Goal: Information Seeking & Learning: Learn about a topic

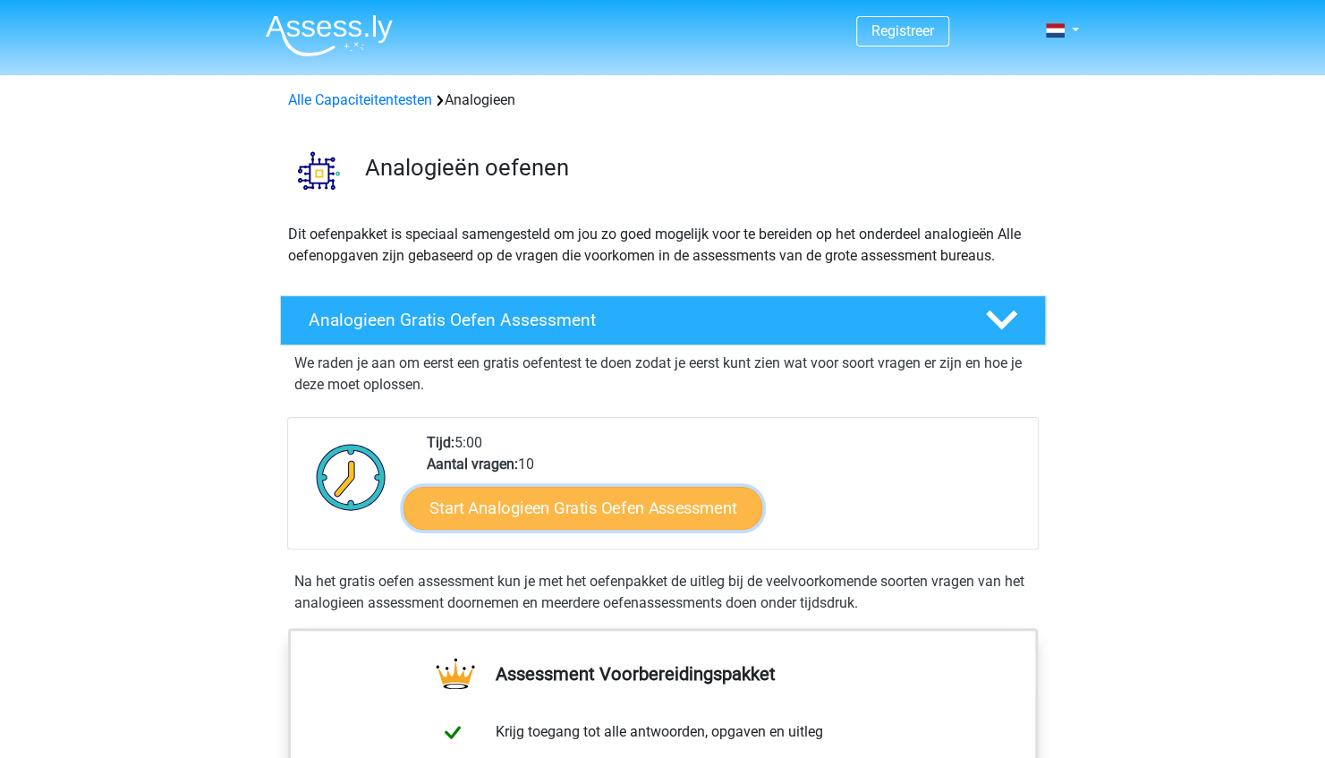
click at [550, 500] on link "Start Analogieen Gratis Oefen Assessment" at bounding box center [582, 507] width 359 height 43
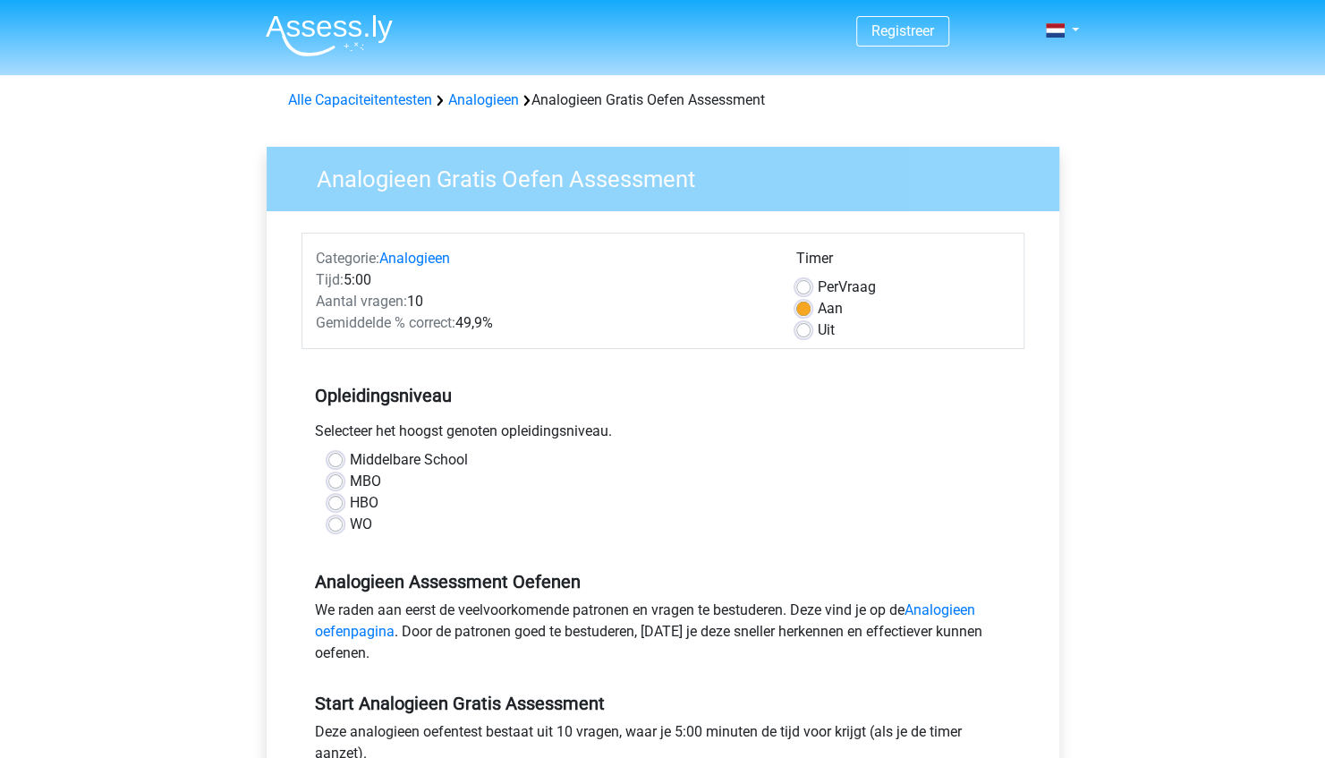
click at [345, 499] on div "HBO" at bounding box center [662, 502] width 669 height 21
click at [350, 500] on label "HBO" at bounding box center [364, 502] width 29 height 21
click at [338, 500] on input "HBO" at bounding box center [335, 501] width 14 height 18
radio input "true"
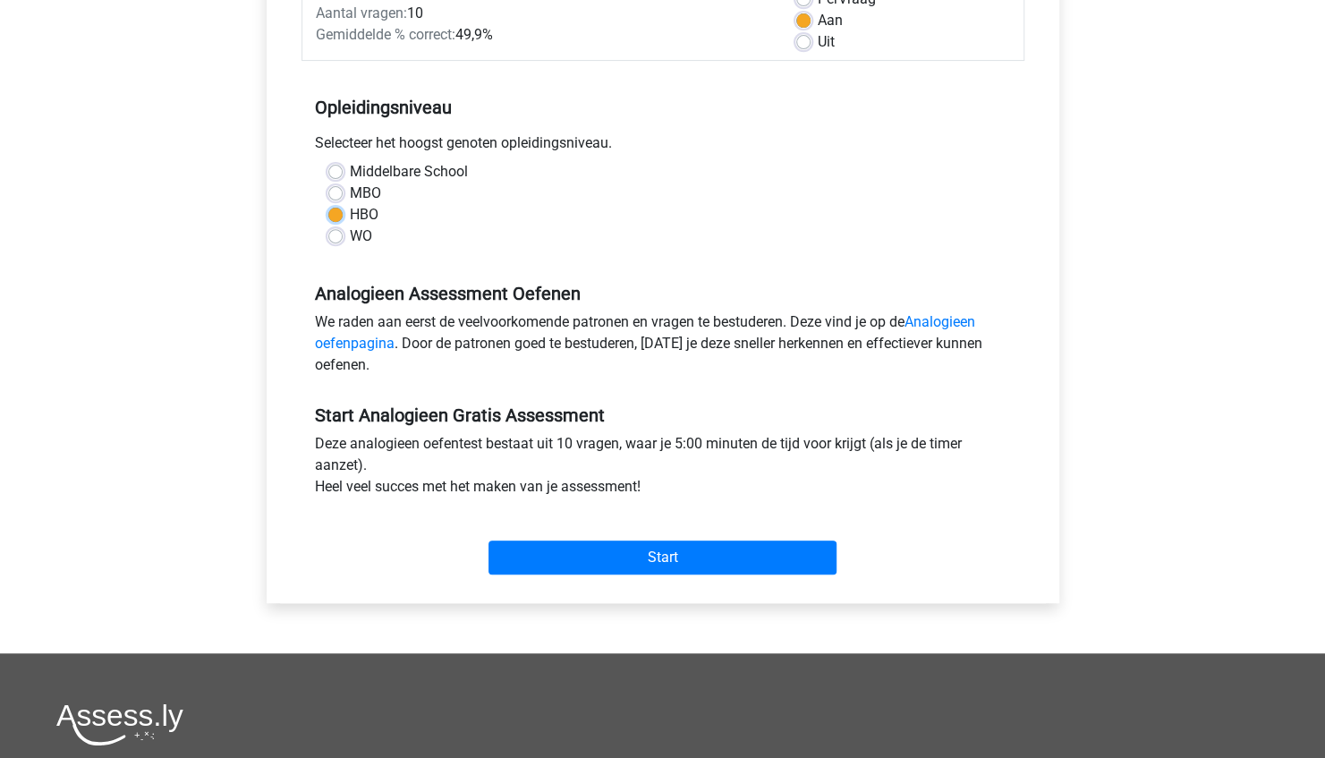
scroll to position [288, 0]
click at [683, 546] on input "Start" at bounding box center [662, 557] width 348 height 34
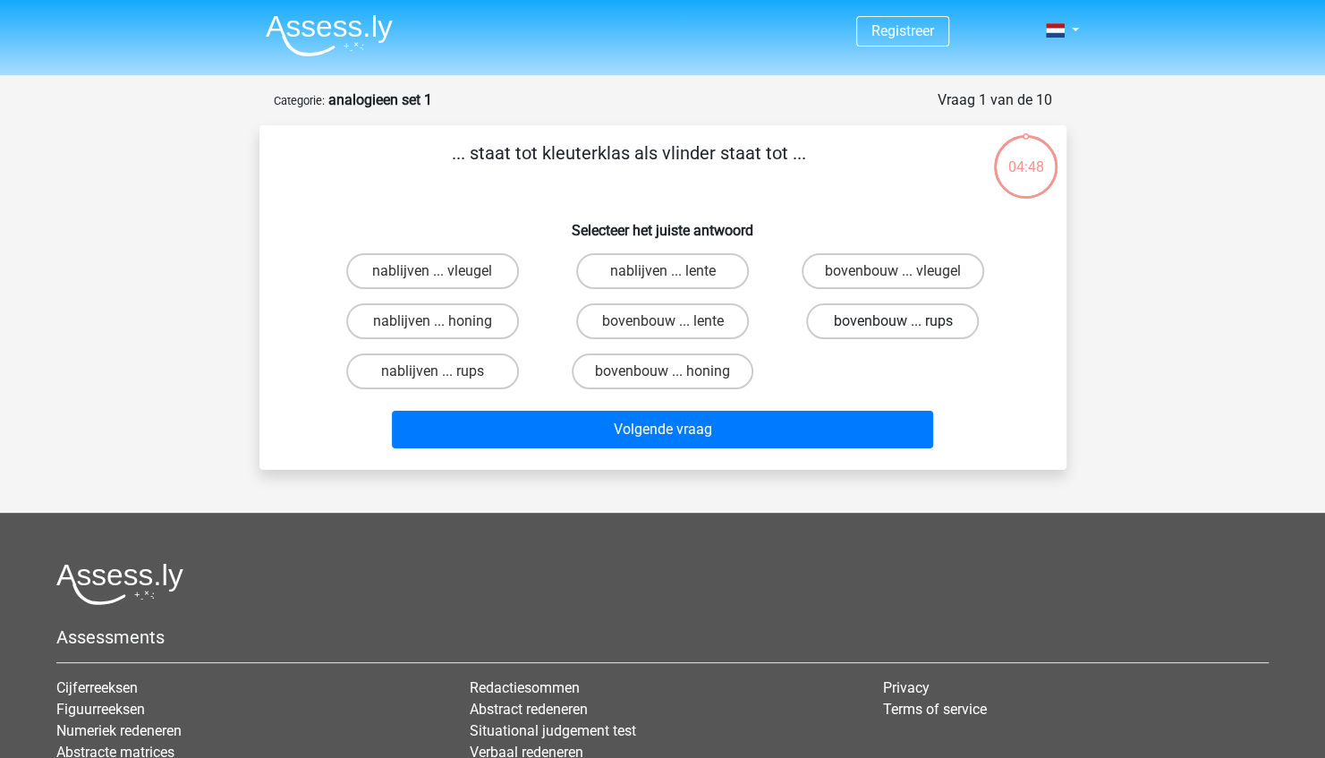
click at [869, 318] on label "bovenbouw ... rups" at bounding box center [892, 321] width 173 height 36
click at [893, 321] on input "bovenbouw ... rups" at bounding box center [899, 327] width 12 height 12
radio input "true"
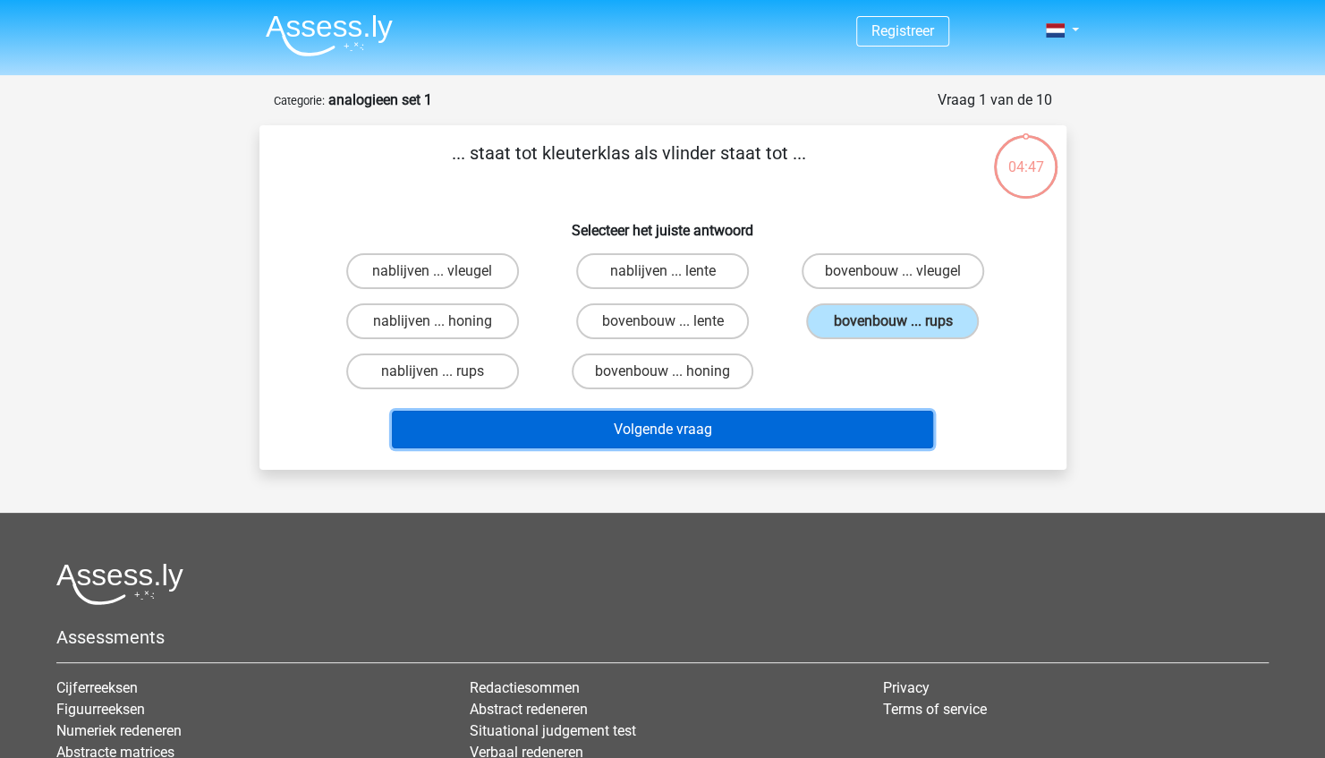
click at [787, 427] on button "Volgende vraag" at bounding box center [662, 430] width 541 height 38
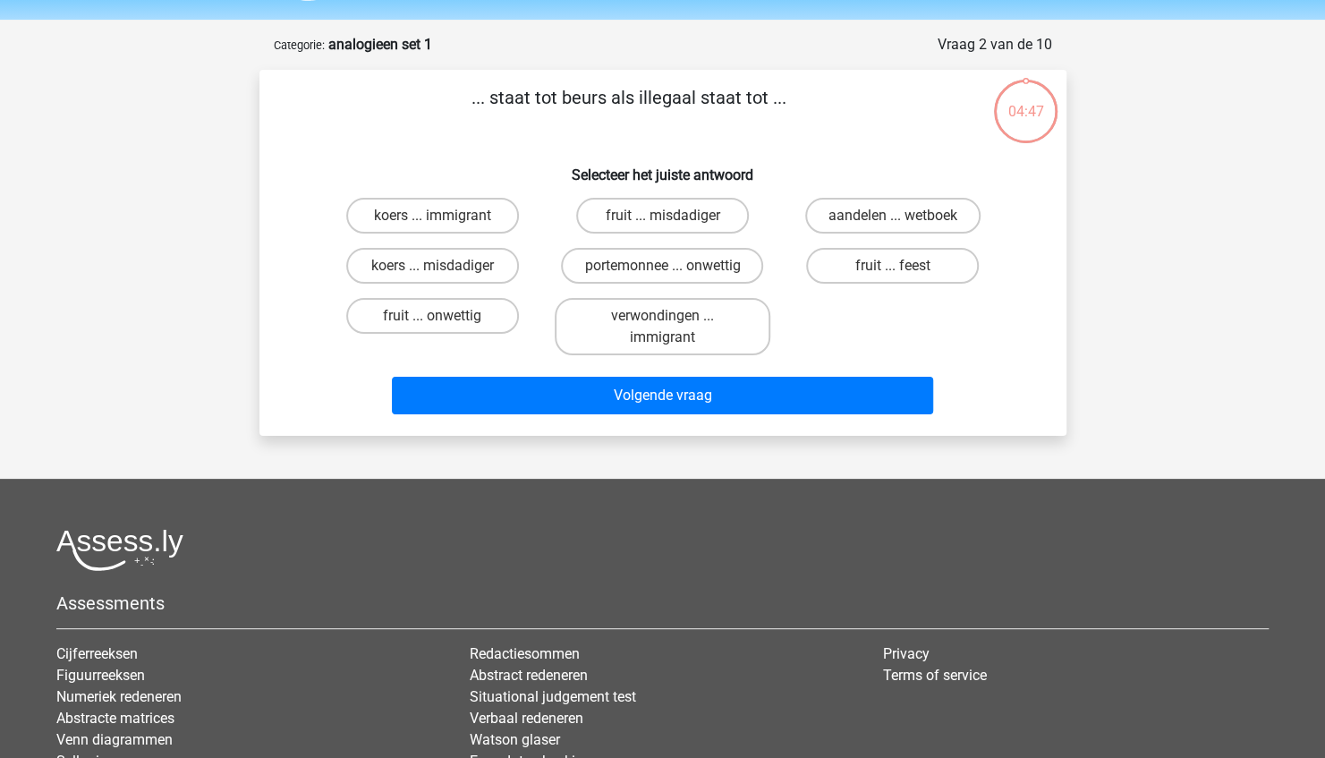
scroll to position [89, 0]
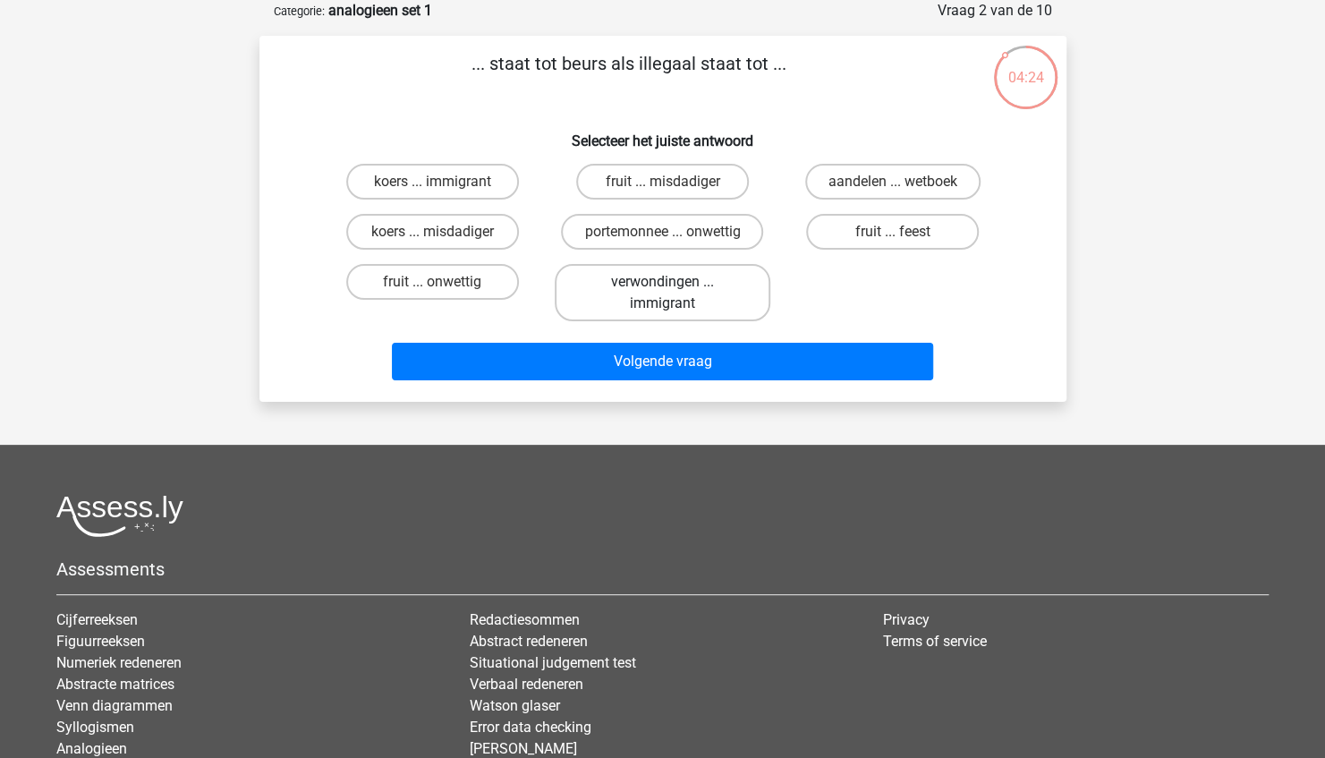
click at [687, 282] on label "verwondingen ... immigrant" at bounding box center [663, 292] width 216 height 57
click at [673, 282] on input "verwondingen ... immigrant" at bounding box center [668, 288] width 12 height 12
radio input "true"
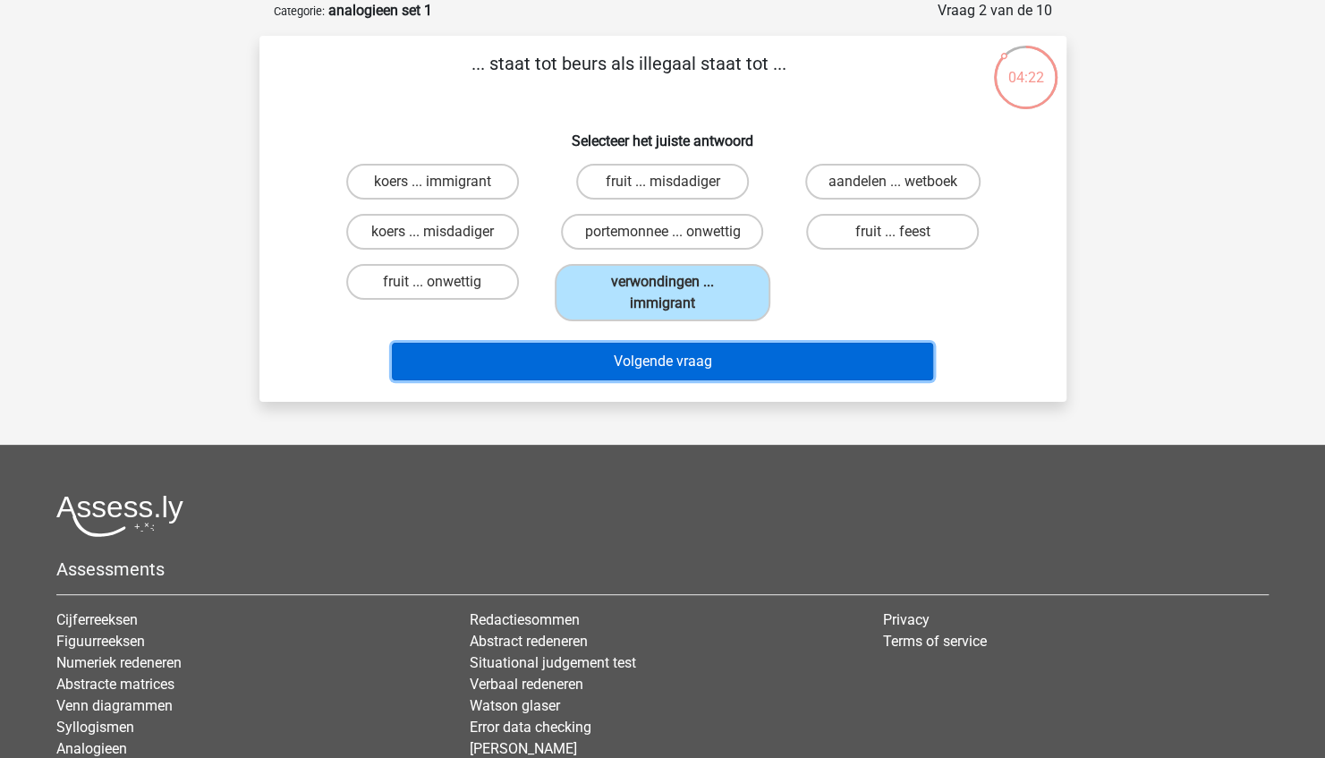
click at [706, 358] on button "Volgende vraag" at bounding box center [662, 362] width 541 height 38
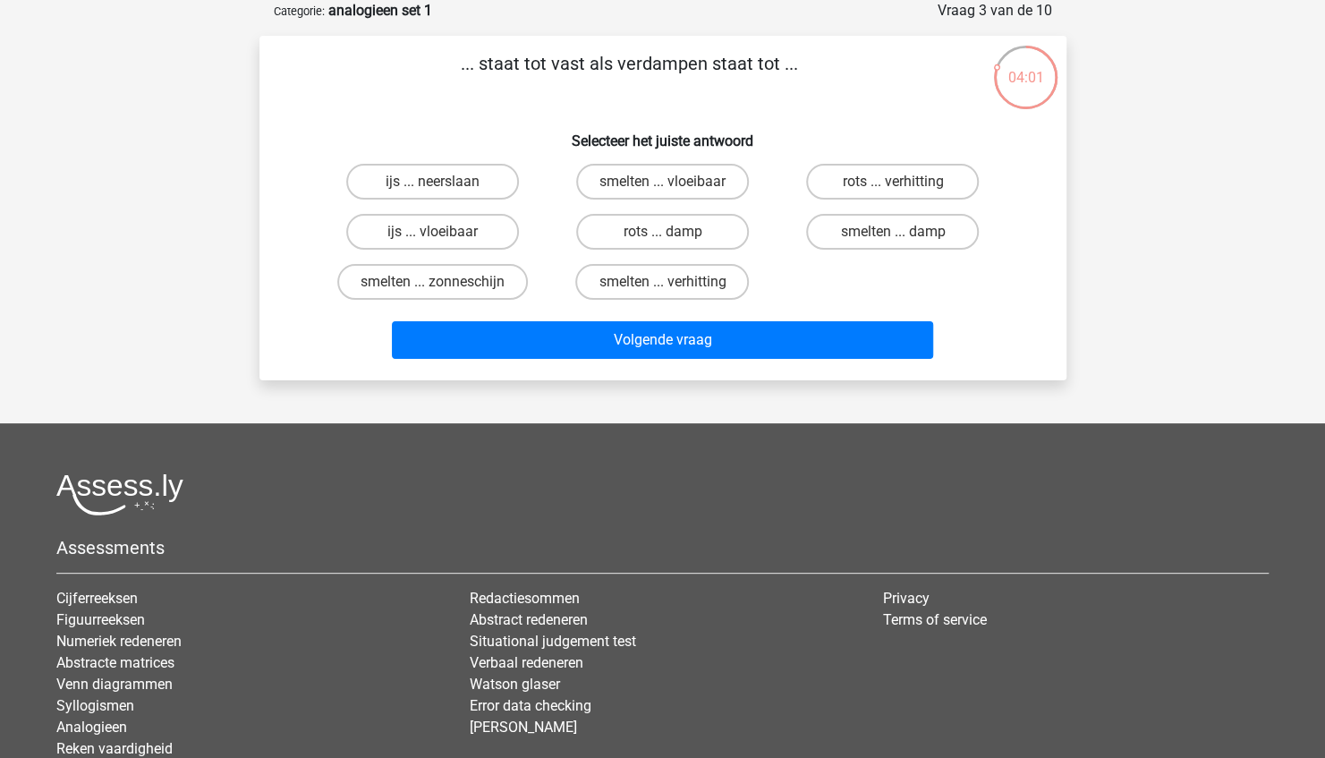
click at [434, 237] on input "ijs ... vloeibaar" at bounding box center [438, 238] width 12 height 12
radio input "true"
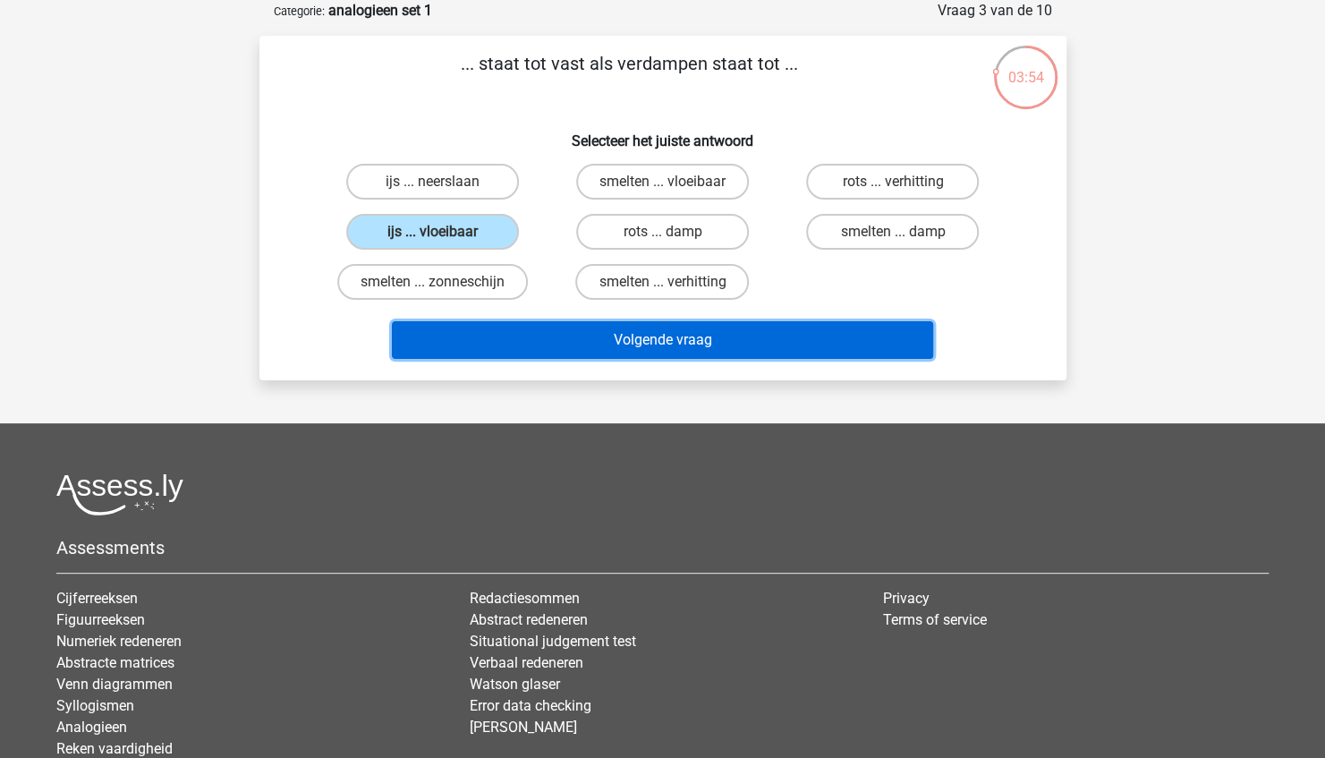
click at [684, 347] on button "Volgende vraag" at bounding box center [662, 340] width 541 height 38
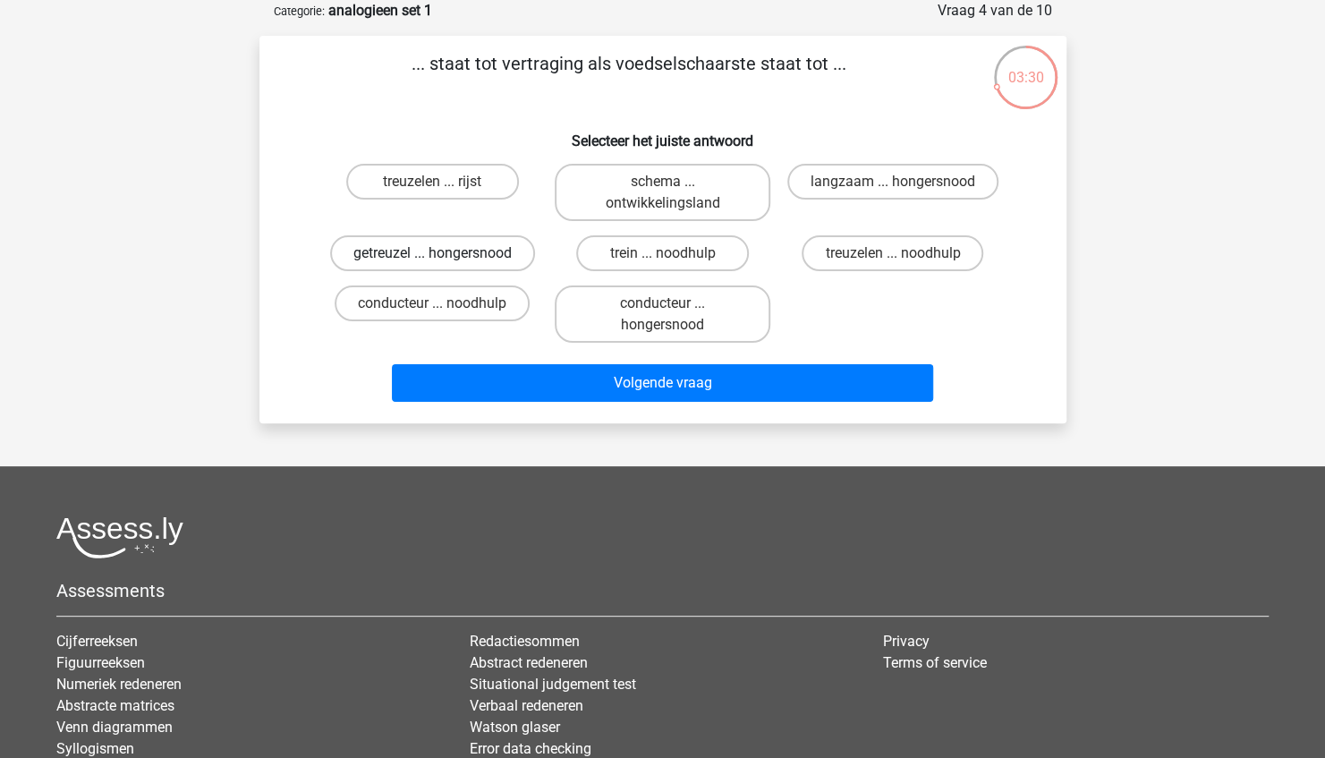
click at [490, 254] on label "getreuzel ... hongersnood" at bounding box center [432, 253] width 205 height 36
click at [444, 254] on input "getreuzel ... hongersnood" at bounding box center [438, 259] width 12 height 12
radio input "true"
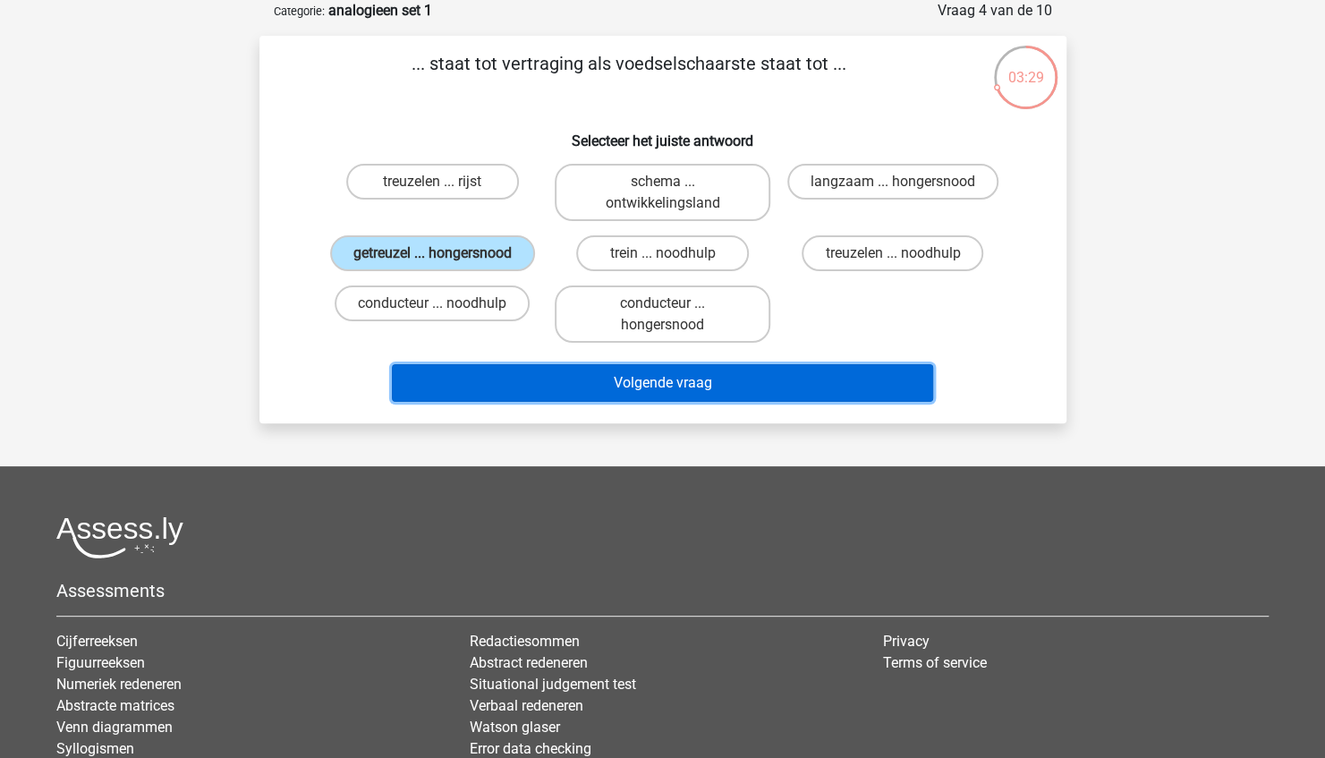
click at [613, 383] on button "Volgende vraag" at bounding box center [662, 383] width 541 height 38
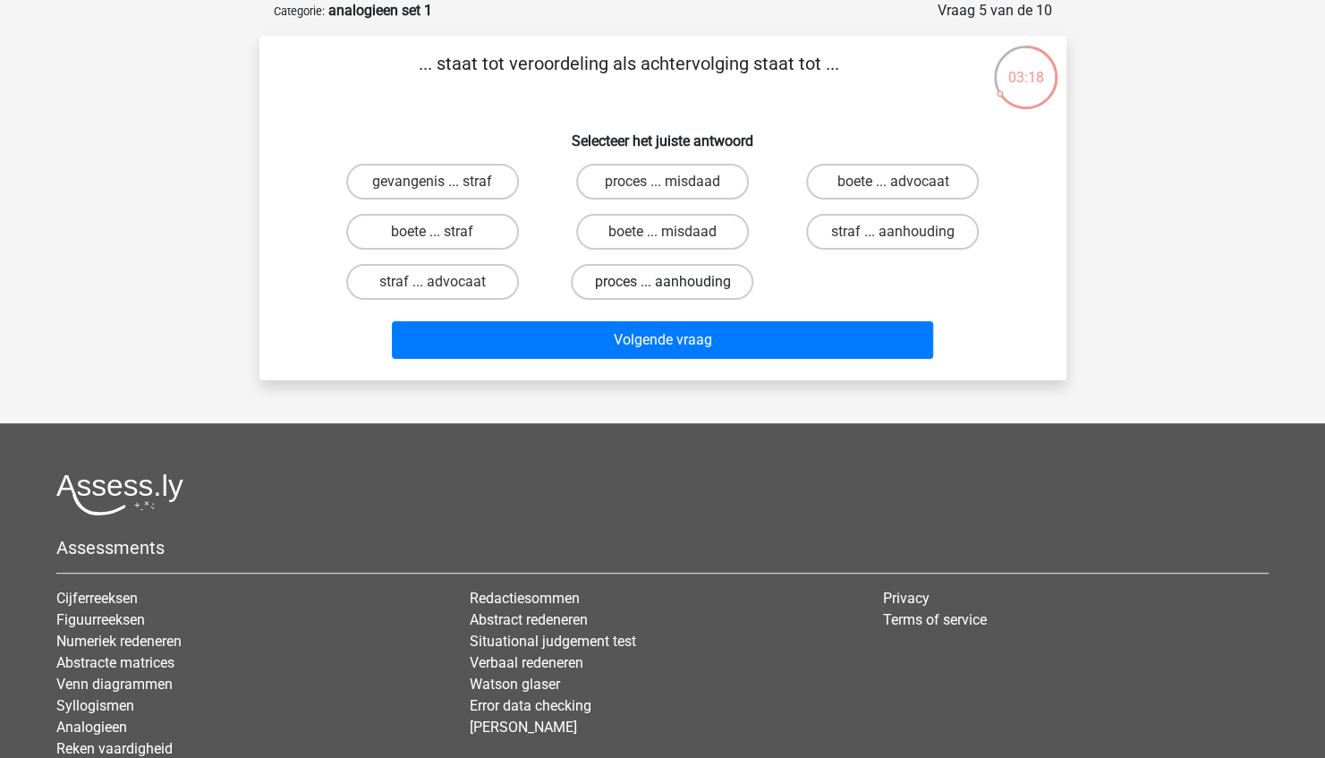
click at [661, 280] on label "proces ... aanhouding" at bounding box center [662, 282] width 182 height 36
click at [662, 282] on input "proces ... aanhouding" at bounding box center [668, 288] width 12 height 12
radio input "true"
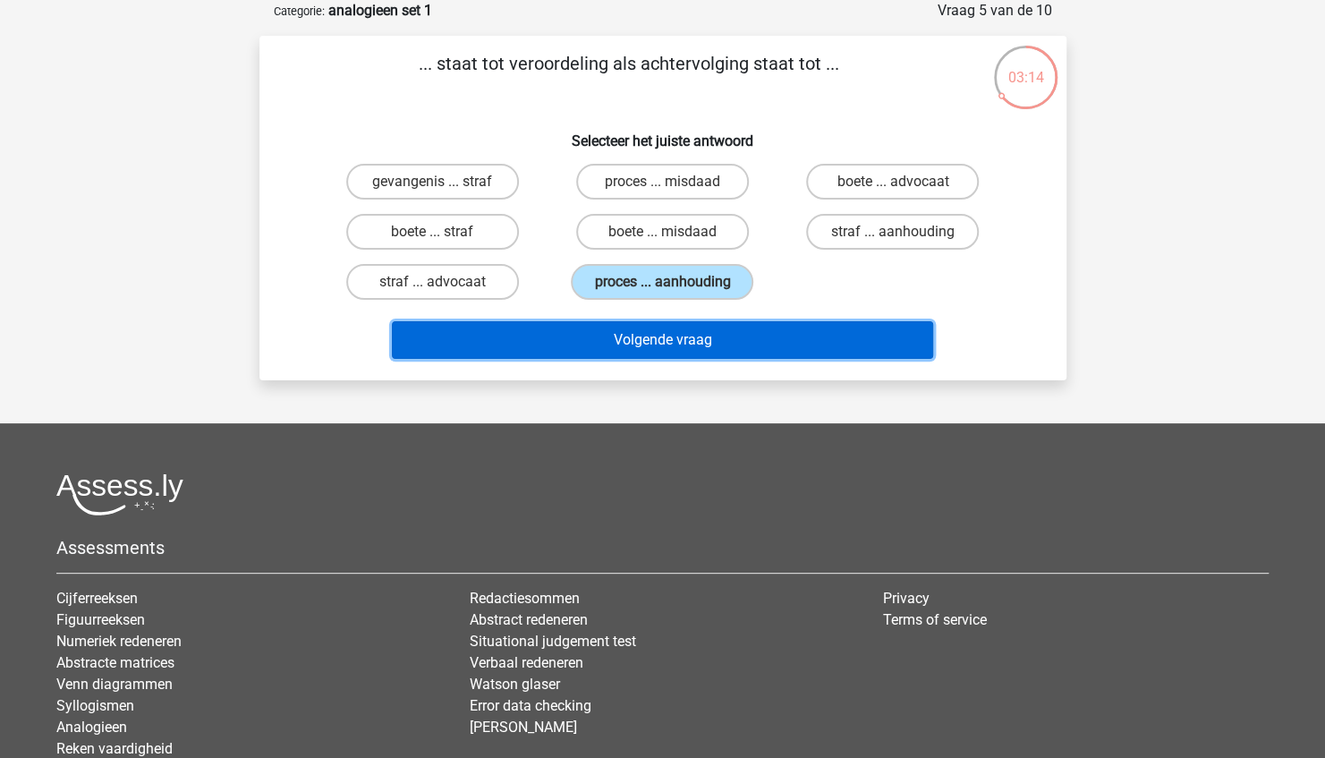
click at [651, 333] on button "Volgende vraag" at bounding box center [662, 340] width 541 height 38
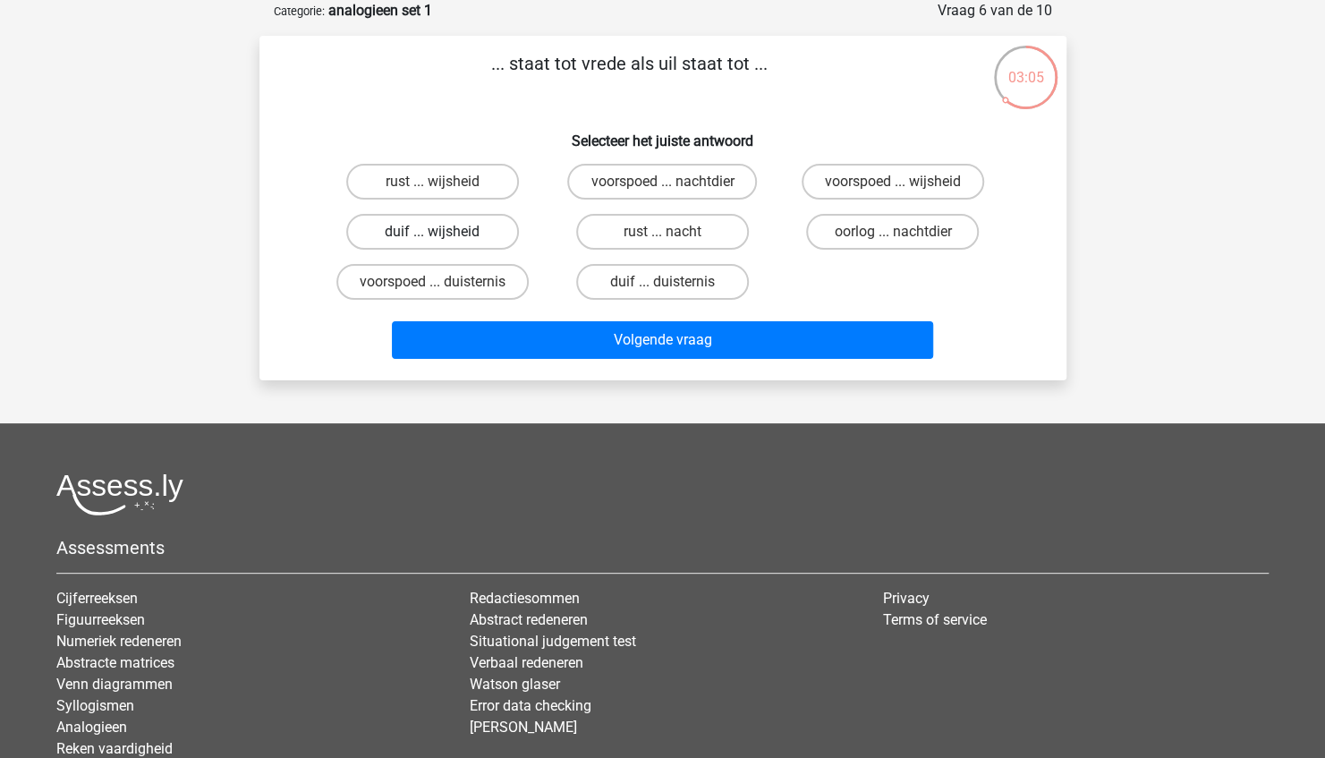
click at [465, 243] on label "duif ... wijsheid" at bounding box center [432, 232] width 173 height 36
click at [444, 243] on input "duif ... wijsheid" at bounding box center [438, 238] width 12 height 12
radio input "true"
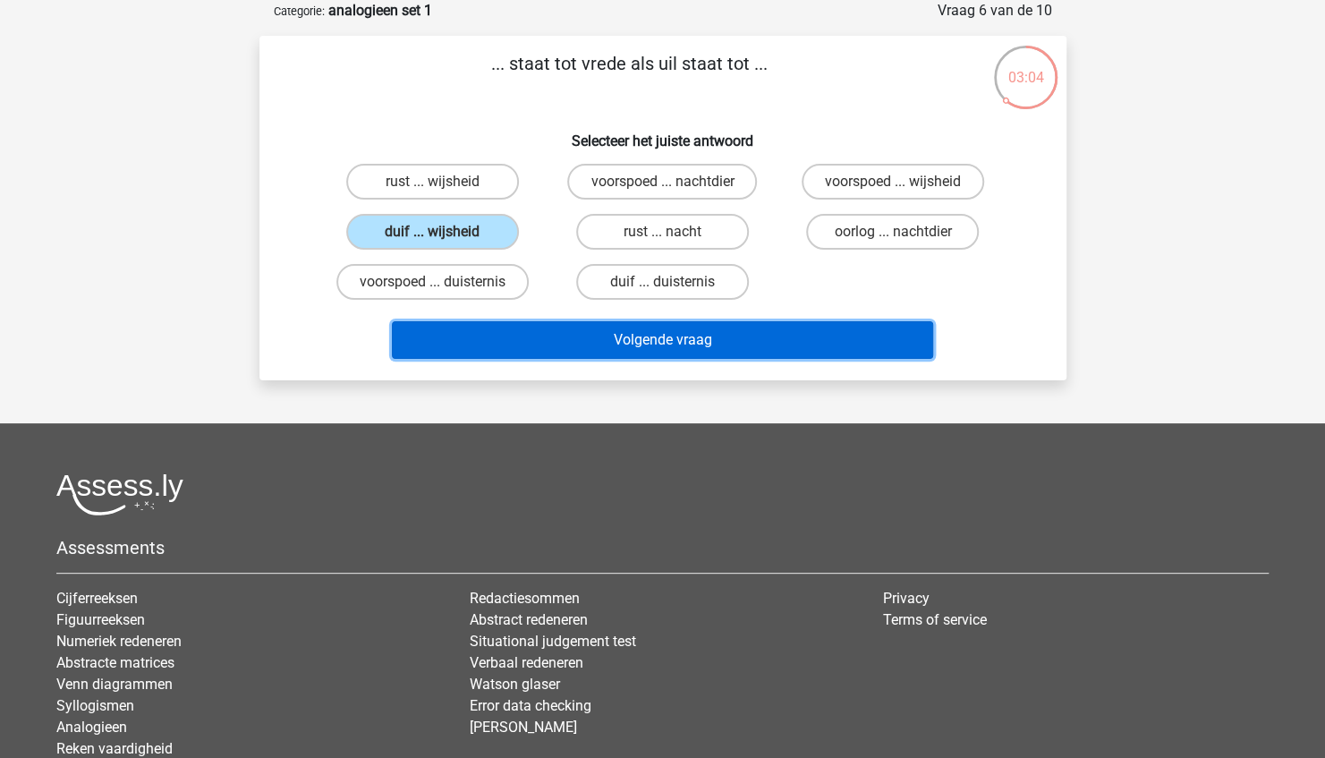
click at [623, 333] on button "Volgende vraag" at bounding box center [662, 340] width 541 height 38
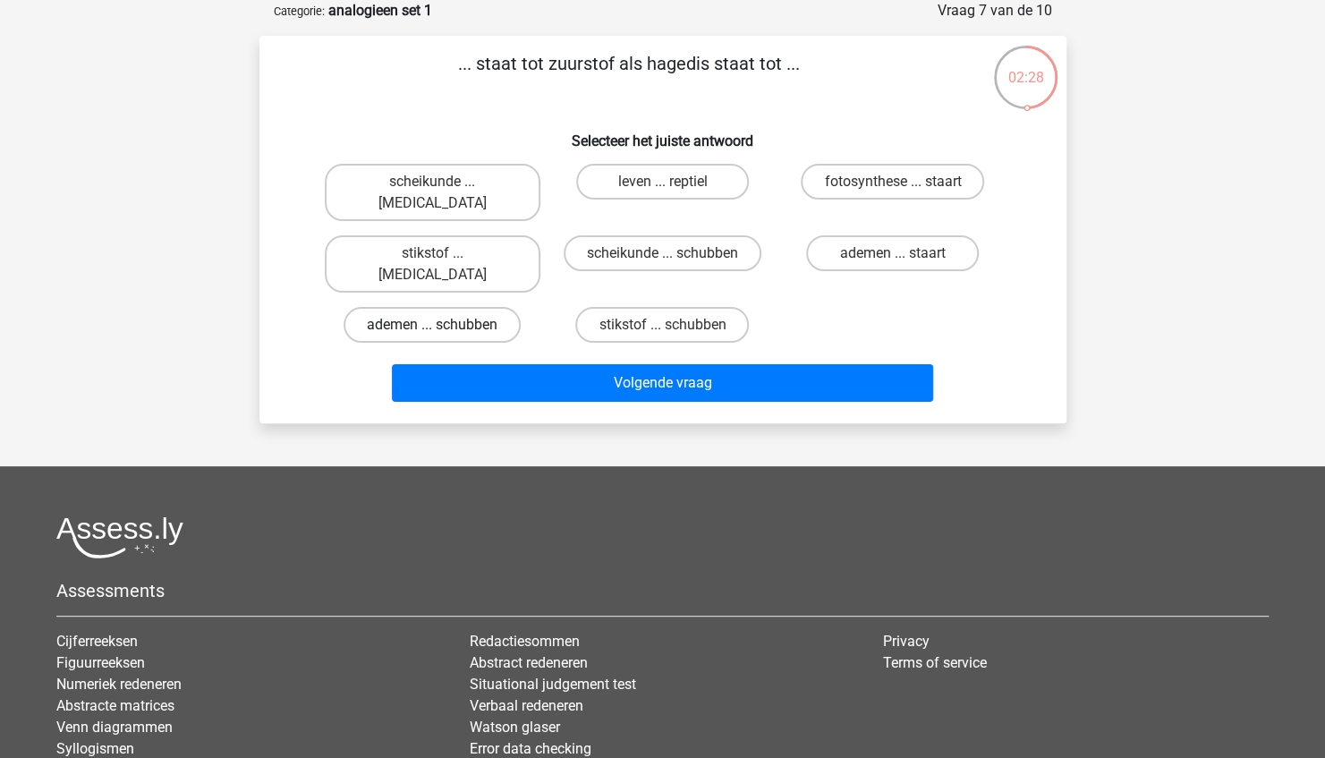
click at [428, 307] on label "ademen ... schubben" at bounding box center [431, 325] width 177 height 36
click at [432, 325] on input "ademen ... schubben" at bounding box center [438, 331] width 12 height 12
radio input "true"
click at [640, 183] on label "leven ... reptiel" at bounding box center [662, 182] width 173 height 36
click at [662, 183] on input "leven ... reptiel" at bounding box center [668, 188] width 12 height 12
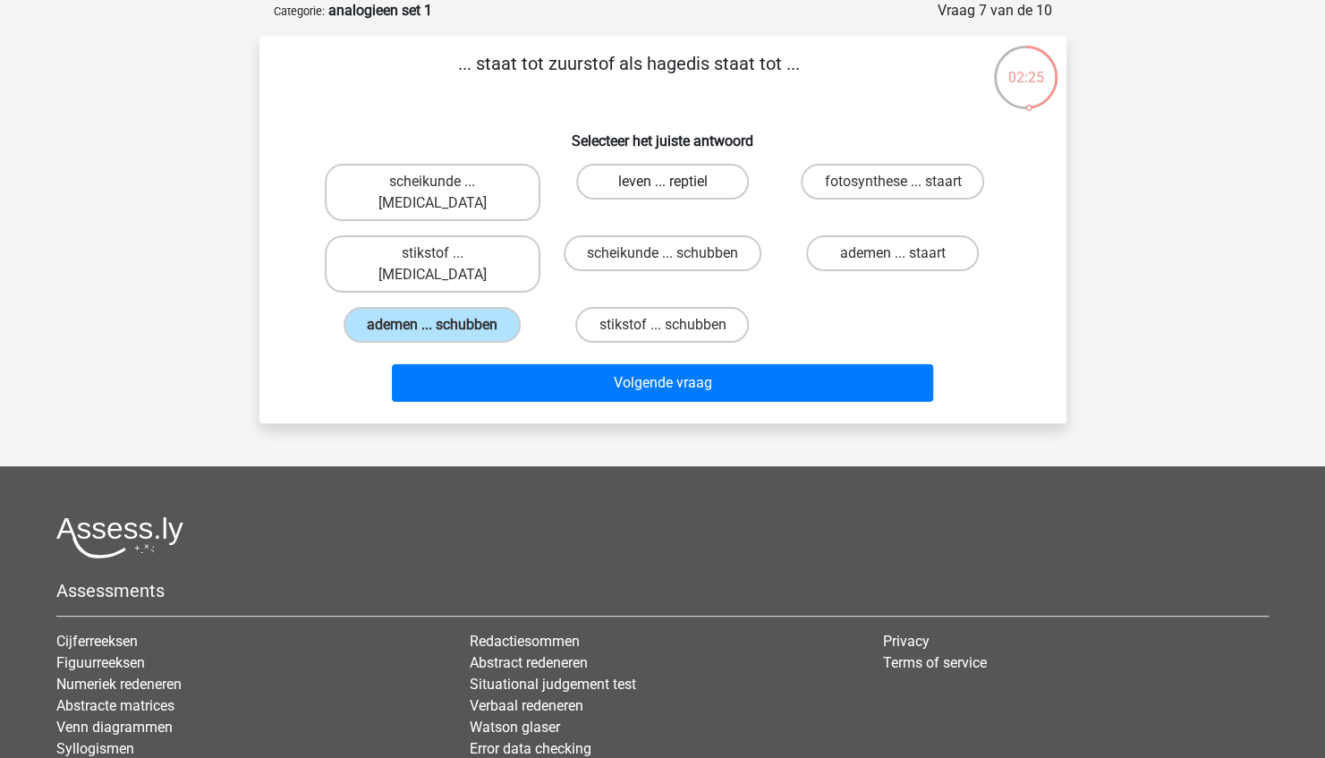
radio input "true"
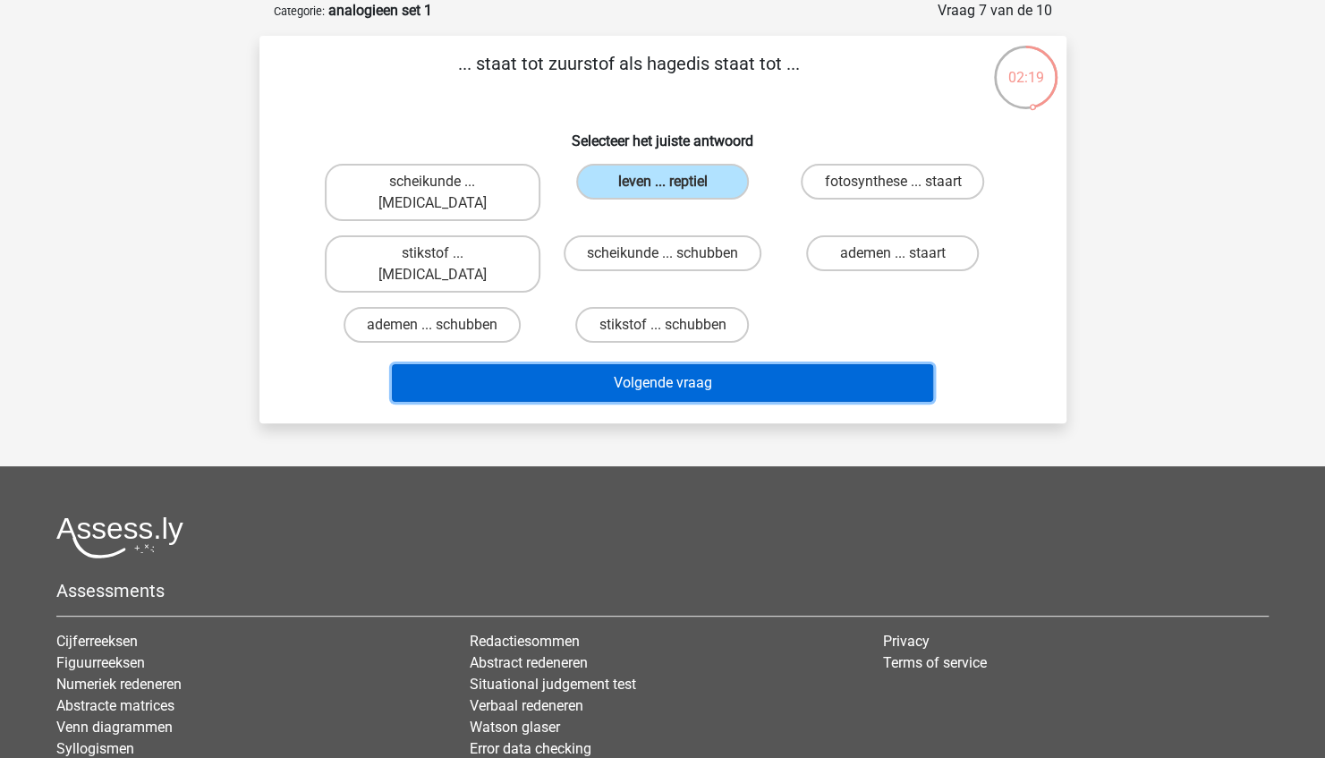
click at [662, 364] on button "Volgende vraag" at bounding box center [662, 383] width 541 height 38
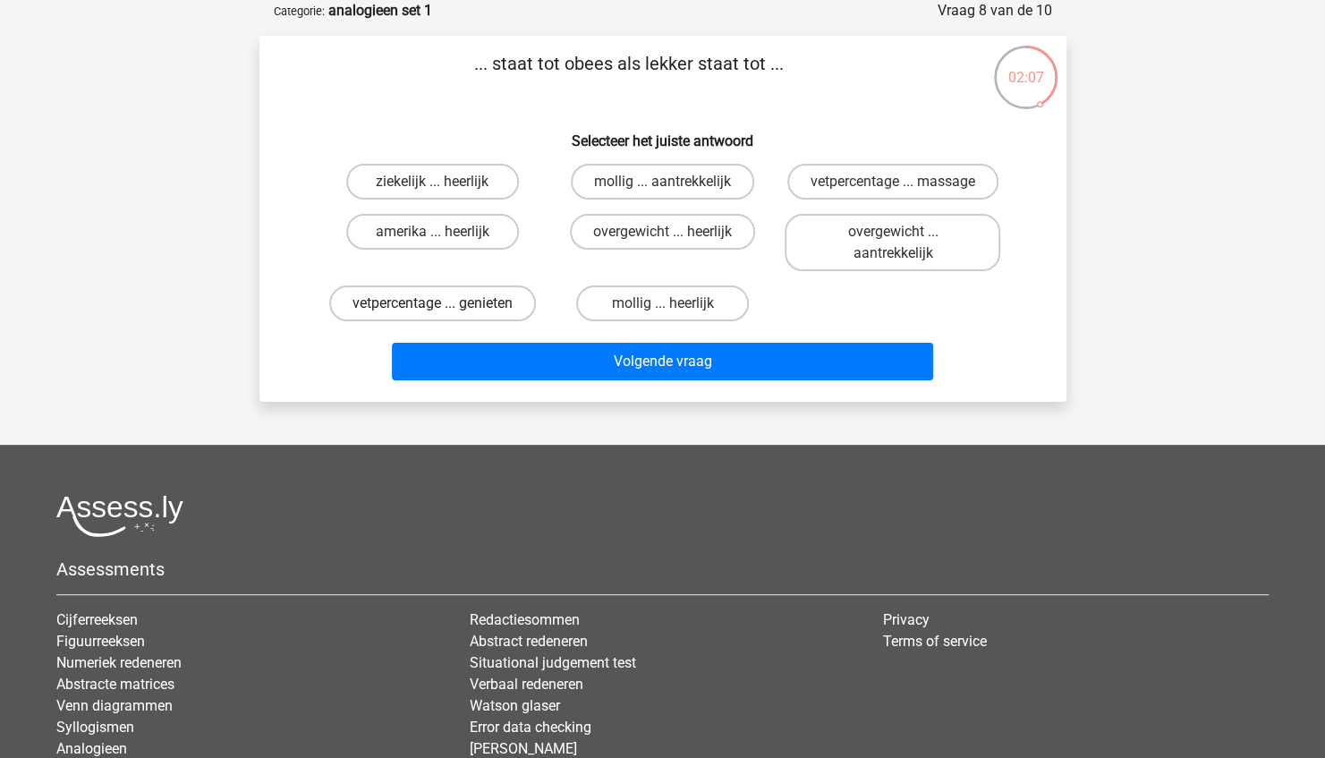
click at [462, 313] on label "vetpercentage ... genieten" at bounding box center [432, 303] width 207 height 36
click at [444, 313] on input "vetpercentage ... genieten" at bounding box center [438, 309] width 12 height 12
radio input "true"
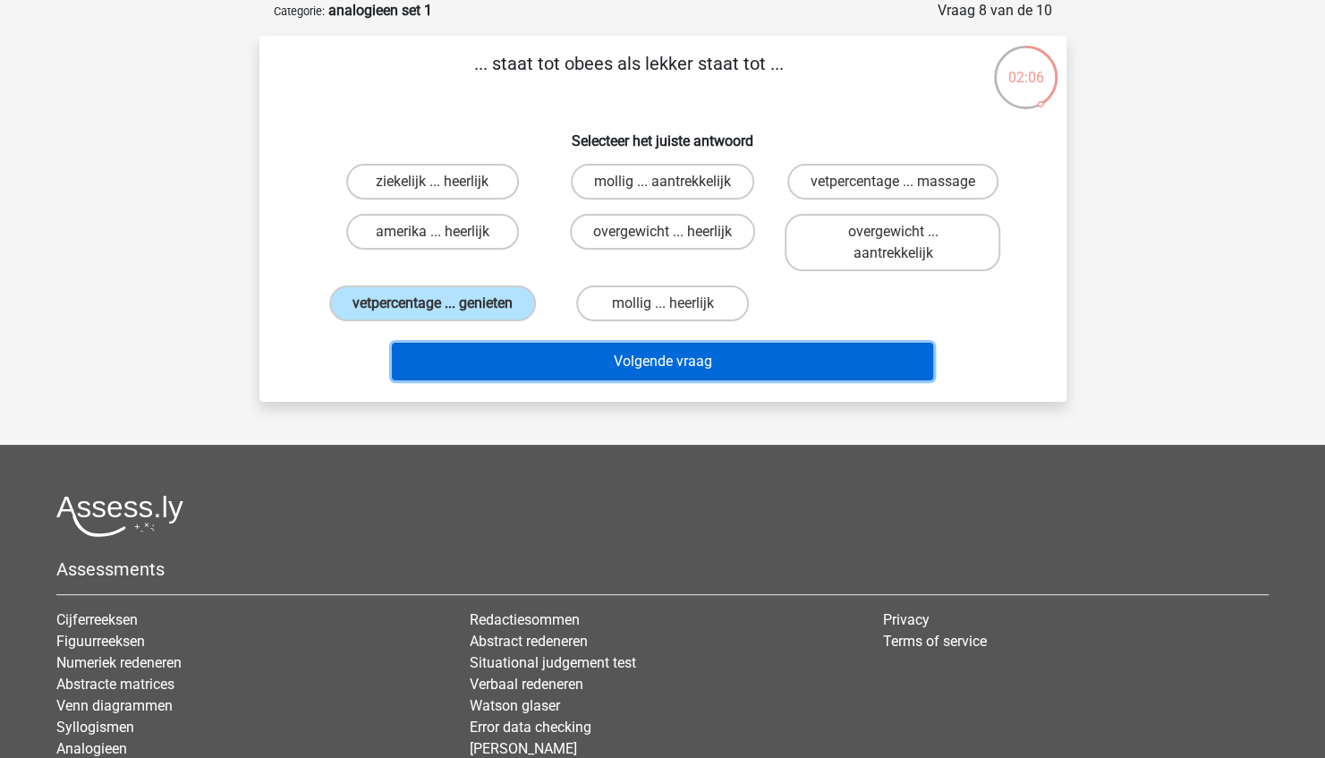
click at [563, 354] on button "Volgende vraag" at bounding box center [662, 362] width 541 height 38
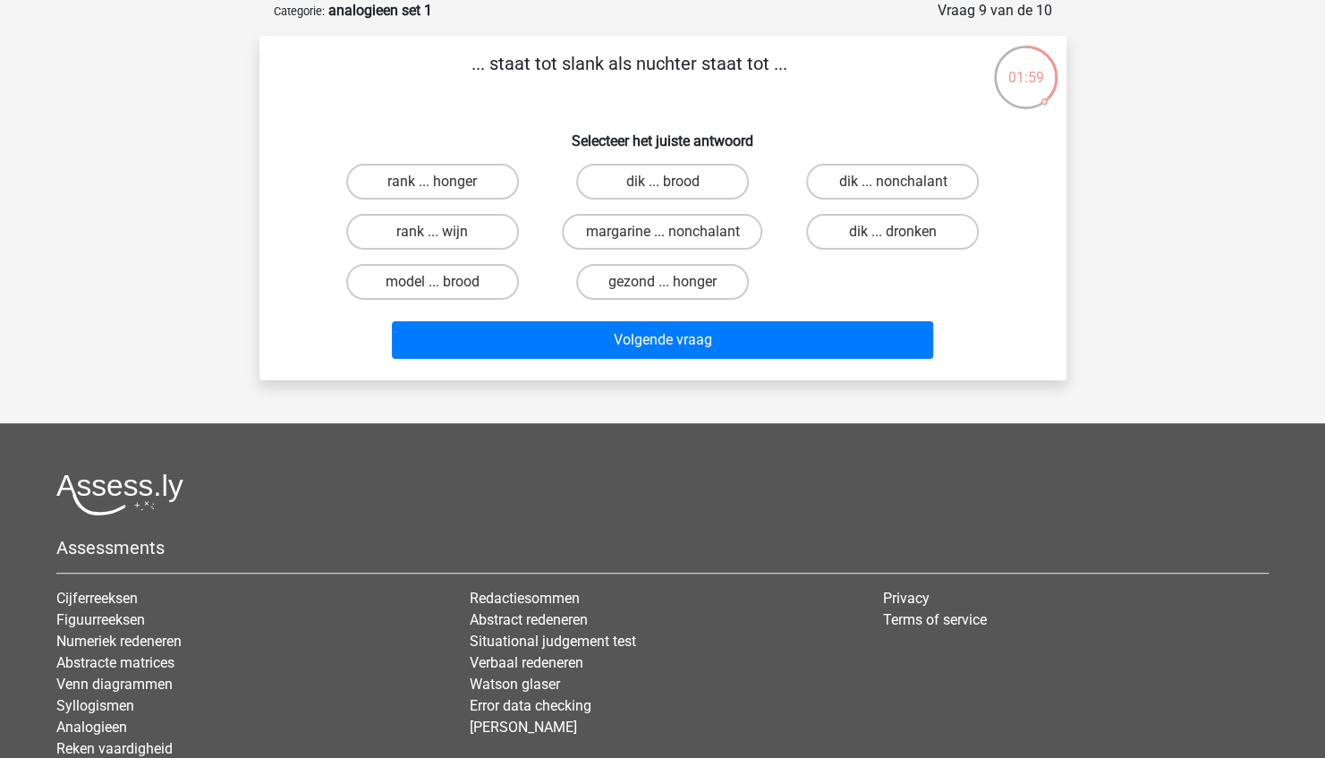
click at [900, 234] on input "dik ... dronken" at bounding box center [899, 238] width 12 height 12
radio input "true"
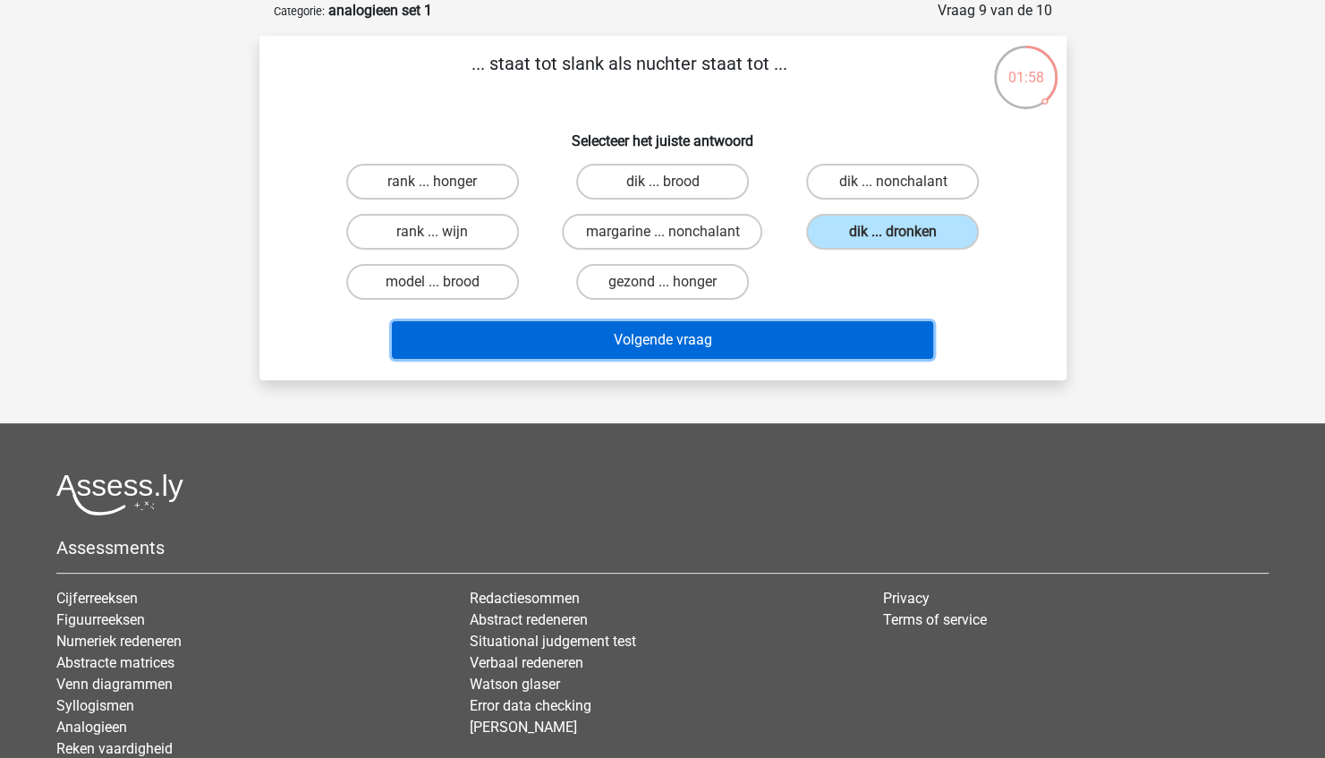
click at [800, 354] on button "Volgende vraag" at bounding box center [662, 340] width 541 height 38
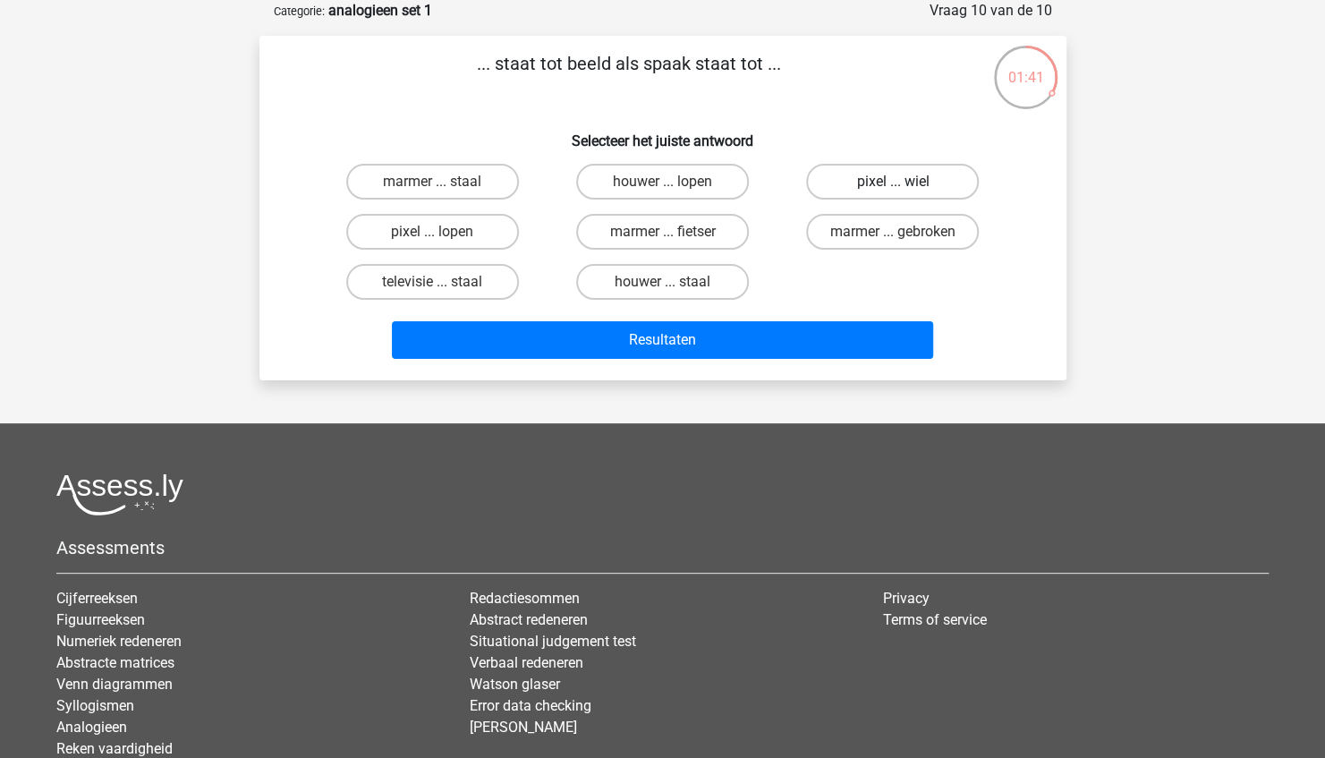
click at [885, 175] on label "pixel ... wiel" at bounding box center [892, 182] width 173 height 36
click at [893, 182] on input "pixel ... wiel" at bounding box center [899, 188] width 12 height 12
radio input "true"
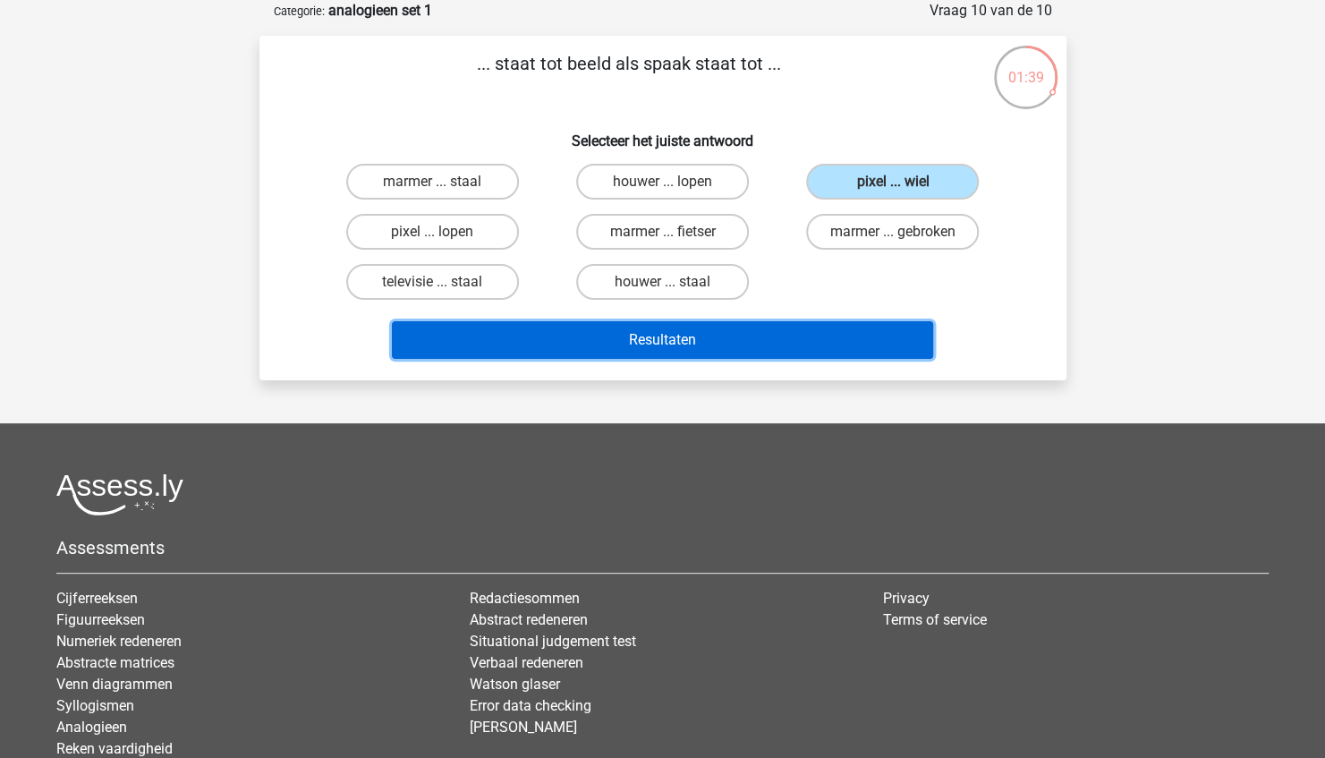
click at [782, 350] on button "Resultaten" at bounding box center [662, 340] width 541 height 38
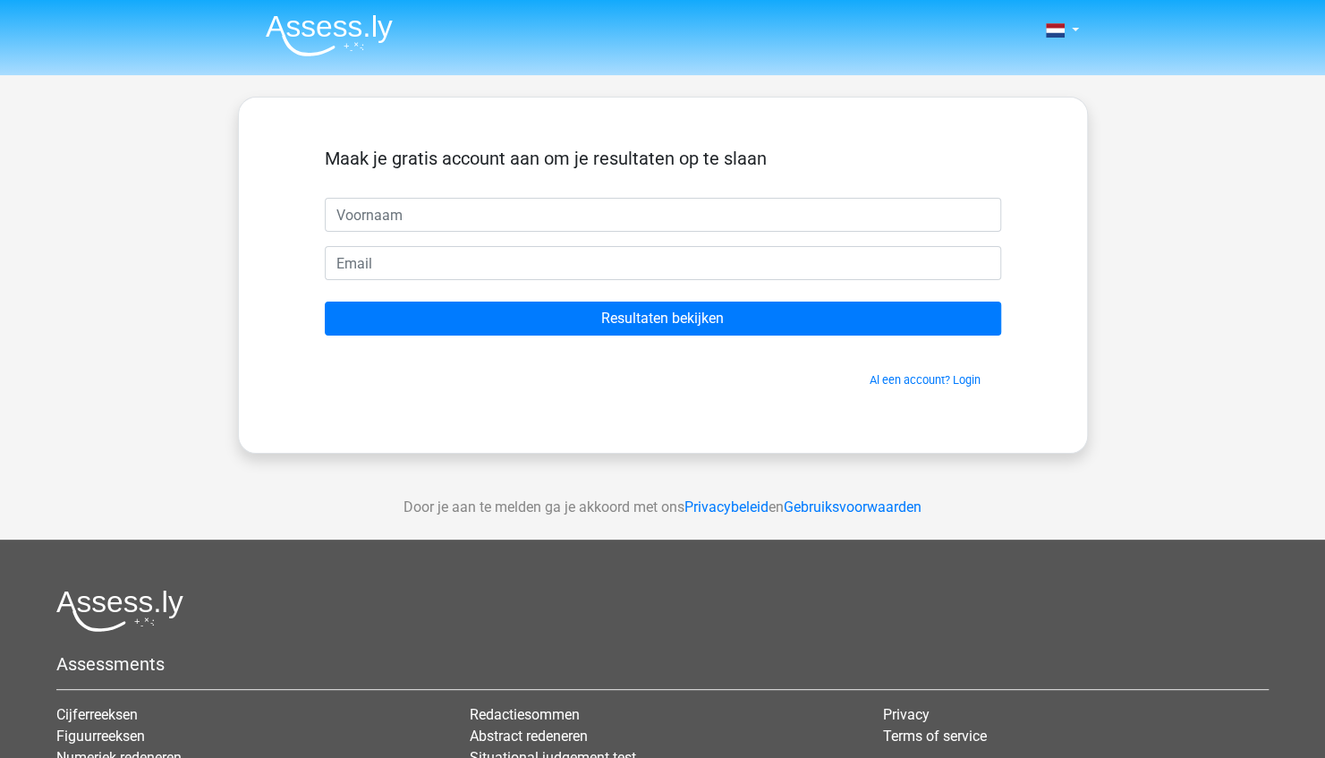
click at [689, 217] on input "text" at bounding box center [663, 215] width 676 height 34
type input "Roos"
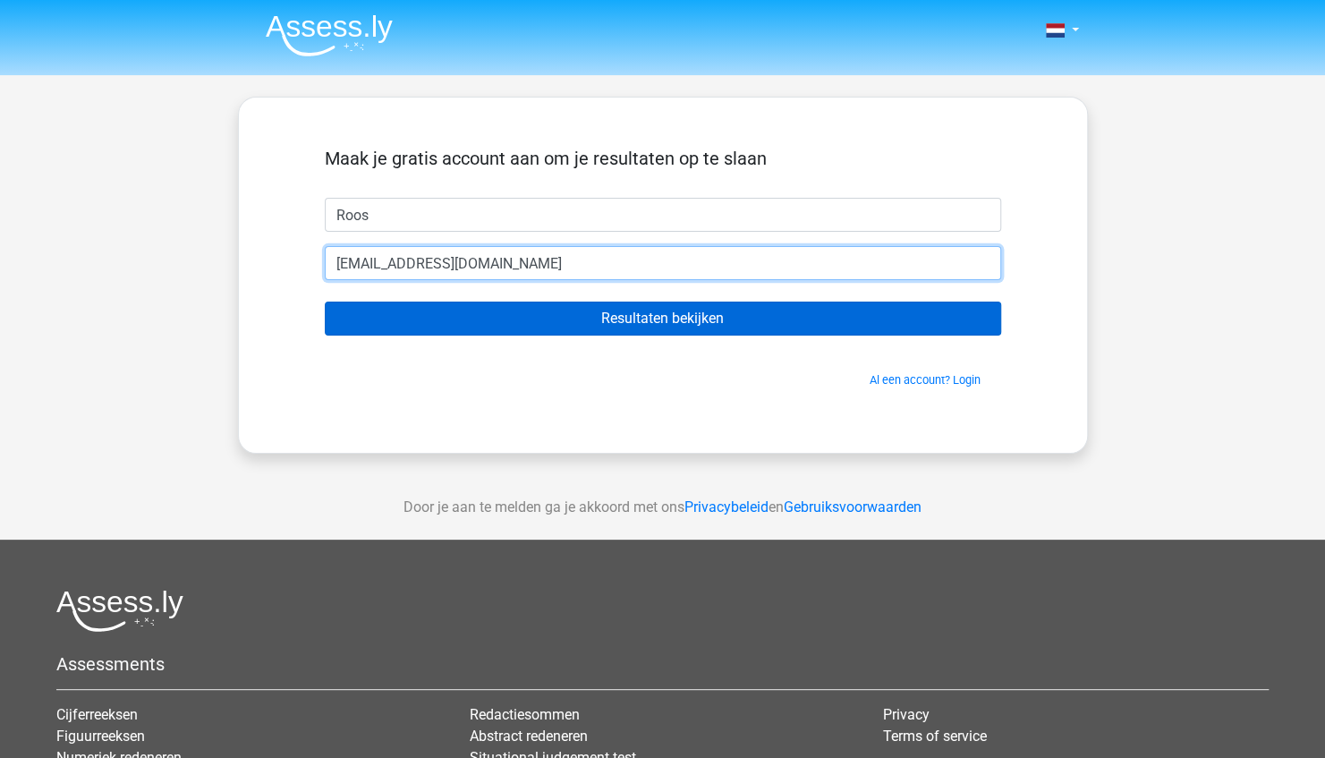
type input "trinity_magic@hotmail.com"
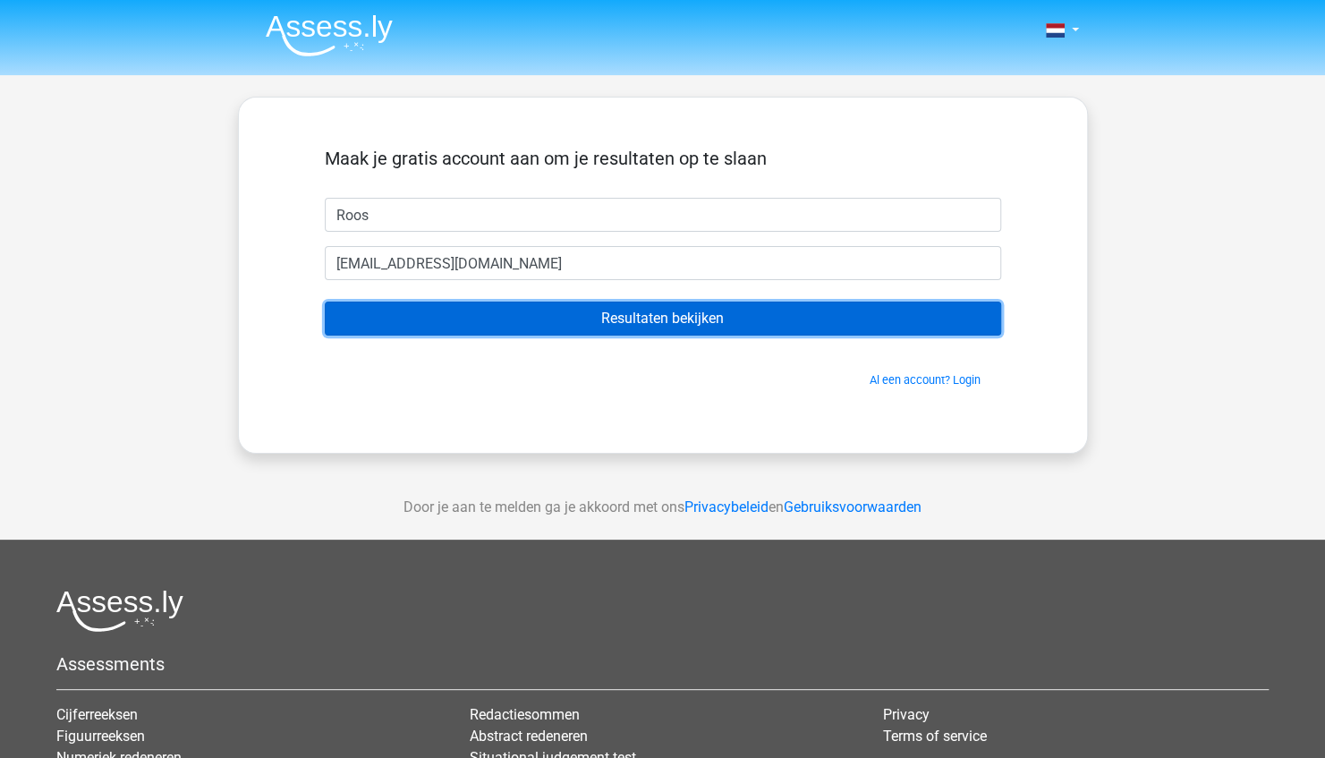
click at [665, 320] on input "Resultaten bekijken" at bounding box center [663, 318] width 676 height 34
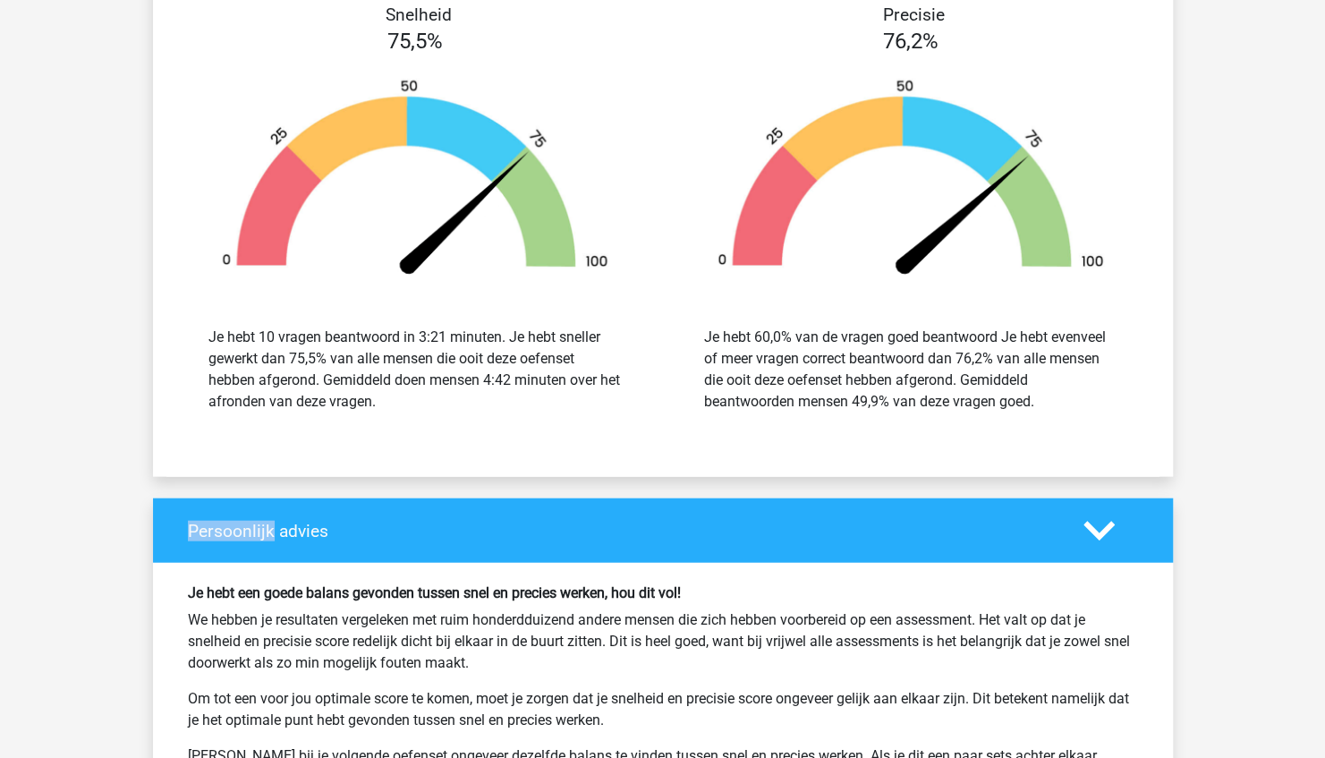
scroll to position [2216, 0]
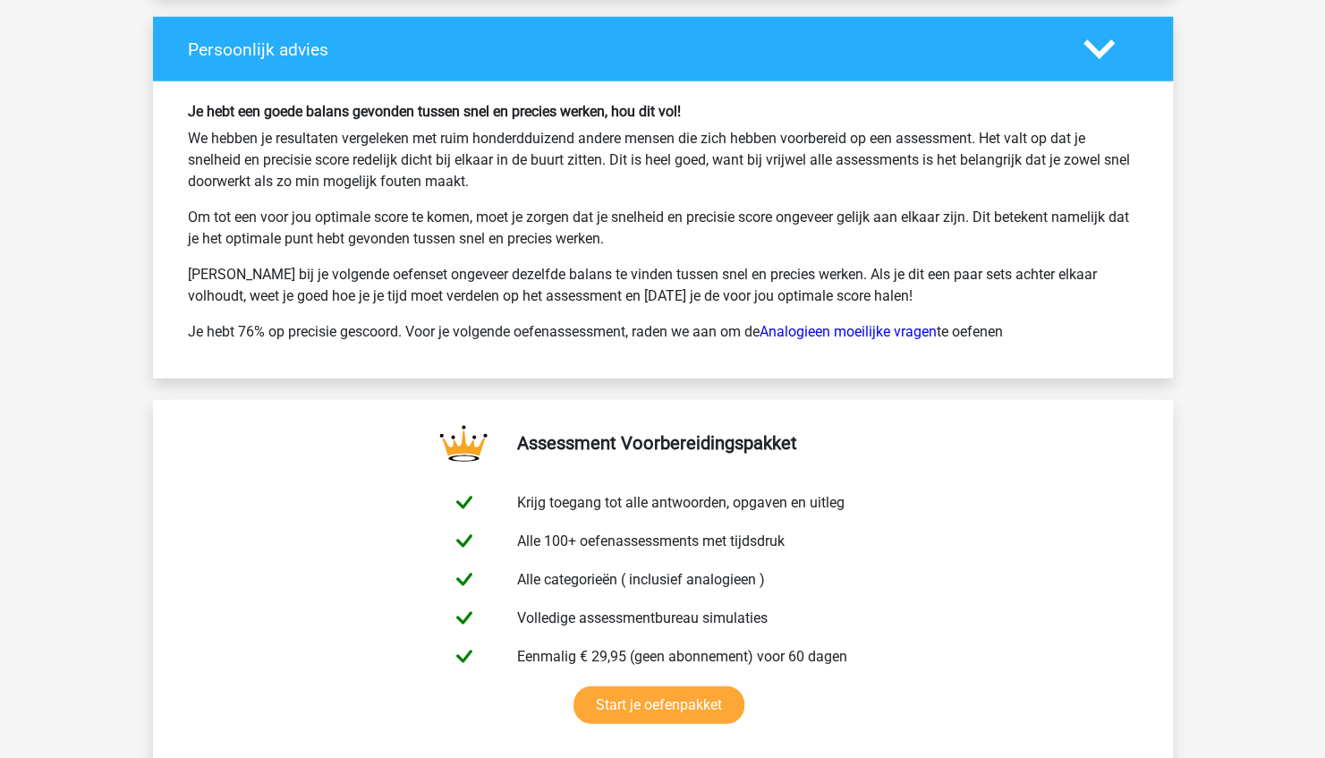
scroll to position [2677, 0]
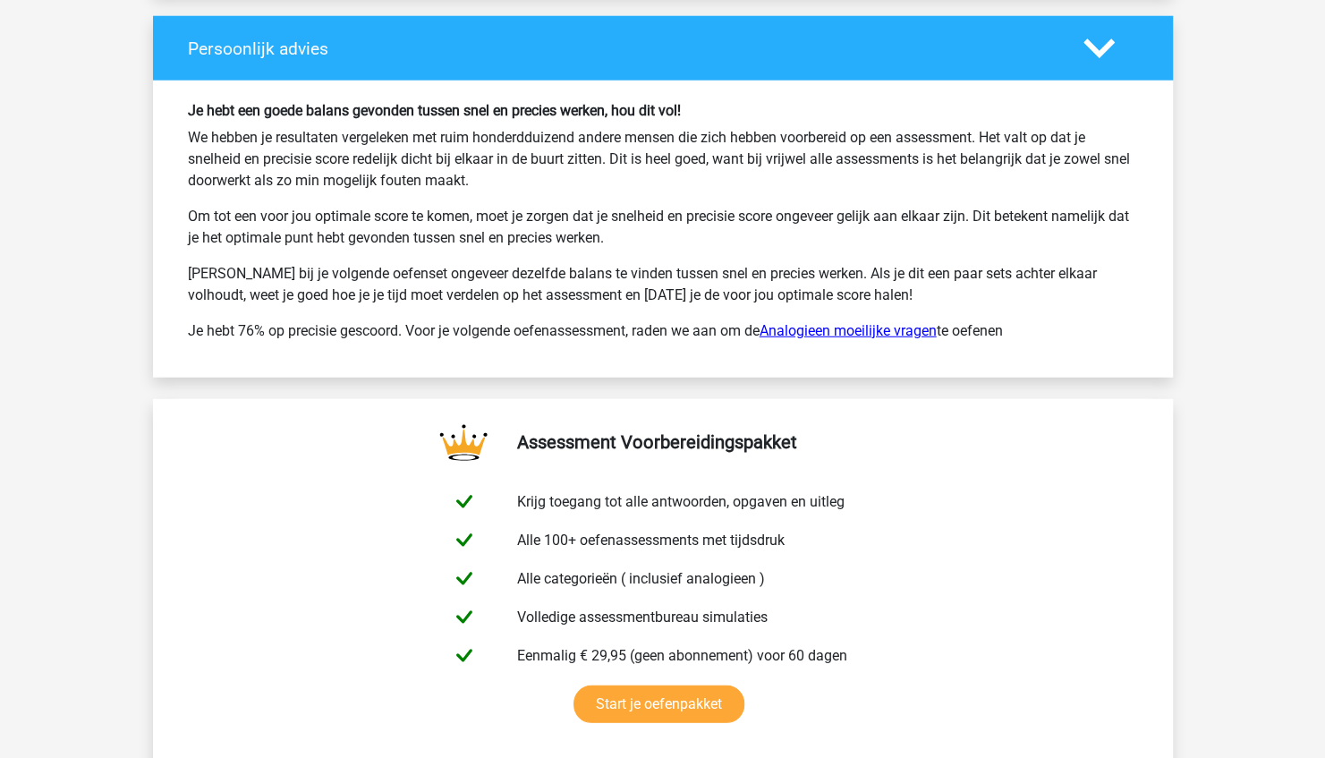
click at [853, 322] on link "Analogieen moeilijke vragen" at bounding box center [847, 330] width 177 height 17
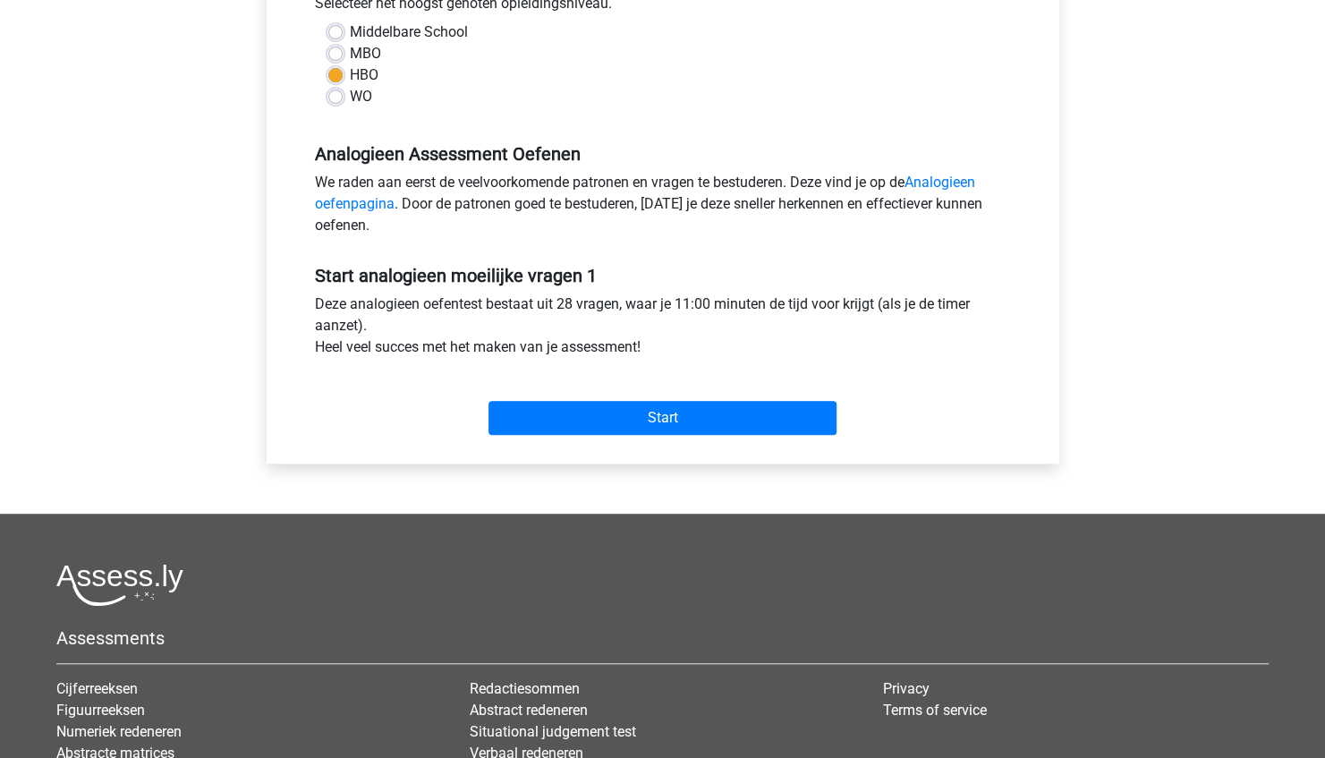
scroll to position [427, 0]
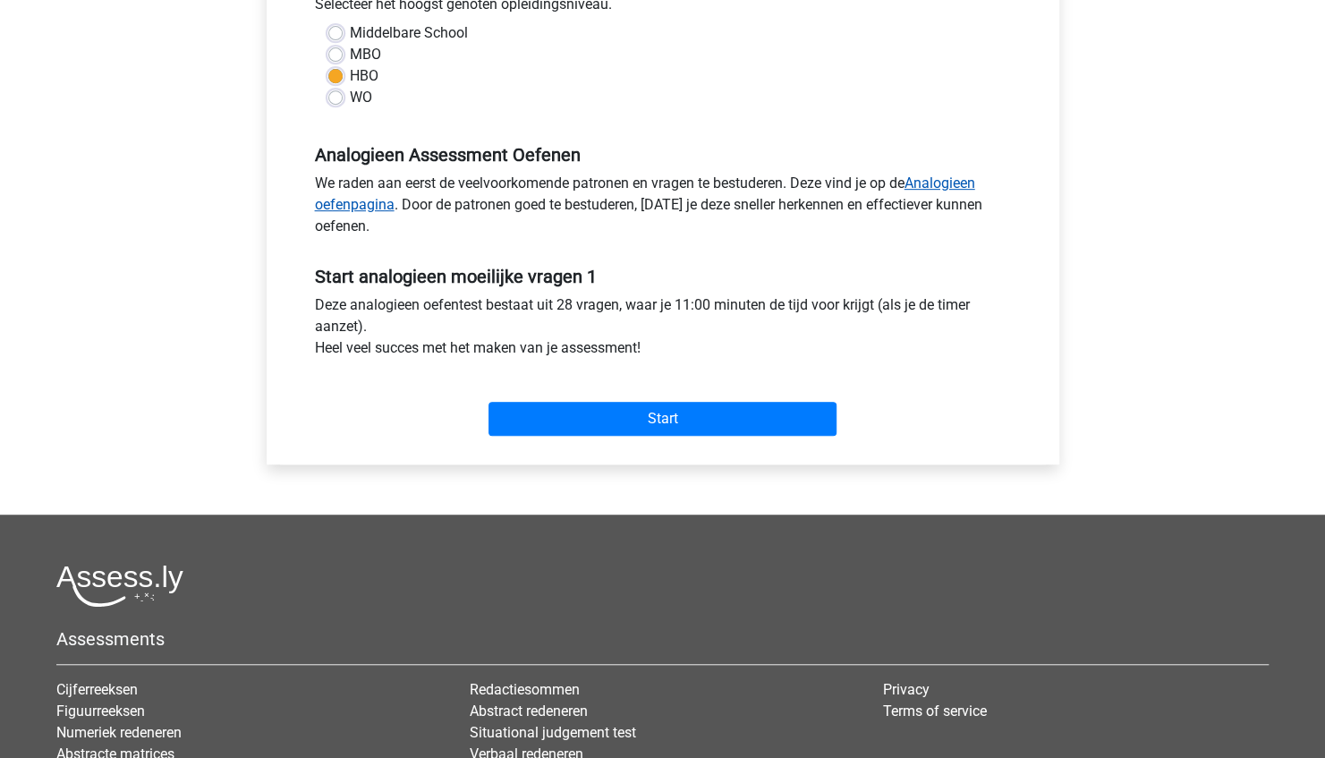
click at [975, 175] on link "Analogieen oefenpagina" at bounding box center [645, 193] width 660 height 38
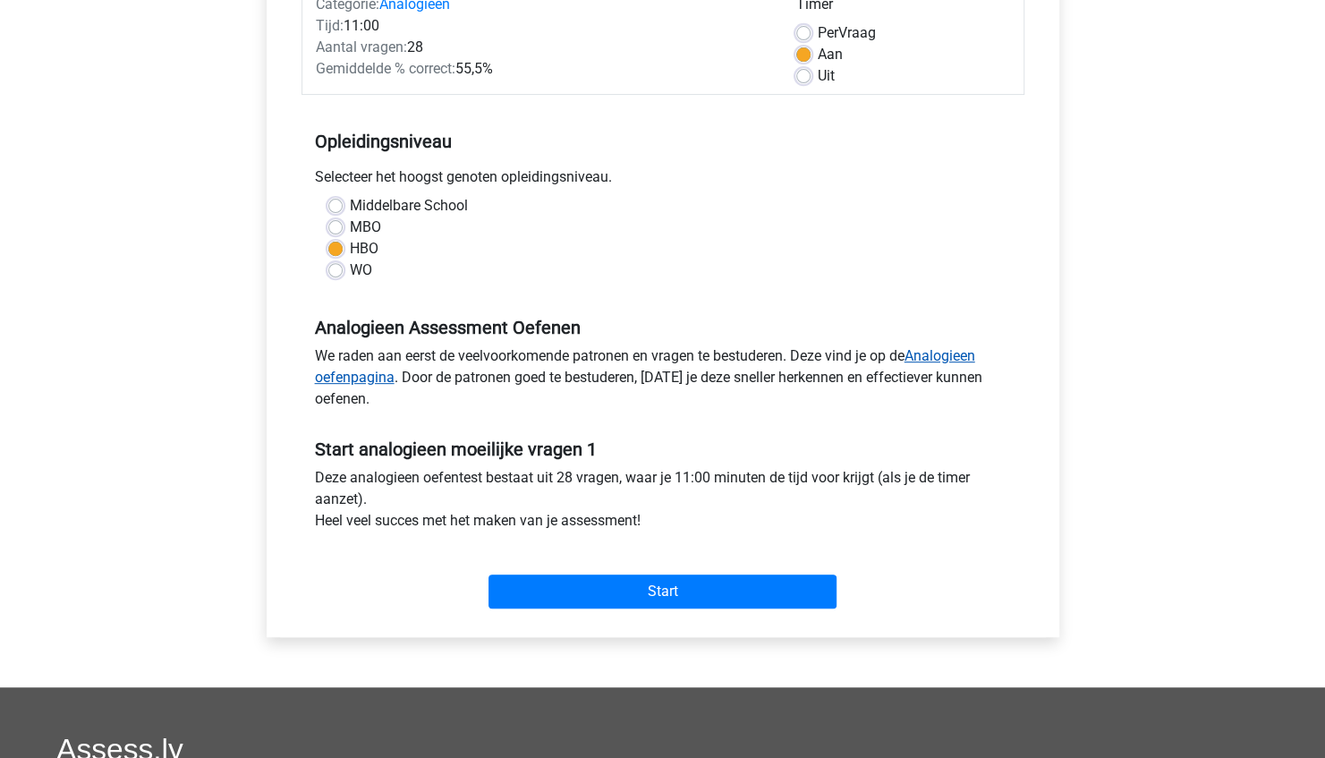
scroll to position [253, 0]
click at [345, 377] on link "Analogieen oefenpagina" at bounding box center [645, 367] width 660 height 38
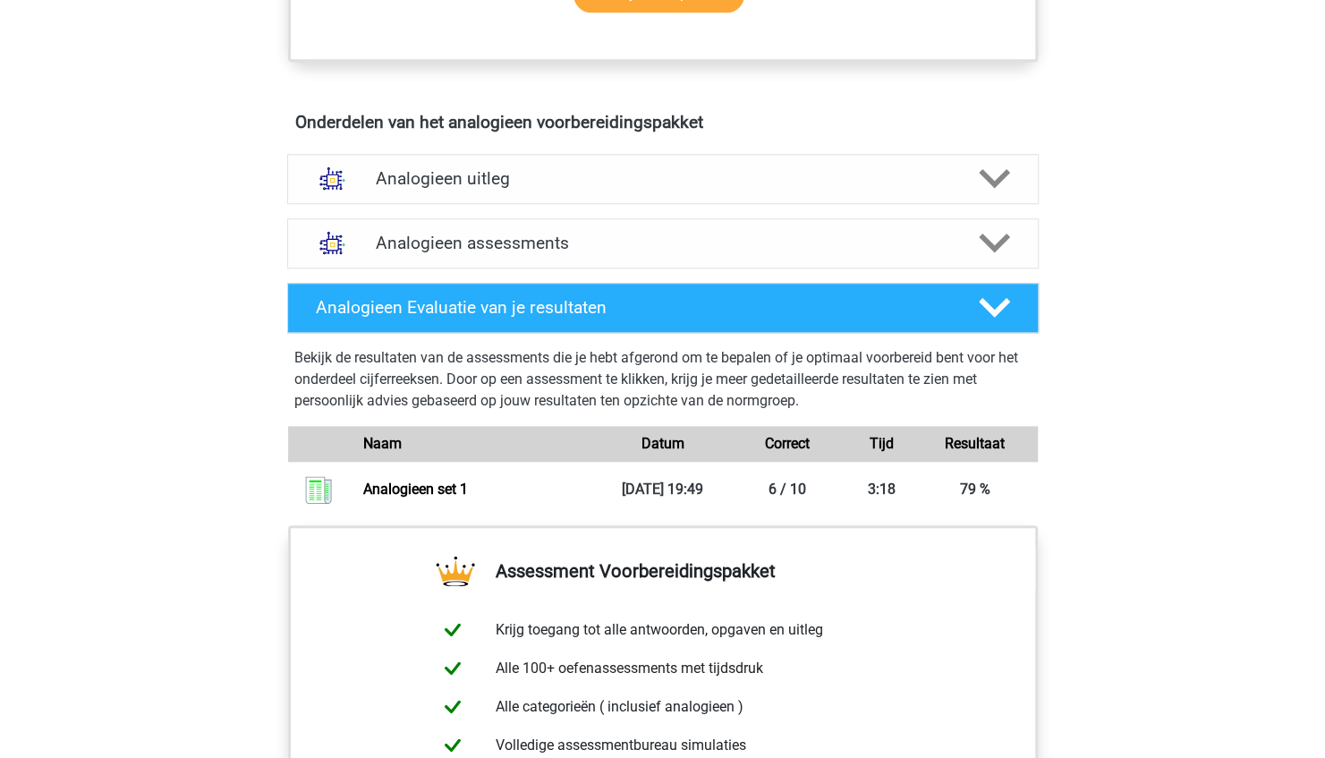
scroll to position [936, 0]
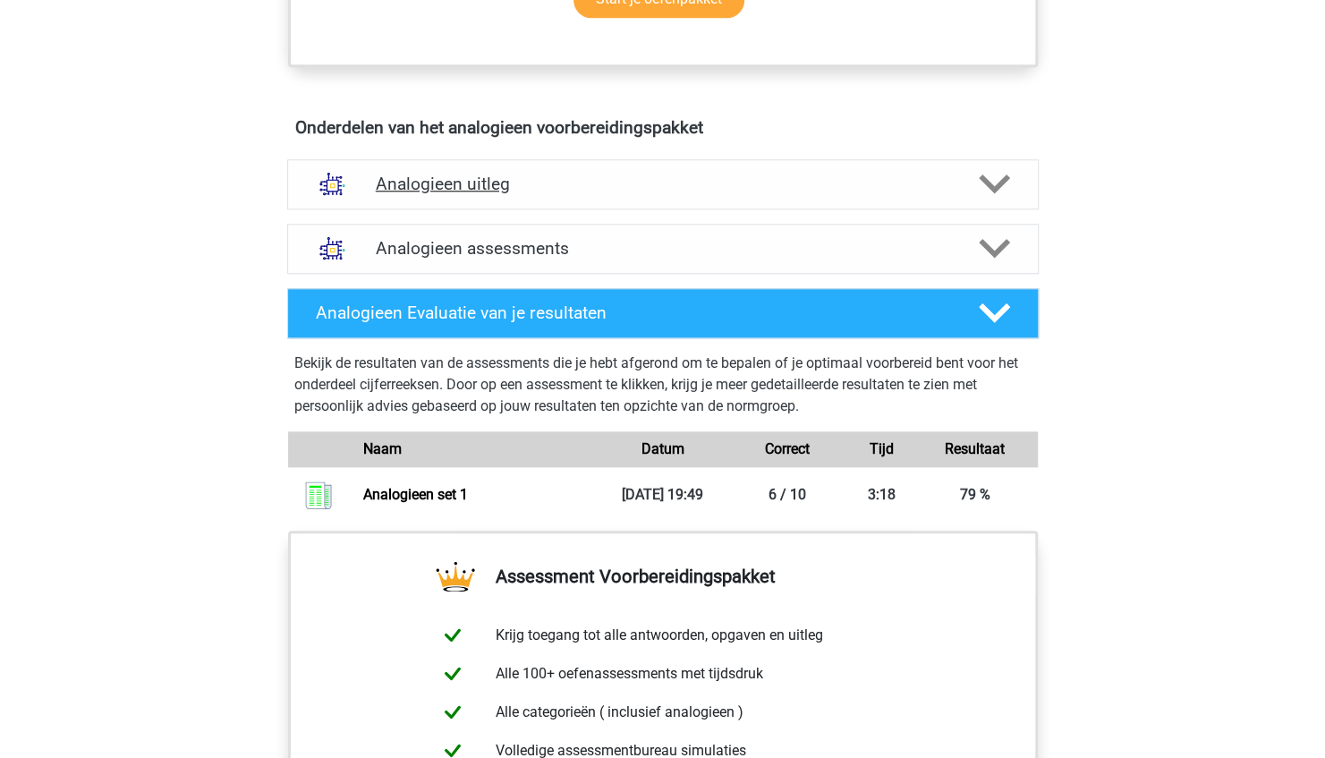
click at [359, 191] on div at bounding box center [332, 184] width 60 height 46
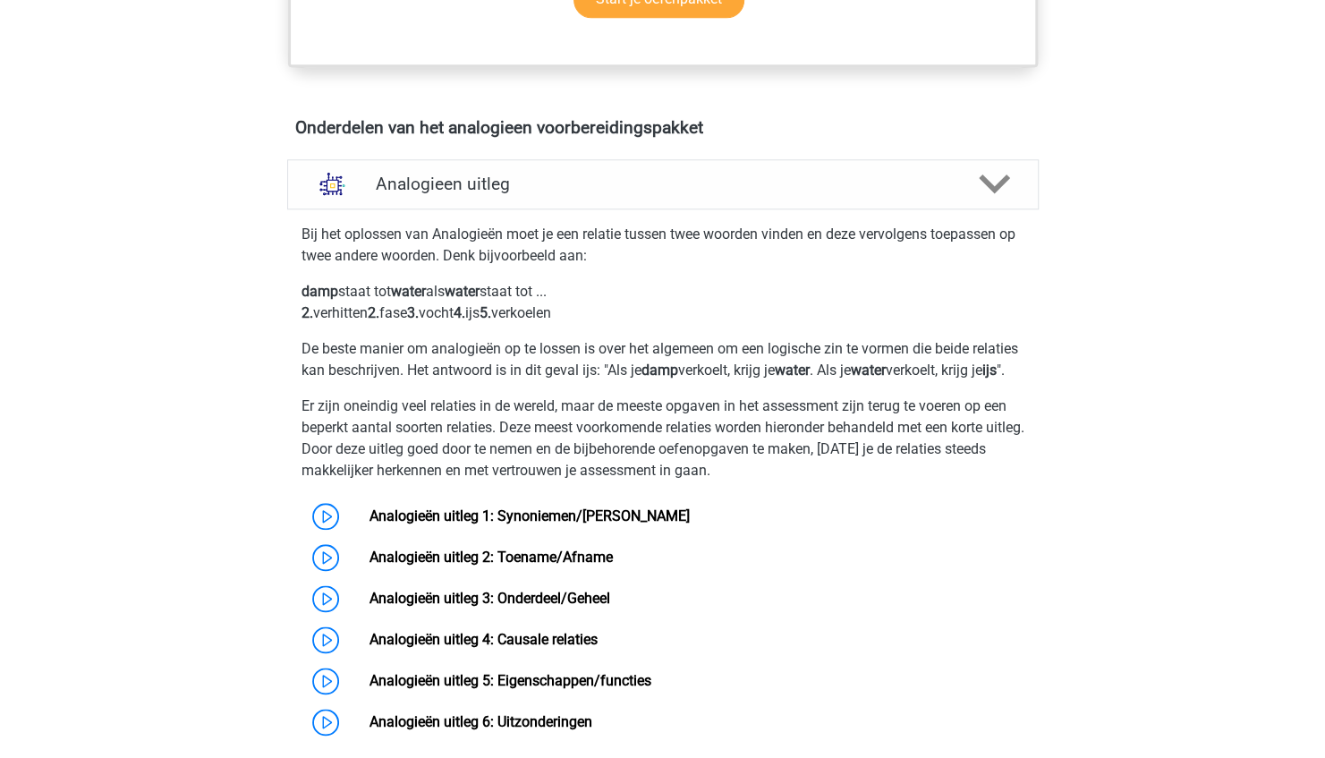
click at [87, 642] on div "Kies premium Roos trinity_magic@hotmail.com" at bounding box center [662, 519] width 1325 height 2910
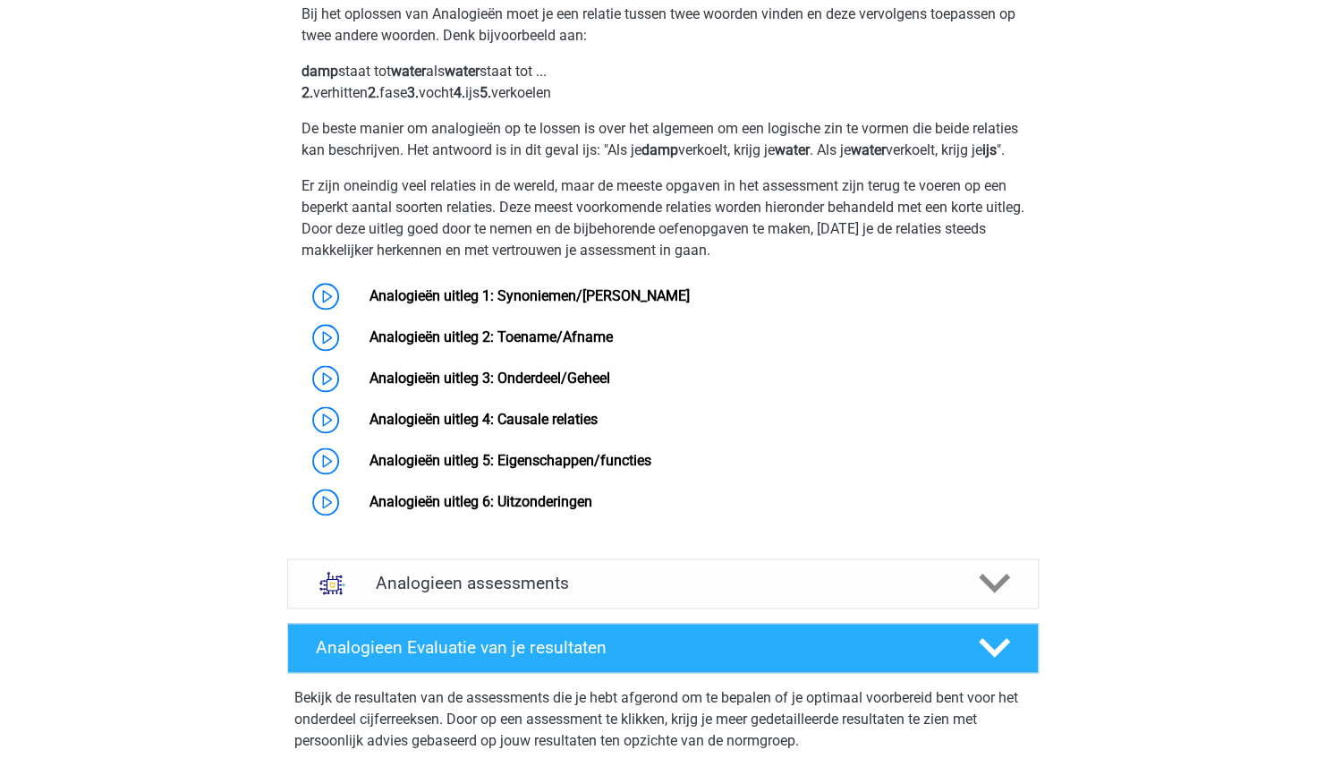
scroll to position [1109, 0]
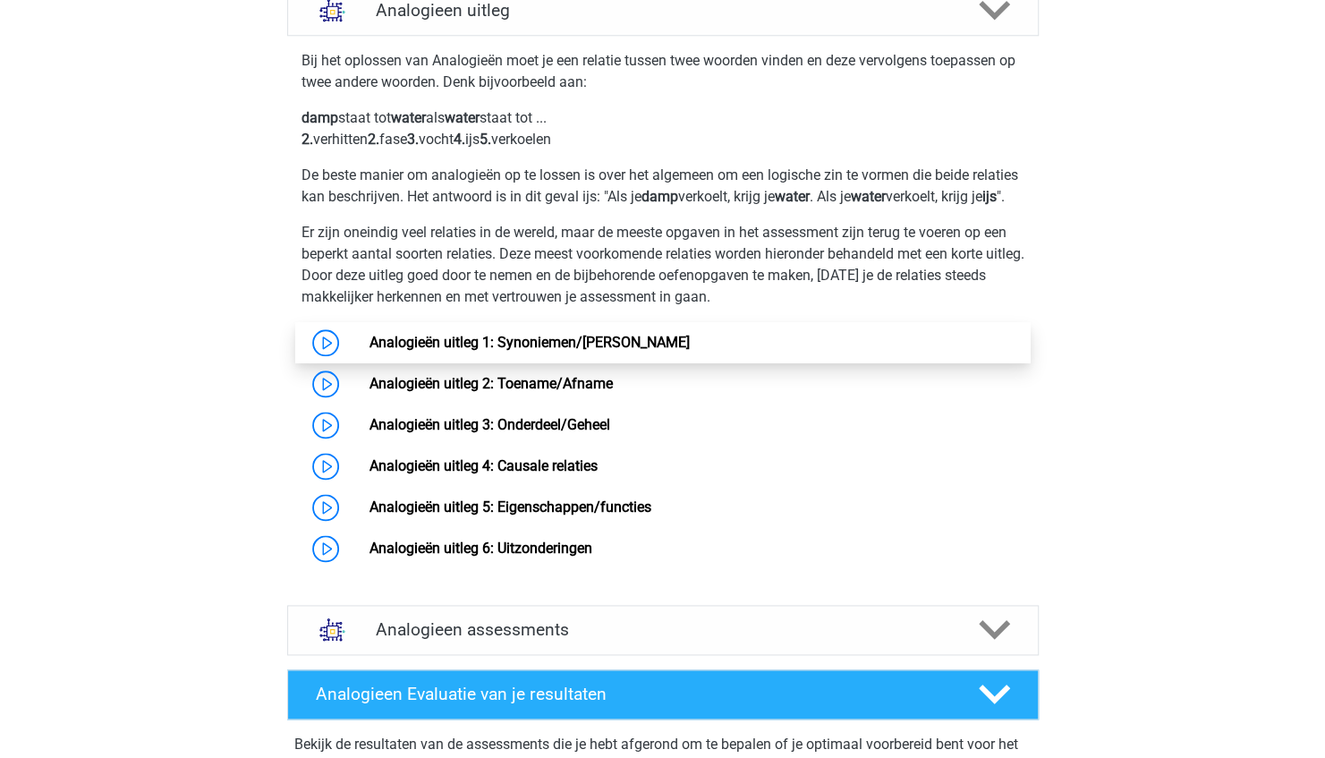
click at [369, 351] on link "Analogieën uitleg 1: Synoniemen/Antoniemen" at bounding box center [529, 342] width 320 height 17
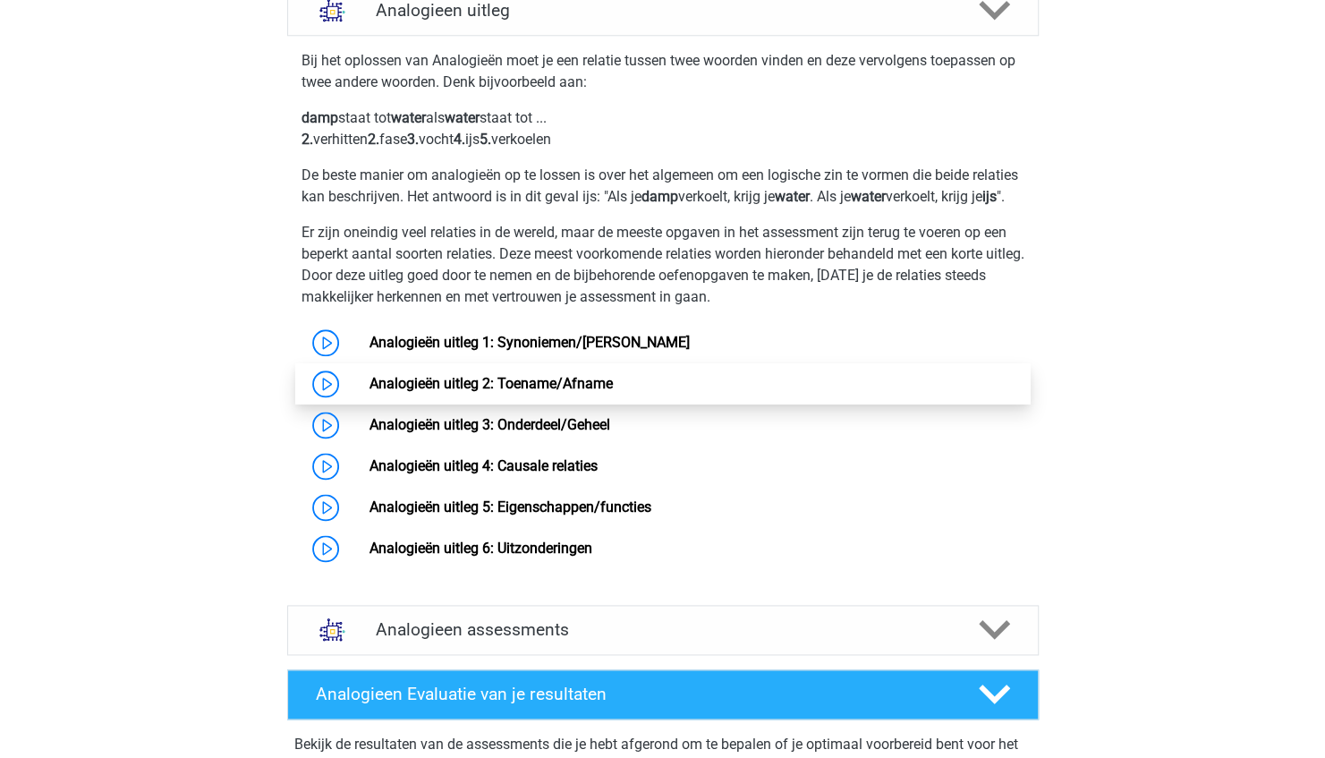
click at [439, 392] on link "Analogieën uitleg 2: Toename/Afname" at bounding box center [490, 383] width 243 height 17
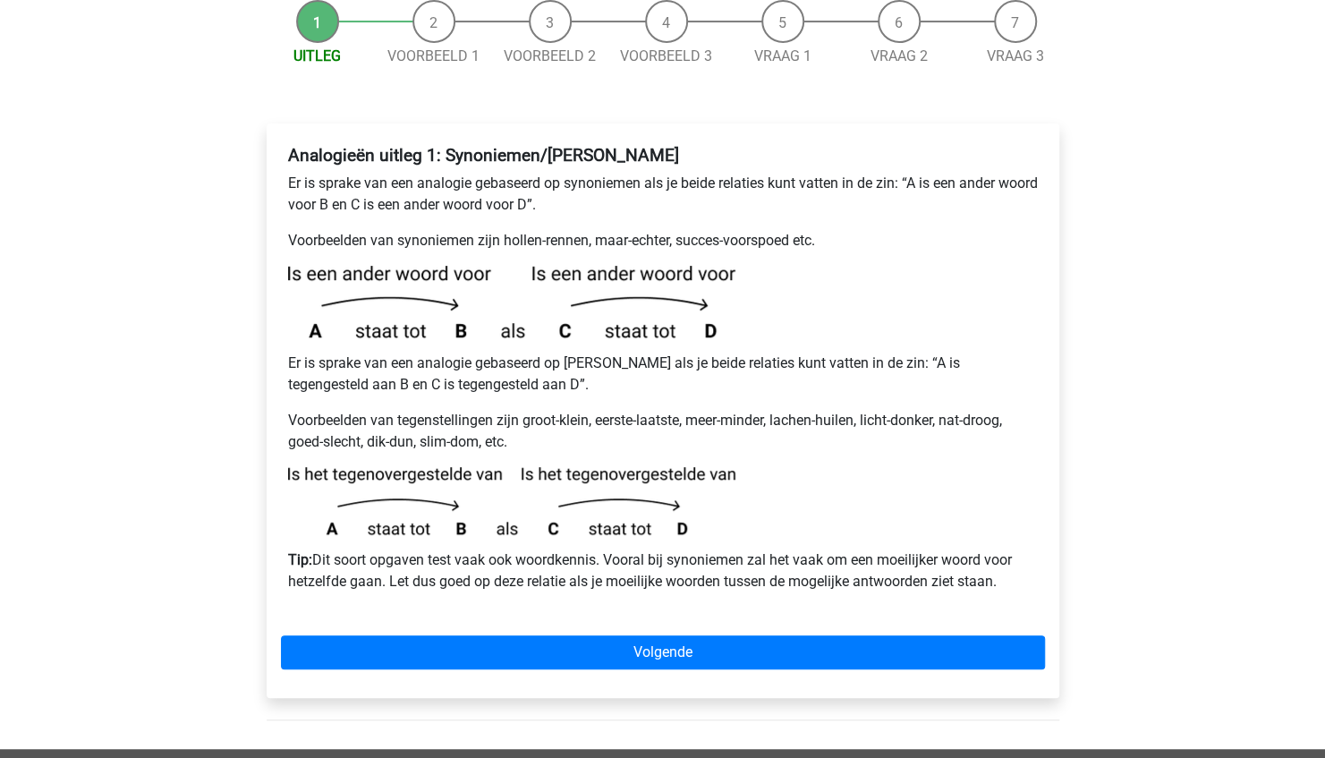
scroll to position [226, 0]
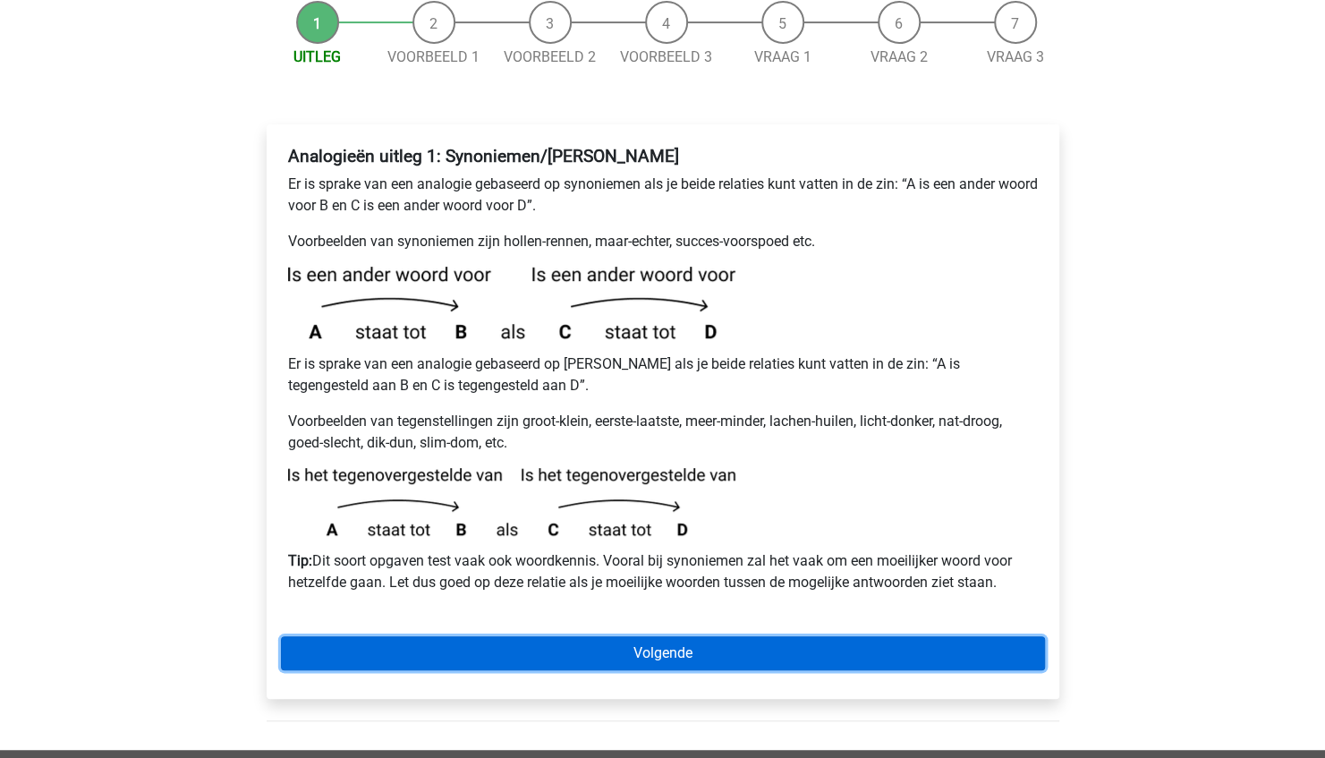
click at [537, 636] on link "Volgende" at bounding box center [663, 653] width 764 height 34
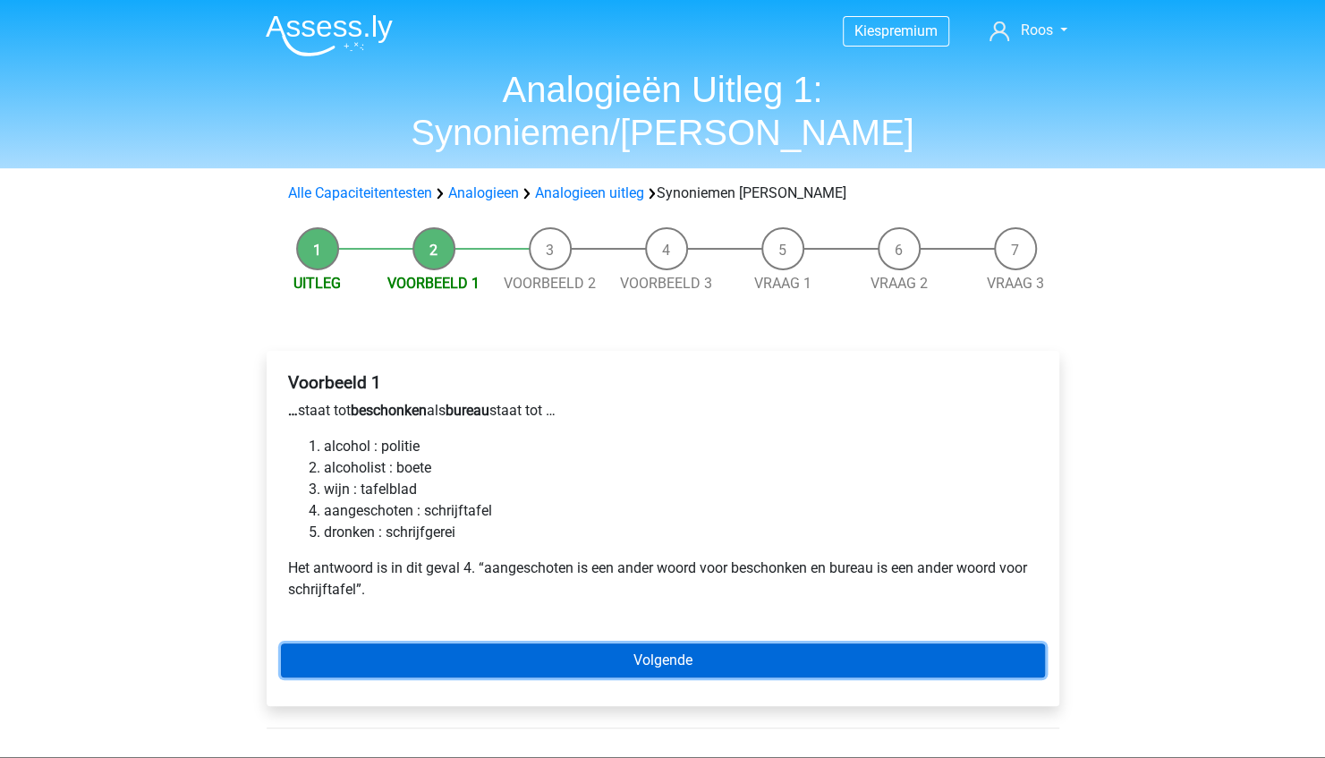
click at [576, 643] on link "Volgende" at bounding box center [663, 660] width 764 height 34
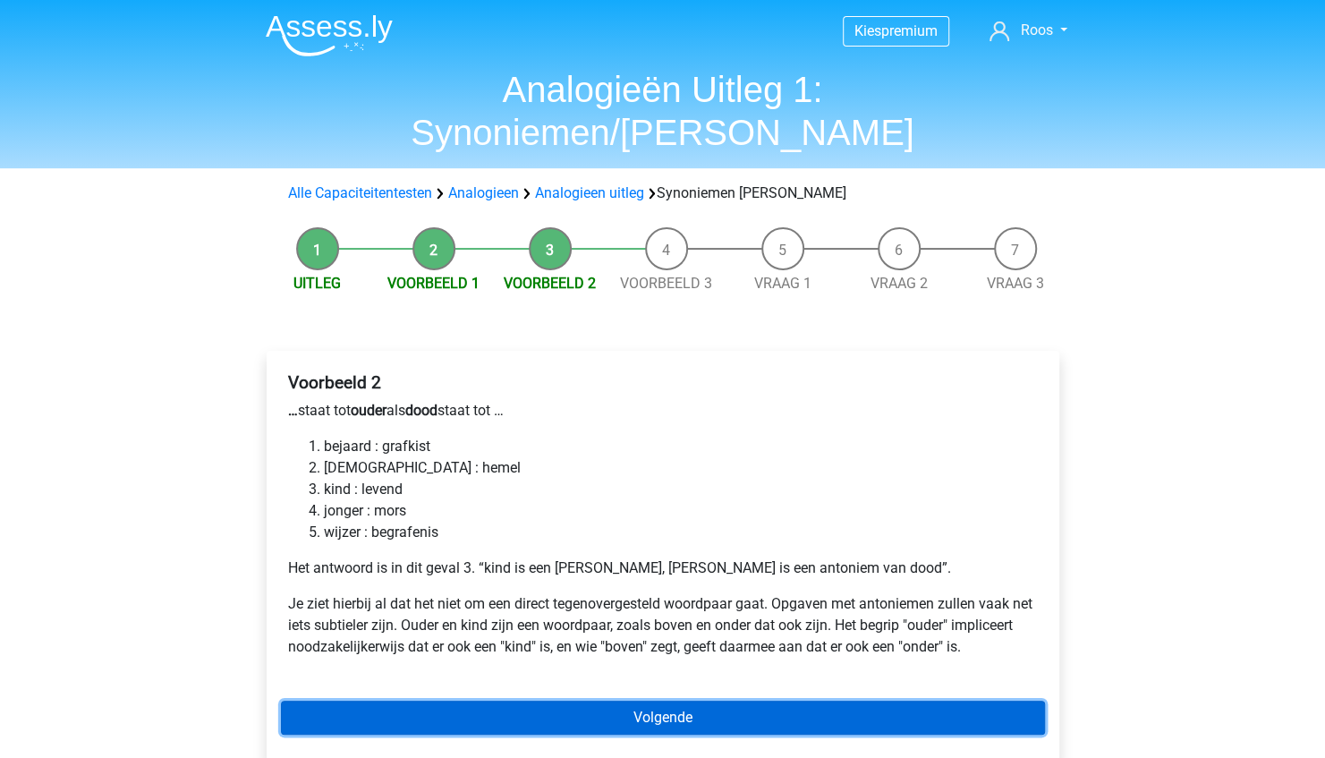
click at [666, 700] on link "Volgende" at bounding box center [663, 717] width 764 height 34
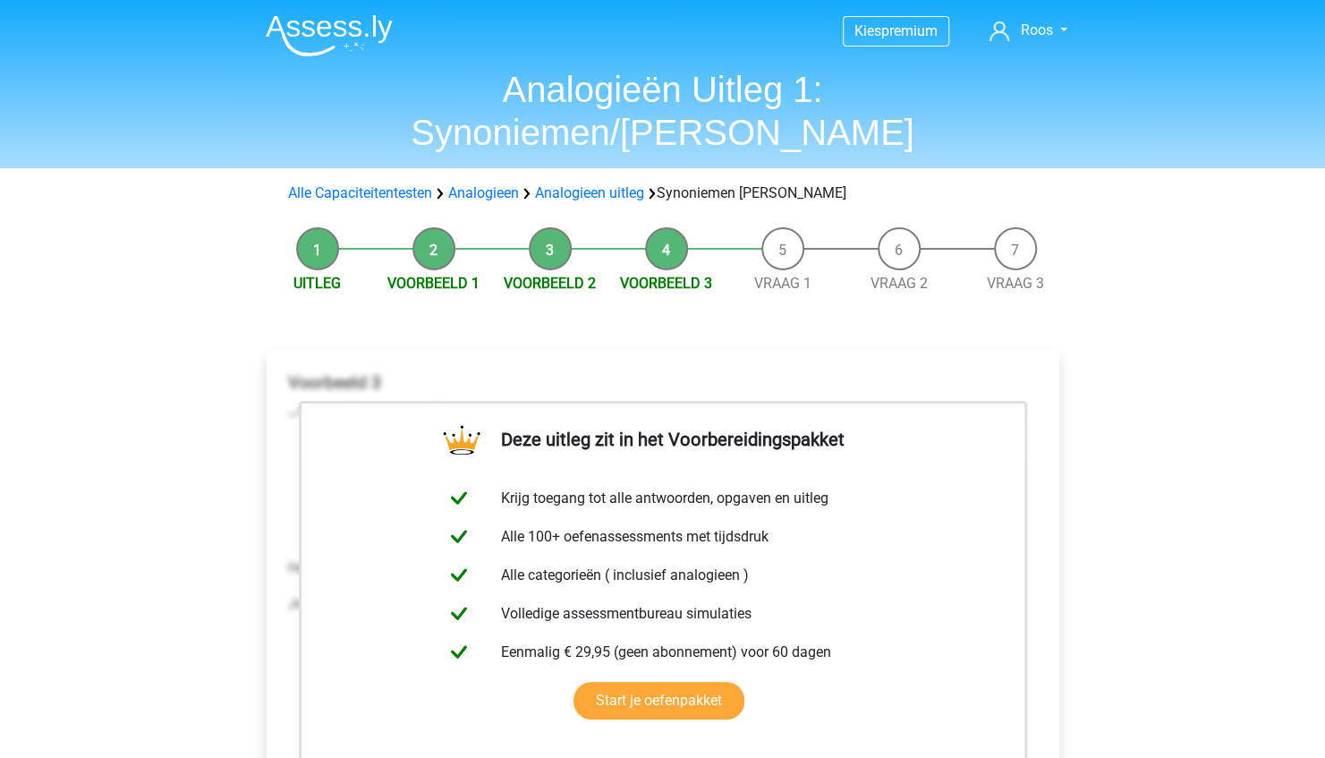
click at [1075, 382] on div "Uitleg Voorbeeld 1 Voorbeeld 2 Voorbeeld 3 Vraag 1 Vraag 2 Vraag 3 Deze uitleg …" at bounding box center [663, 591] width 850 height 747
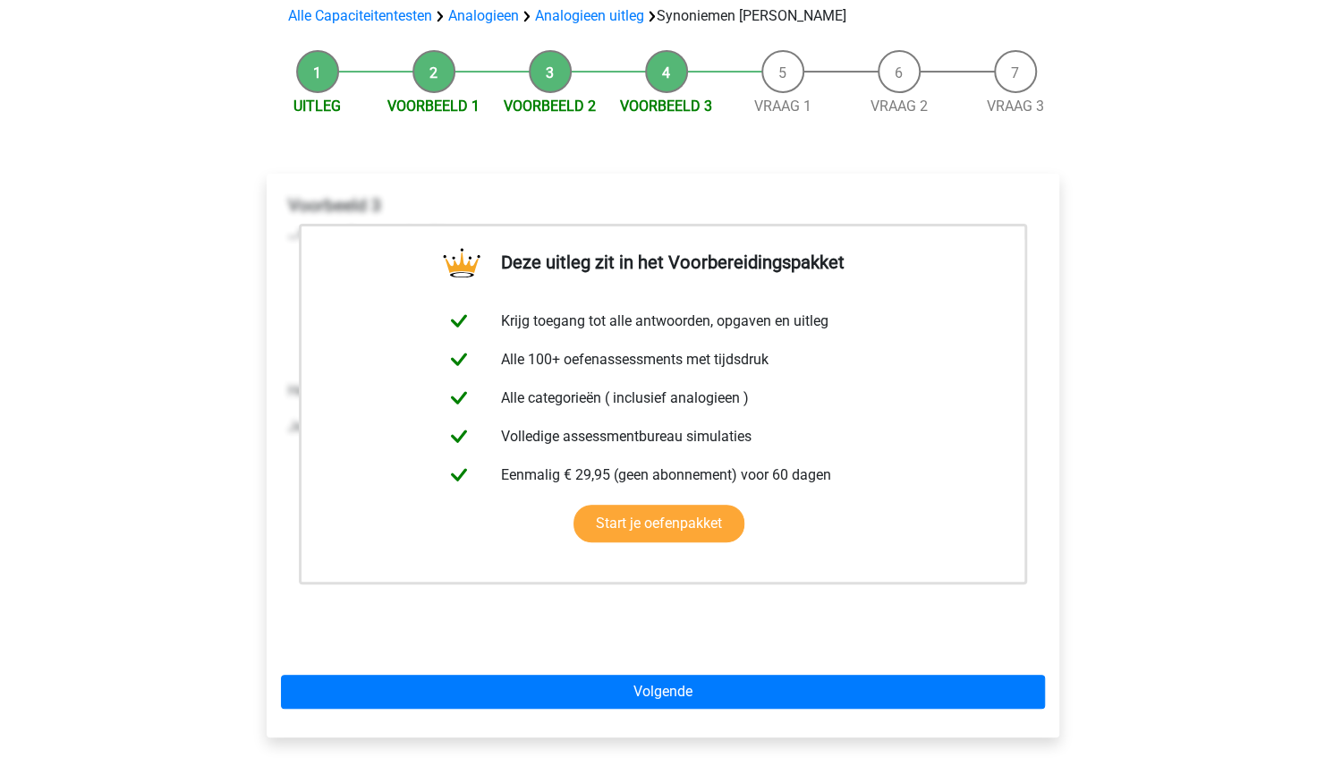
scroll to position [176, 0]
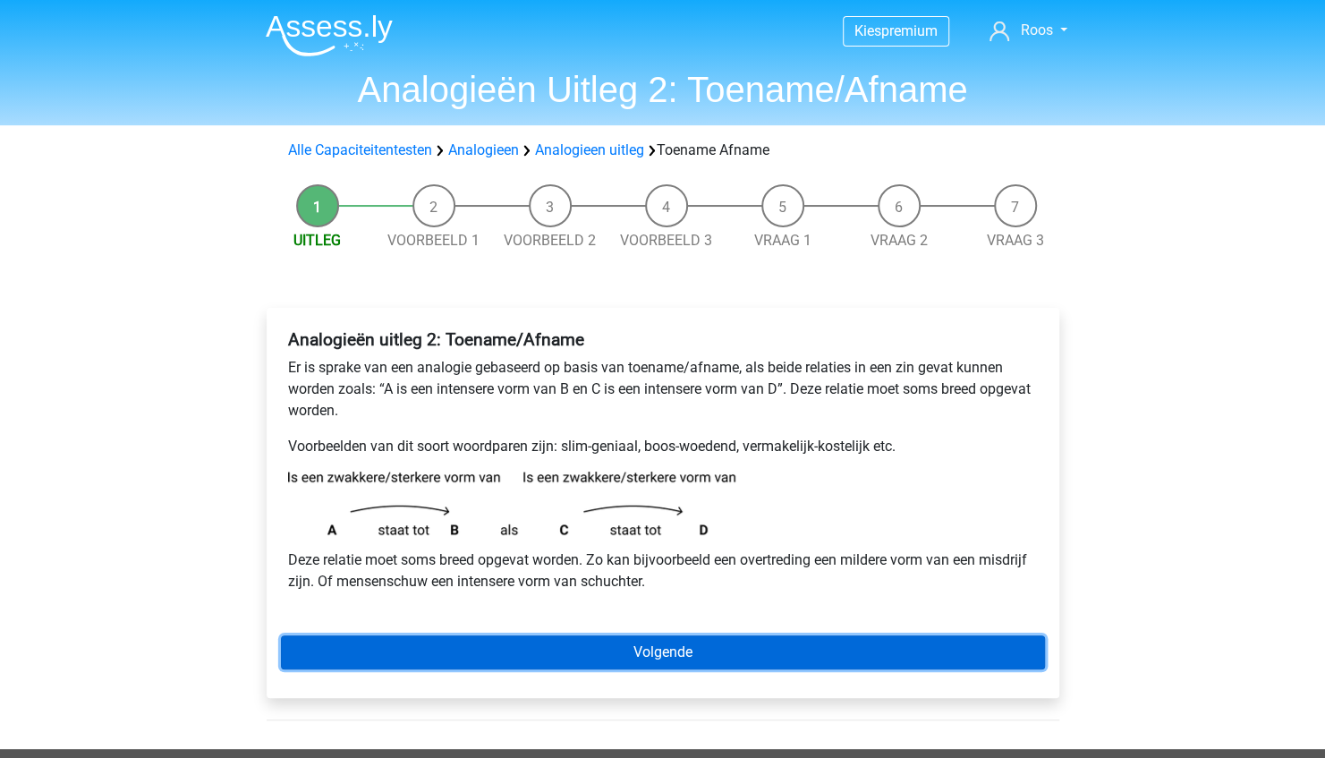
click at [612, 655] on link "Volgende" at bounding box center [663, 652] width 764 height 34
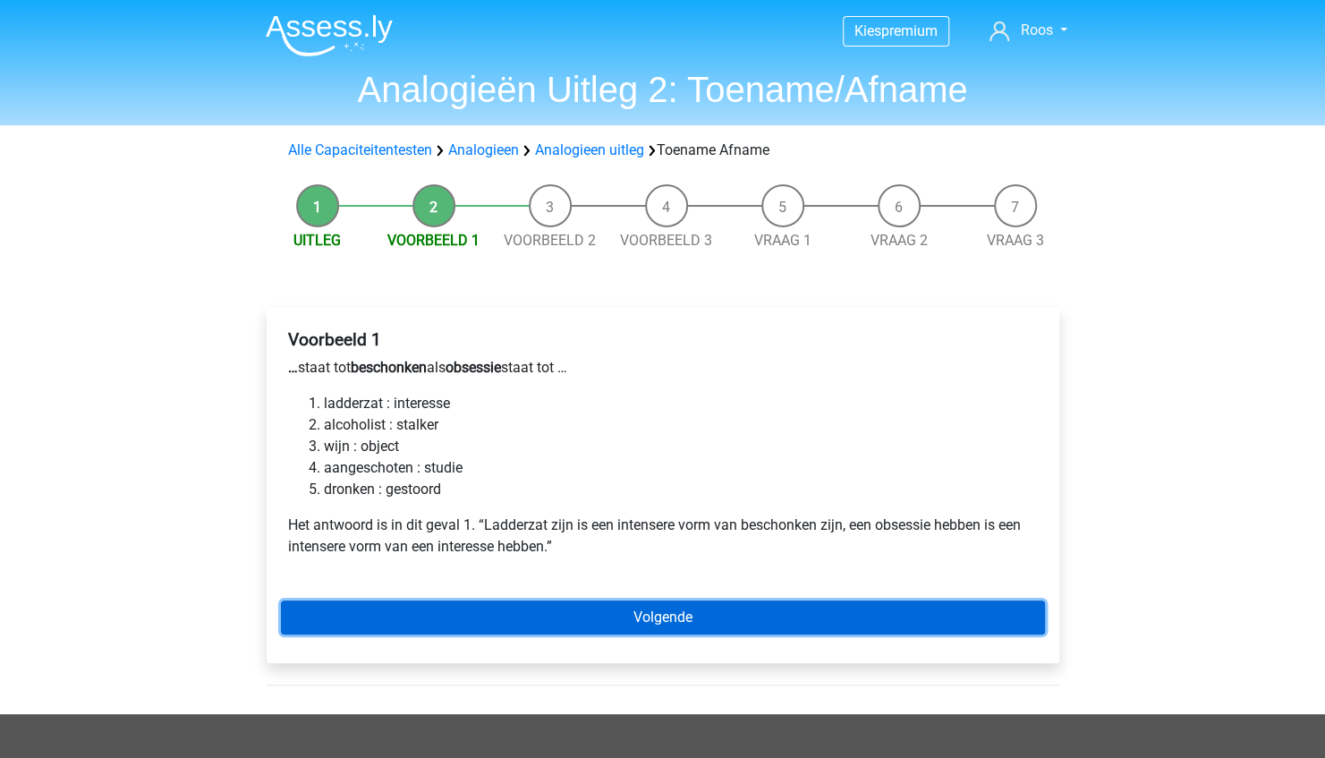
click at [499, 615] on link "Volgende" at bounding box center [663, 617] width 764 height 34
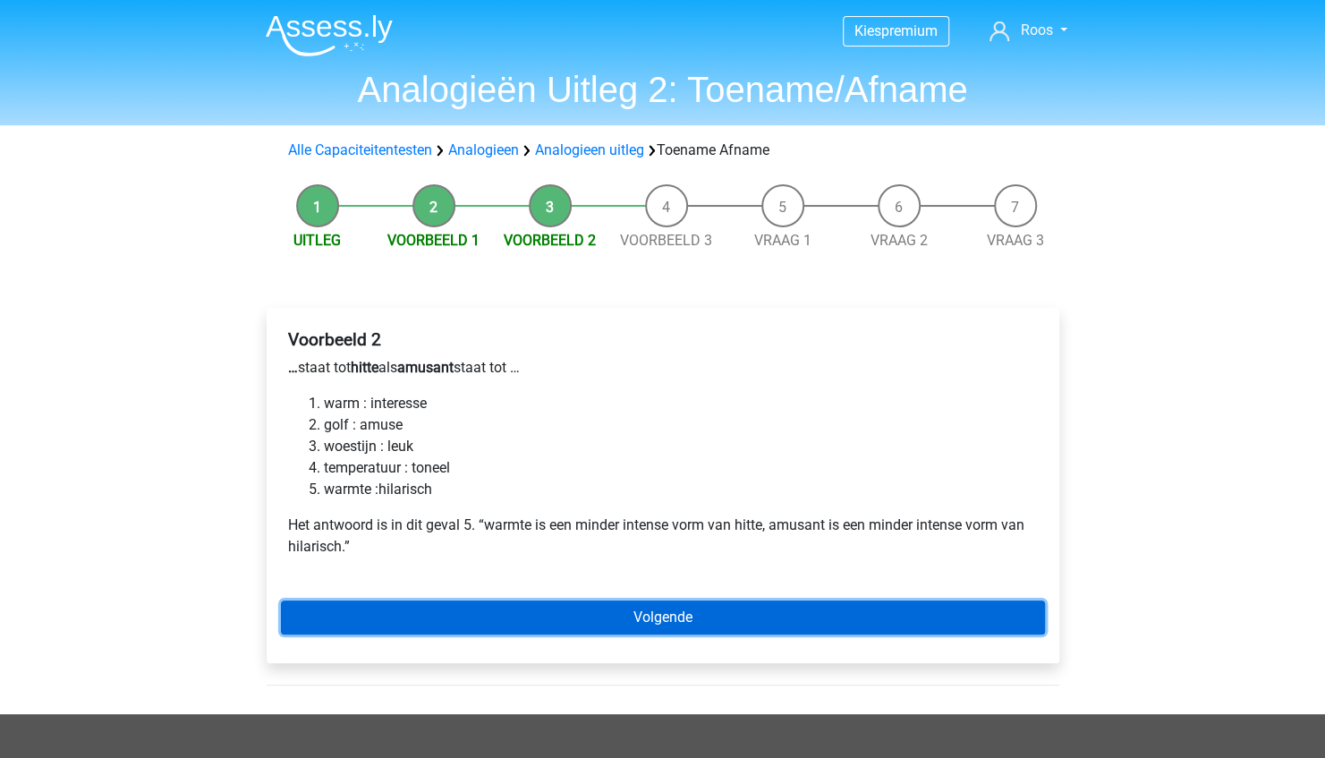
click at [589, 610] on link "Volgende" at bounding box center [663, 617] width 764 height 34
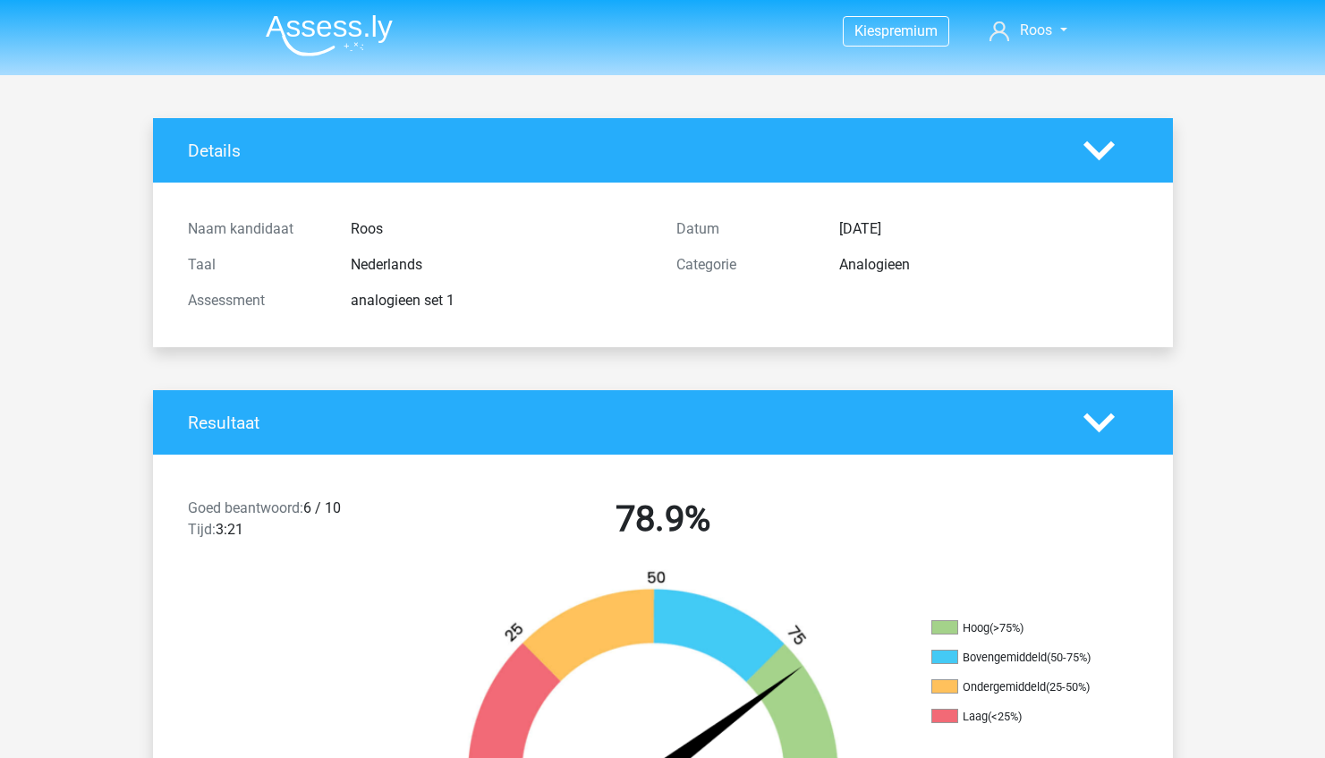
scroll to position [2677, 0]
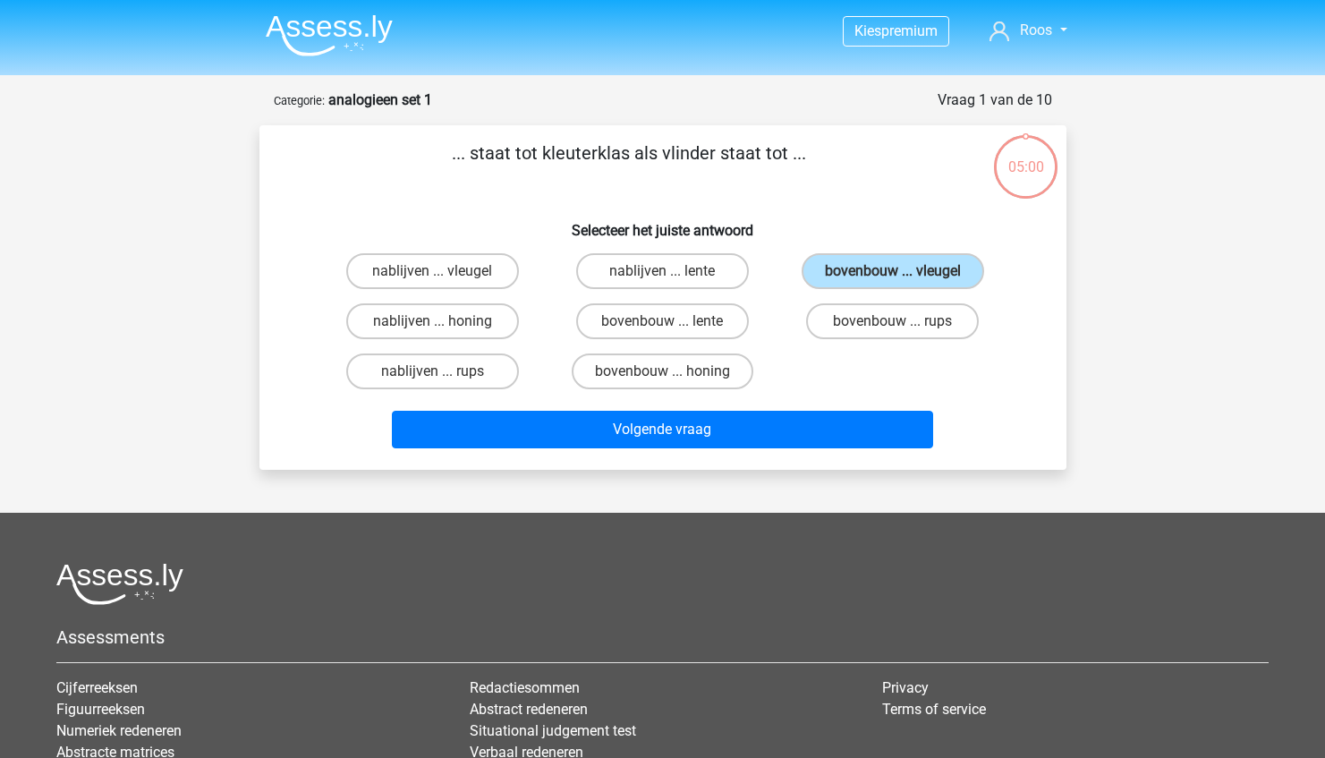
scroll to position [89, 0]
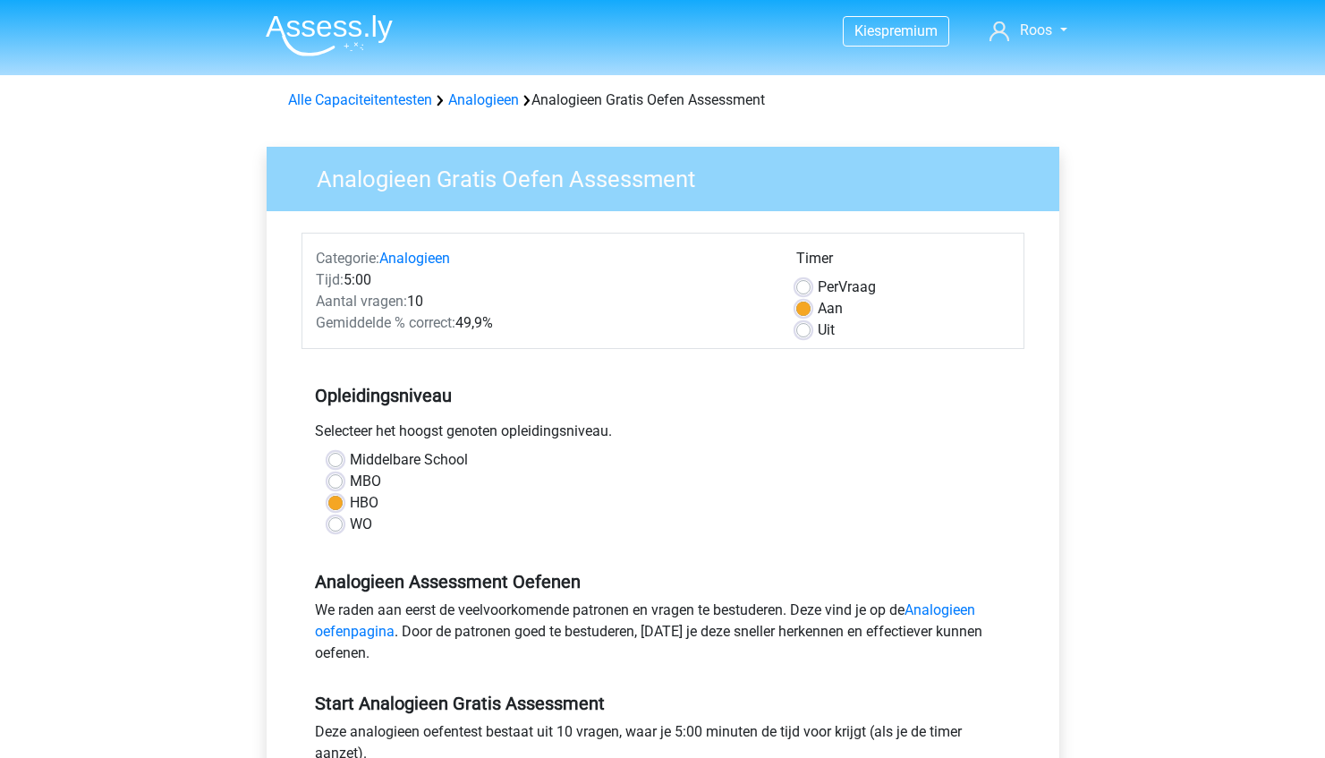
scroll to position [288, 0]
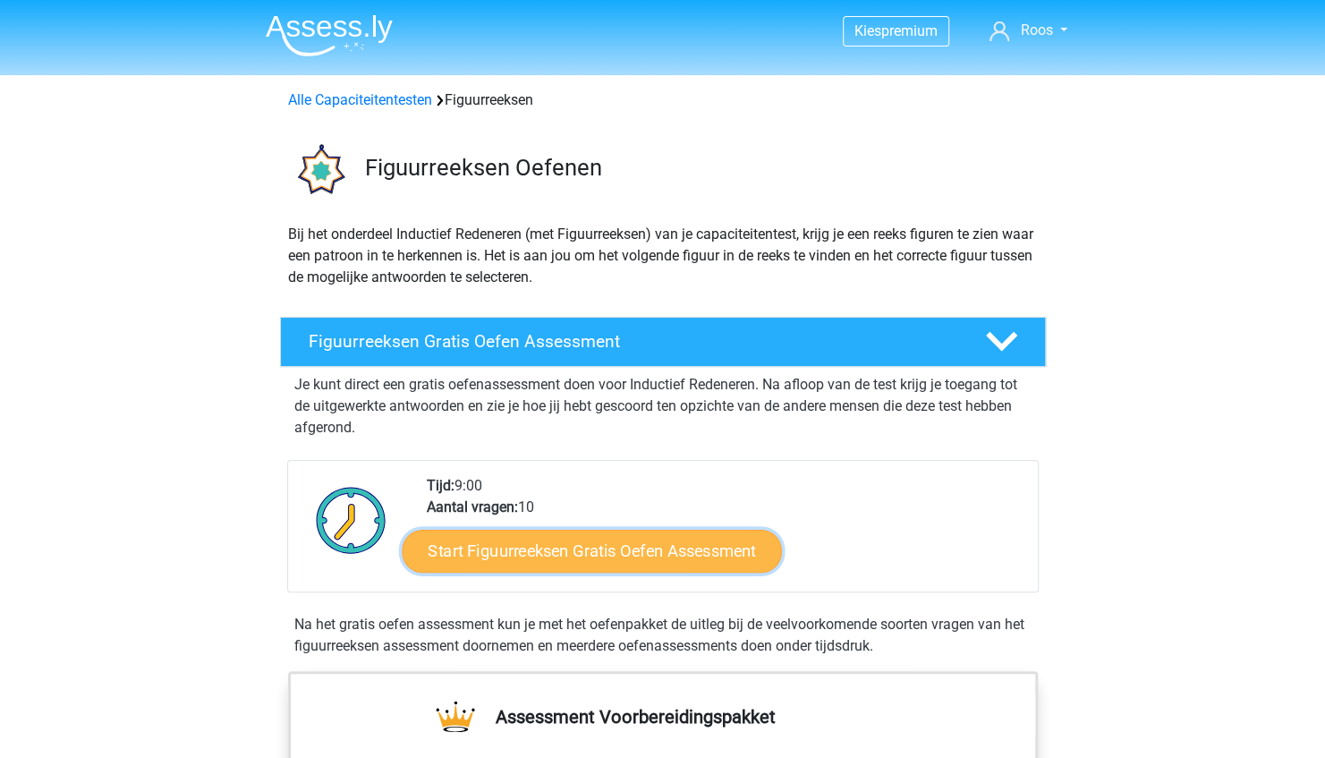
click at [626, 548] on link "Start Figuurreeksen Gratis Oefen Assessment" at bounding box center [591, 550] width 379 height 43
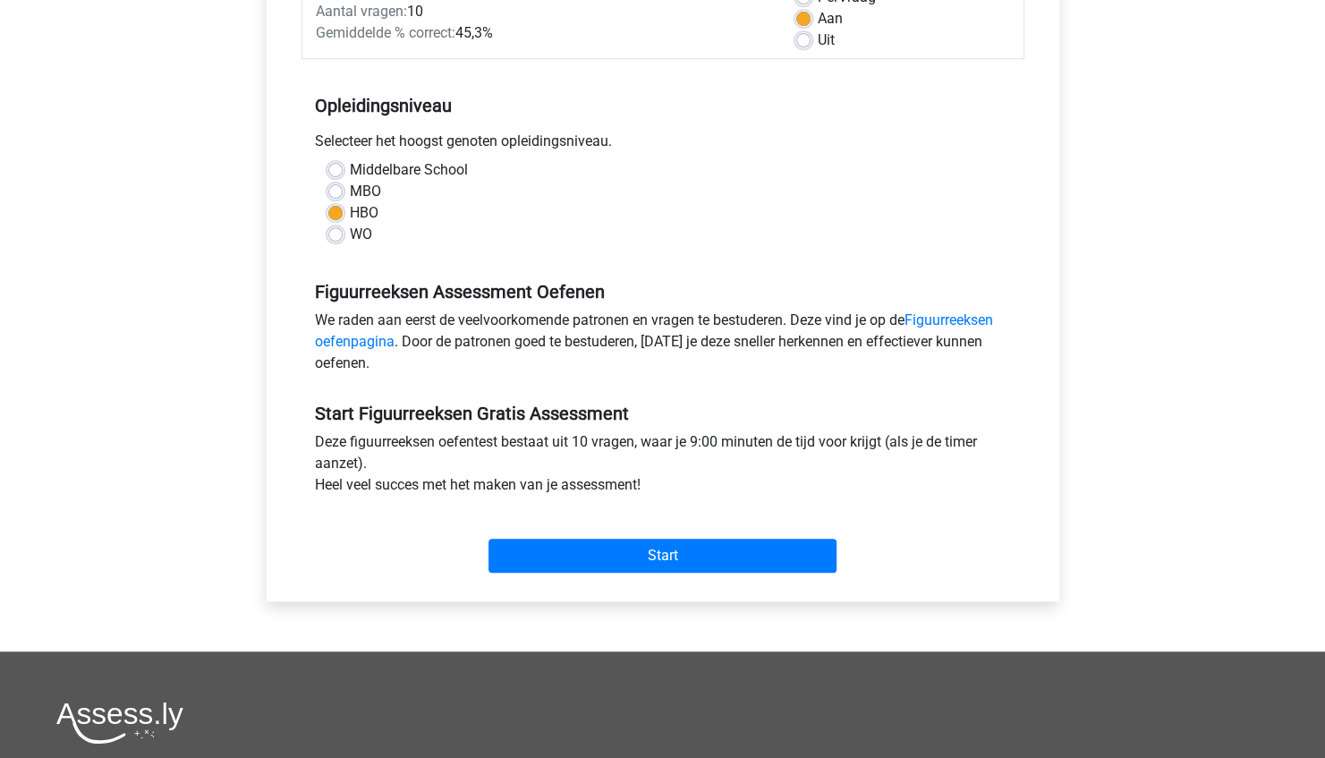
scroll to position [293, 0]
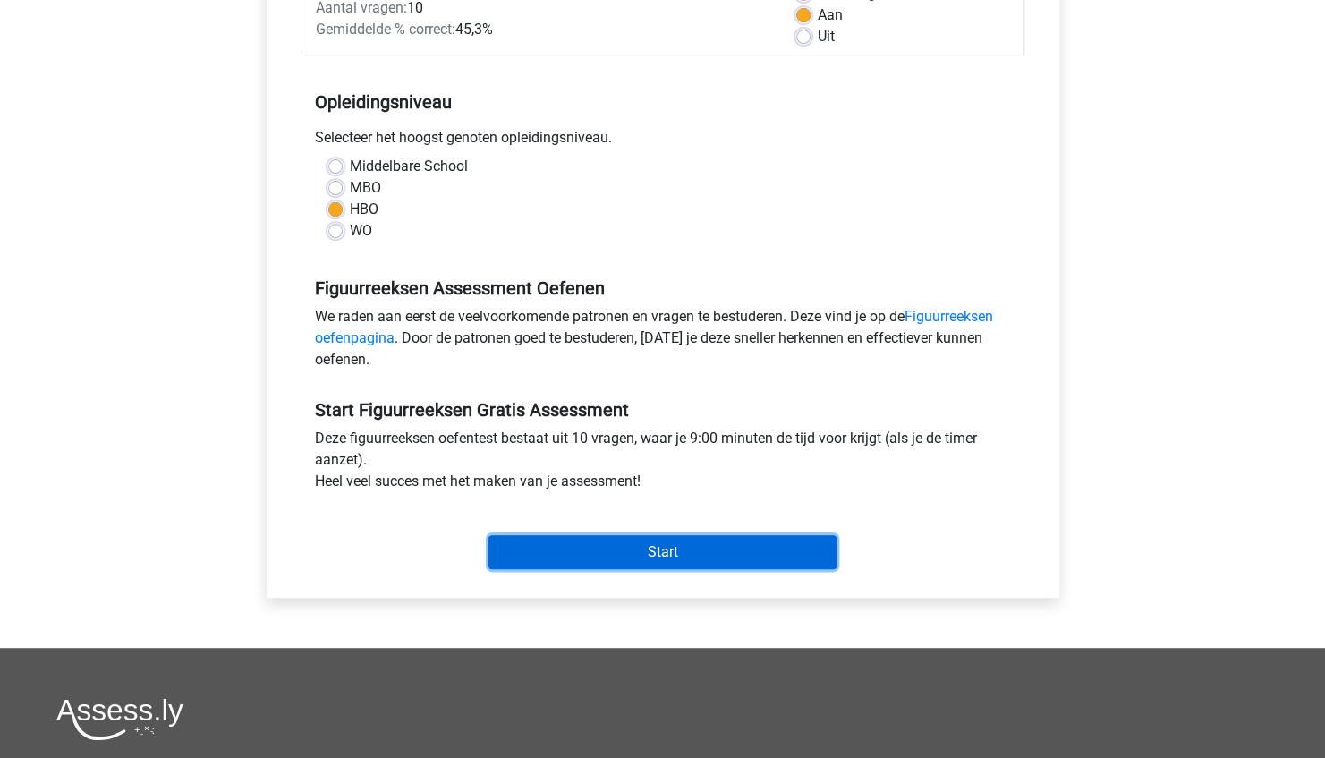
click at [786, 560] on input "Start" at bounding box center [662, 552] width 348 height 34
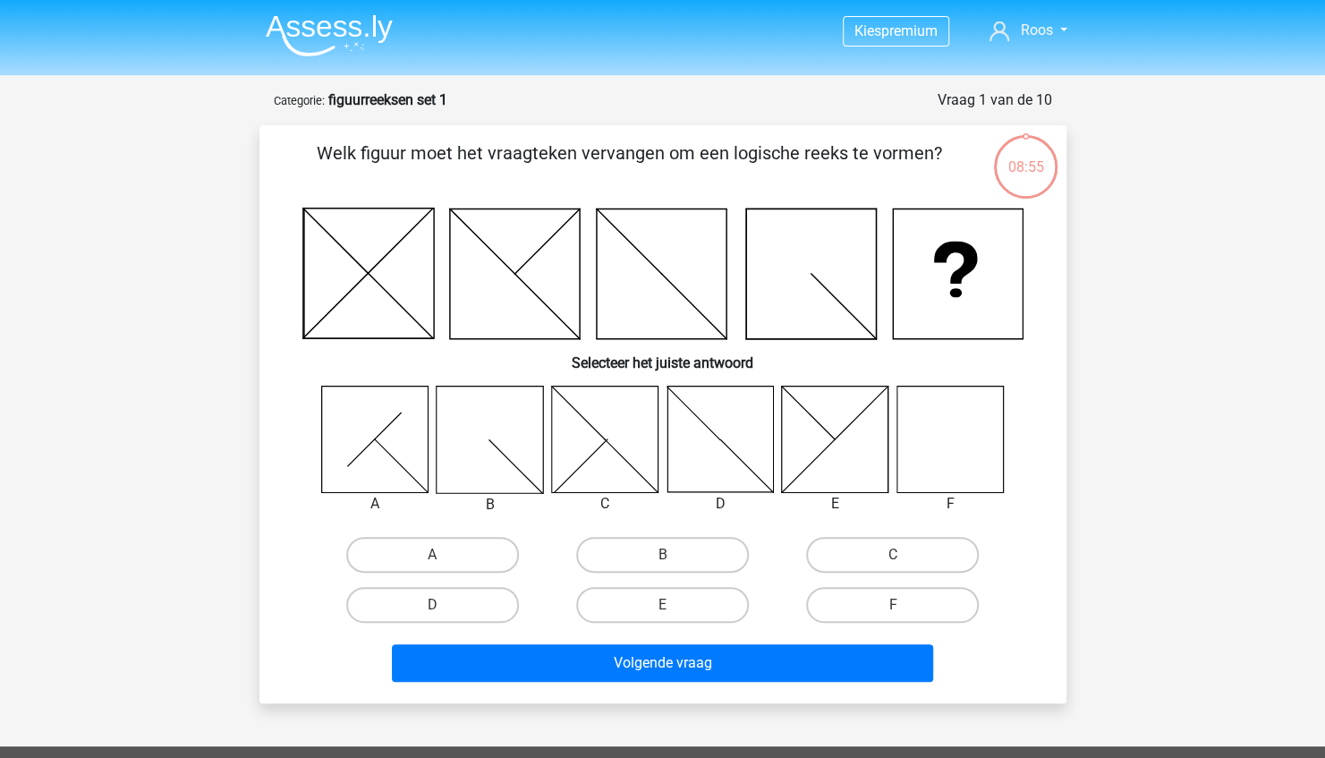
click at [919, 438] on icon at bounding box center [949, 438] width 106 height 106
click at [873, 601] on label "F" at bounding box center [892, 605] width 173 height 36
click at [893, 605] on input "F" at bounding box center [899, 611] width 12 height 12
radio input "true"
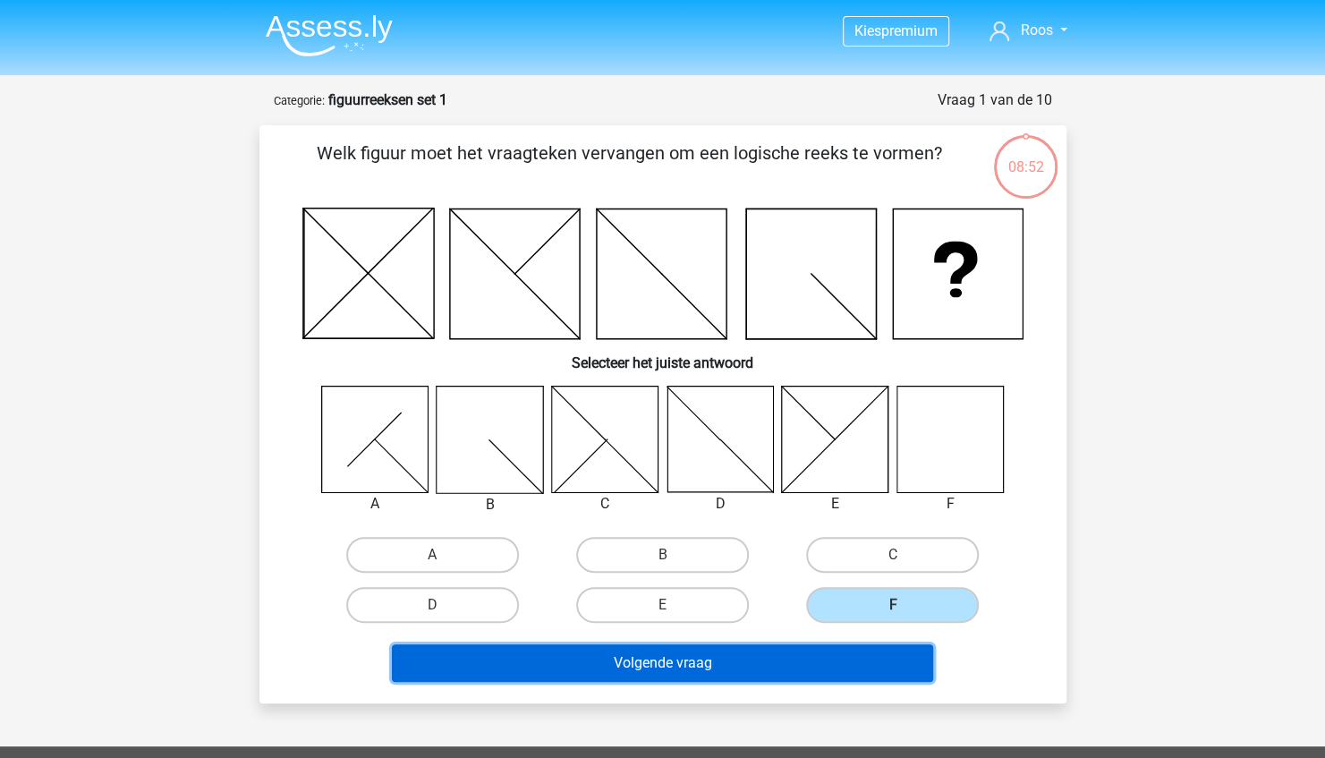
click at [817, 656] on button "Volgende vraag" at bounding box center [662, 663] width 541 height 38
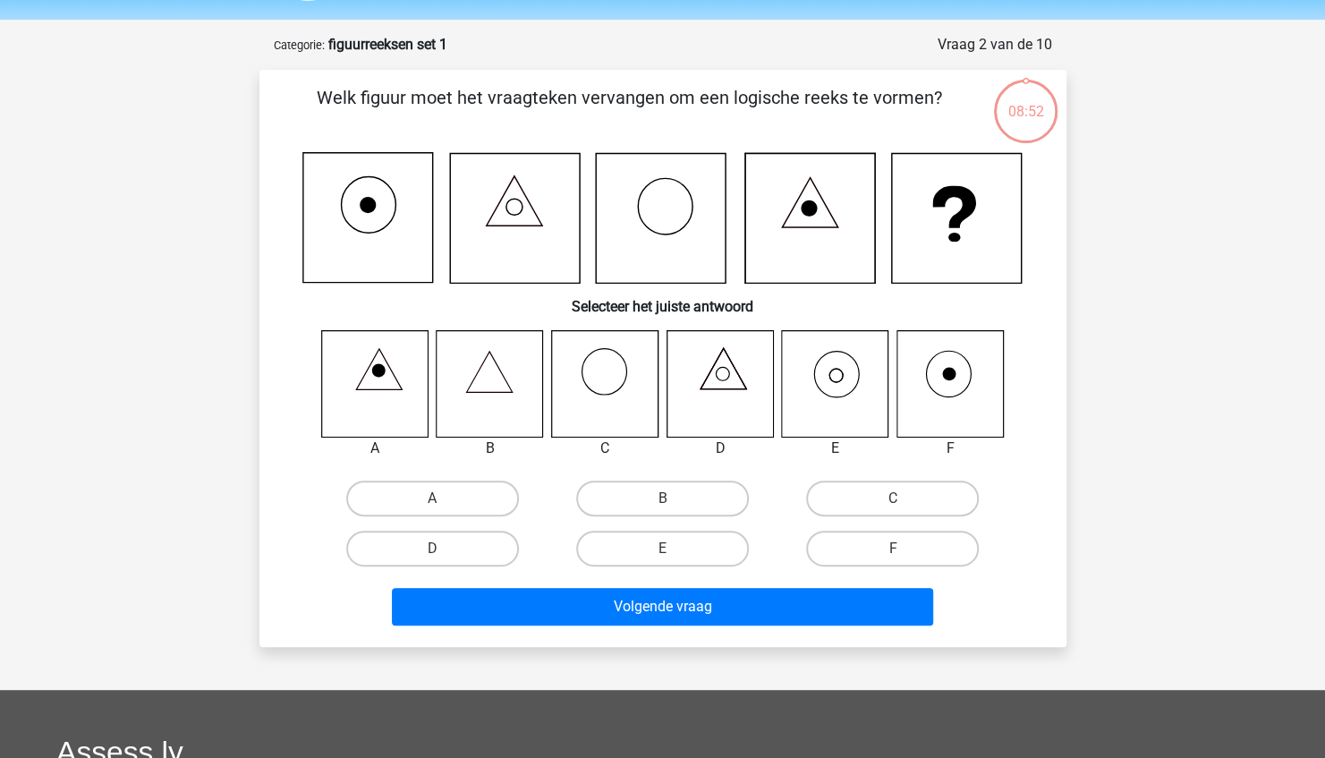
scroll to position [89, 0]
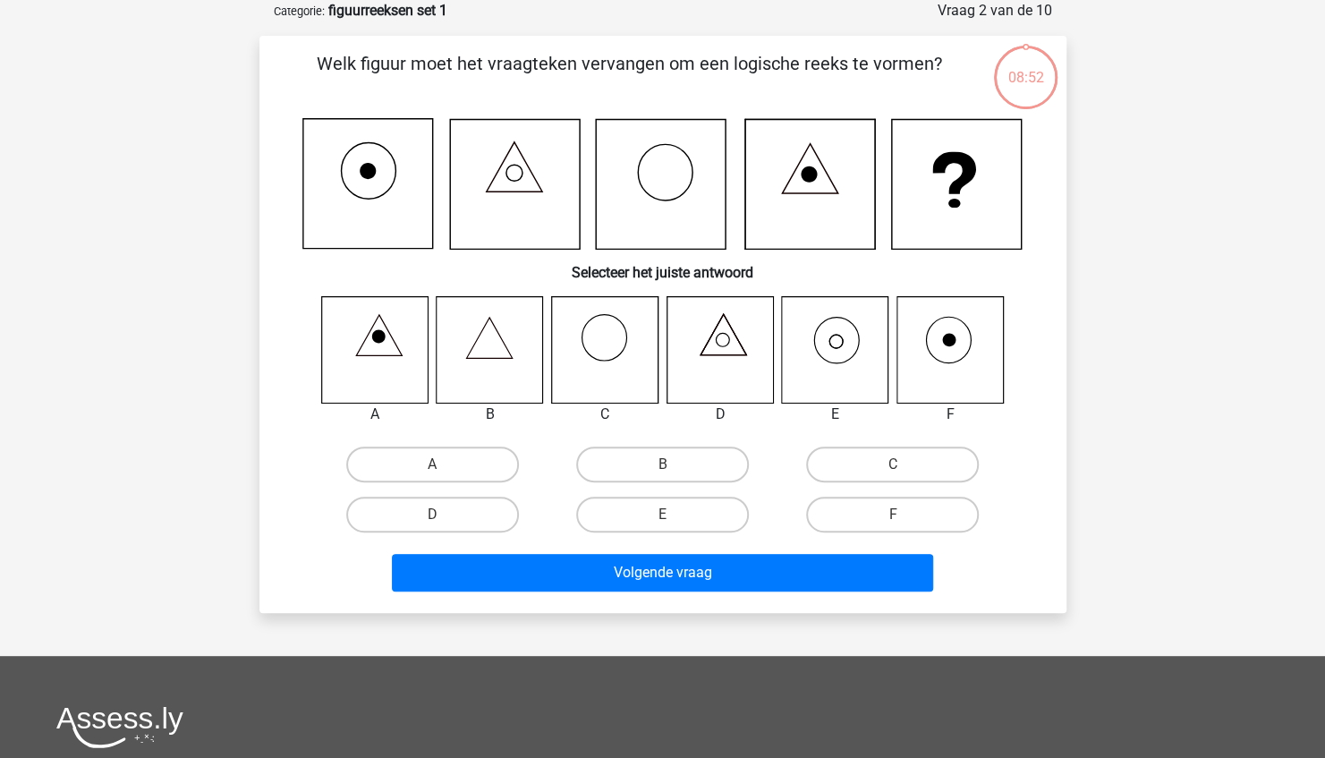
click at [817, 656] on div "Kies premium Roos trinity_magic@hotmail.com" at bounding box center [662, 519] width 1325 height 1217
click at [836, 343] on icon at bounding box center [835, 349] width 106 height 106
click at [629, 521] on label "E" at bounding box center [662, 514] width 173 height 36
click at [662, 521] on input "E" at bounding box center [668, 520] width 12 height 12
radio input "true"
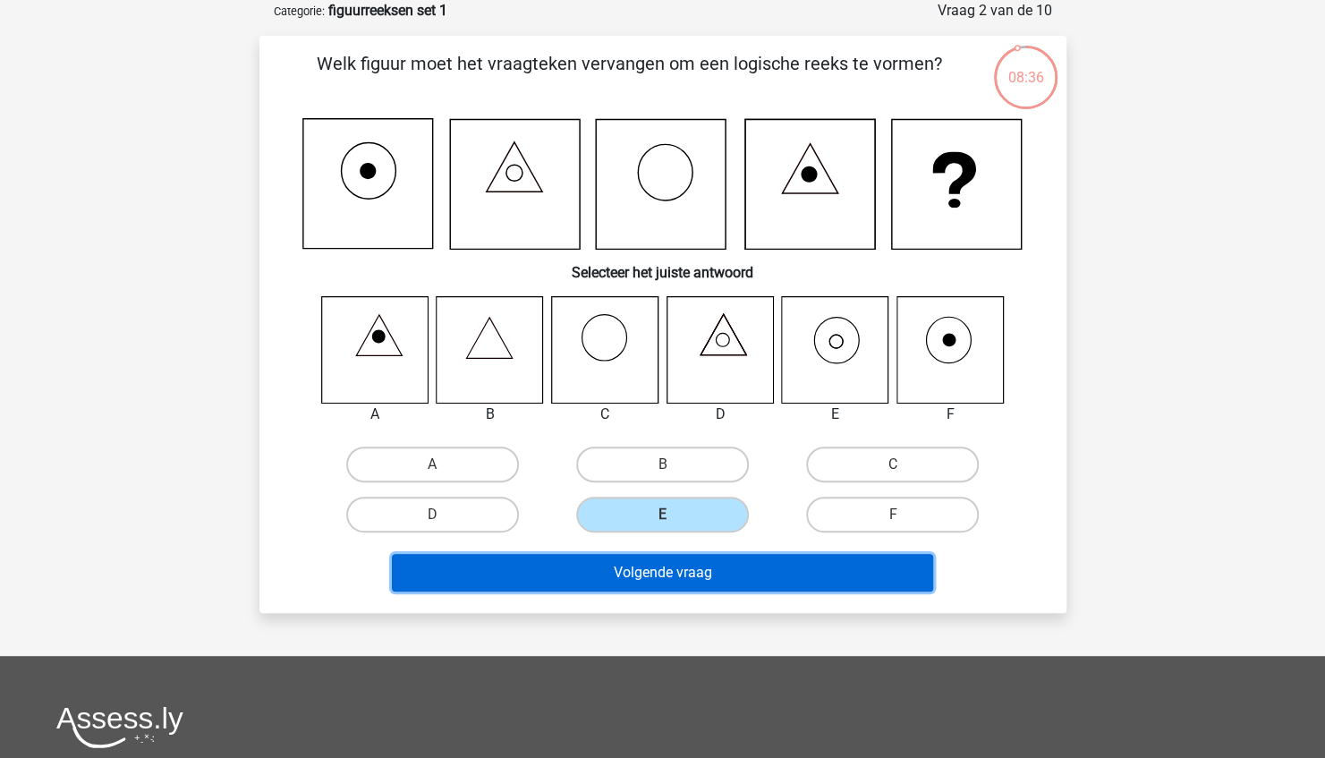
click at [631, 569] on button "Volgende vraag" at bounding box center [662, 573] width 541 height 38
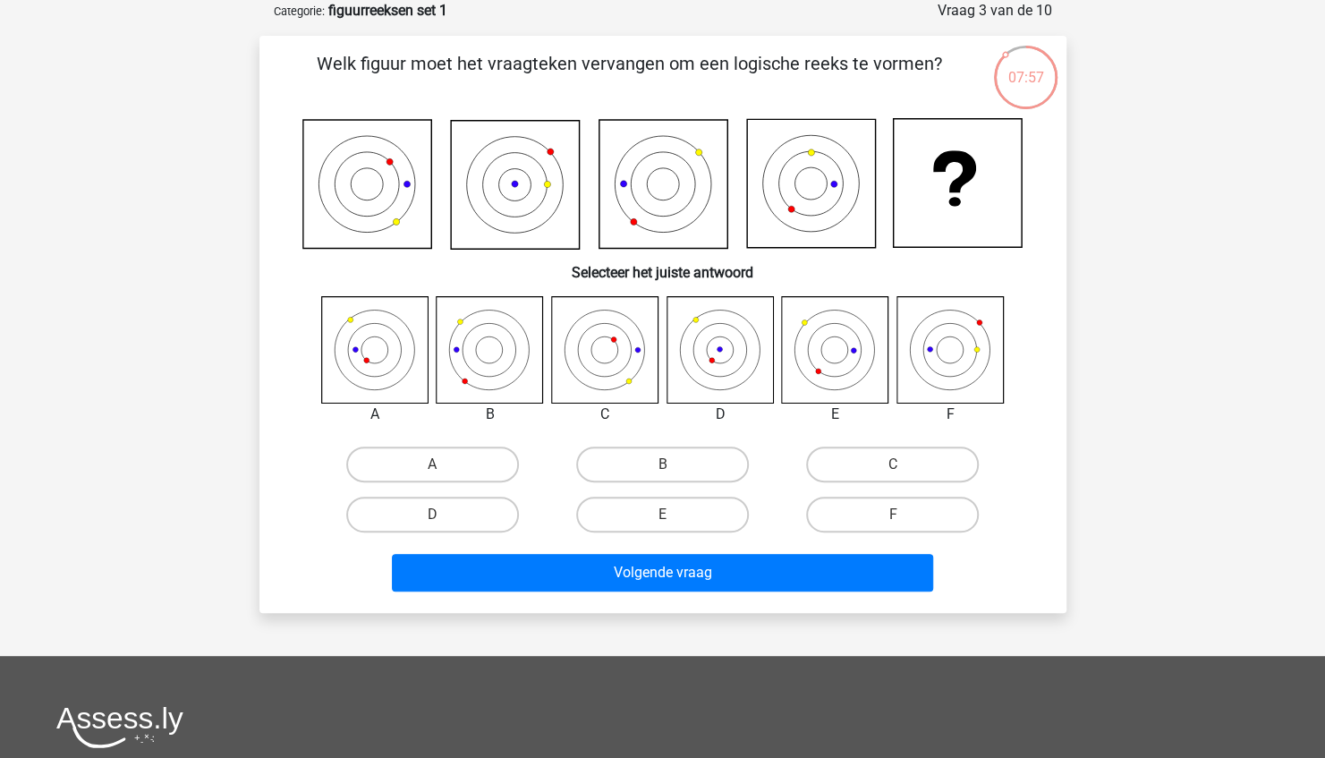
click at [432, 465] on input "A" at bounding box center [438, 470] width 12 height 12
radio input "true"
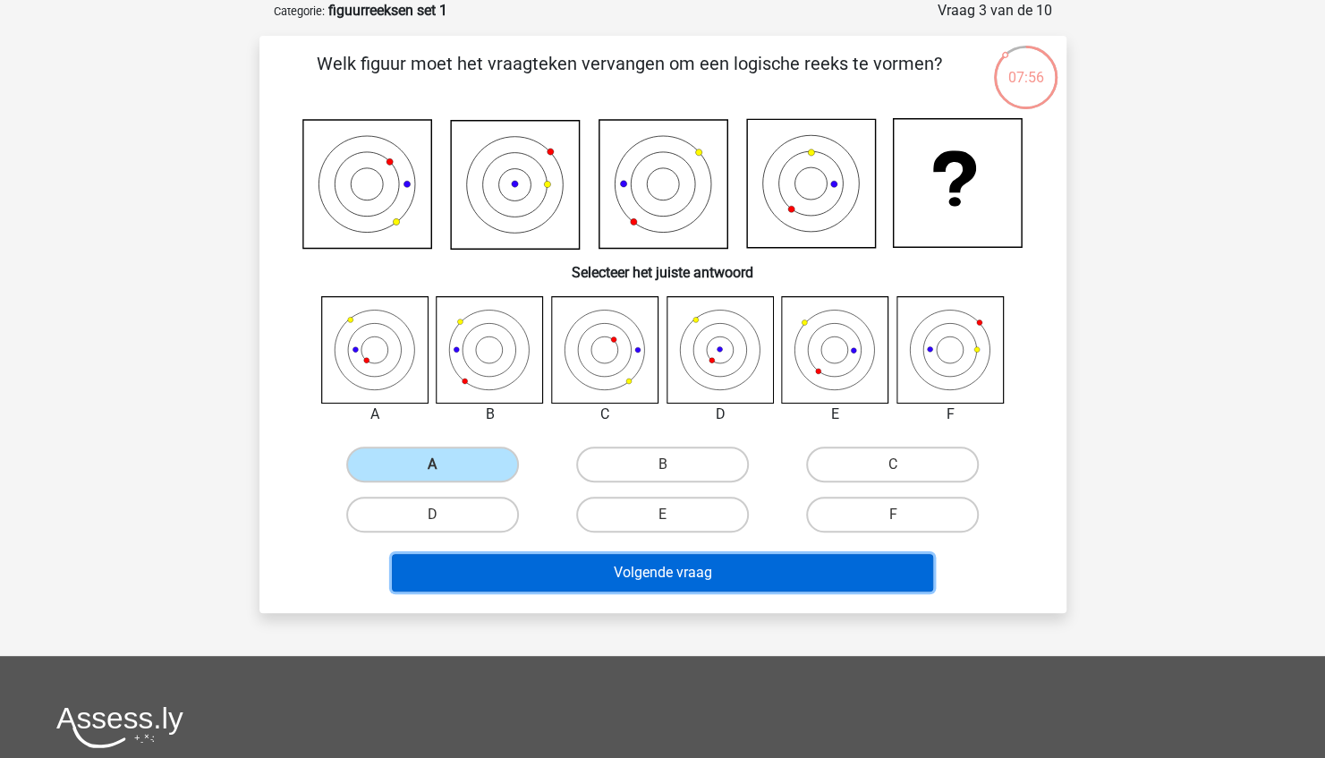
click at [581, 577] on button "Volgende vraag" at bounding box center [662, 573] width 541 height 38
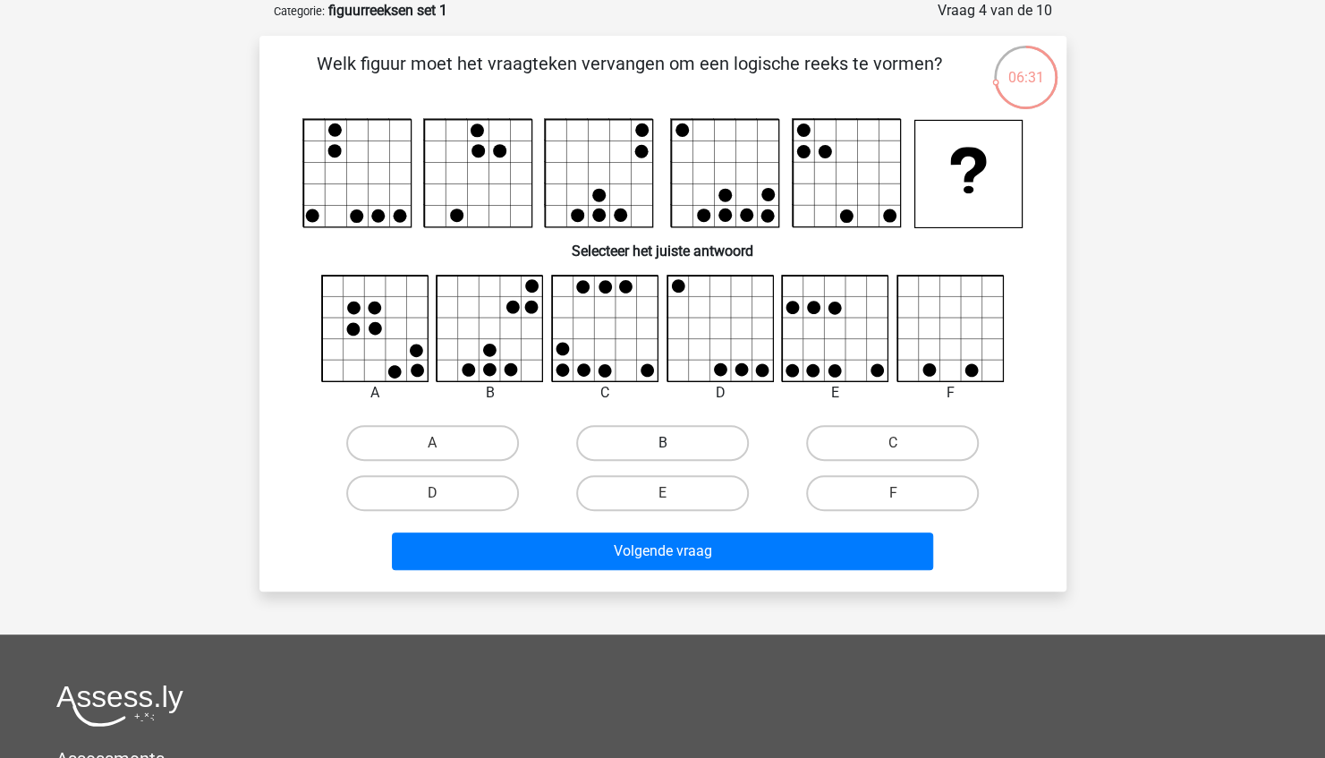
click at [646, 454] on label "B" at bounding box center [662, 443] width 173 height 36
click at [662, 454] on input "B" at bounding box center [668, 449] width 12 height 12
radio input "true"
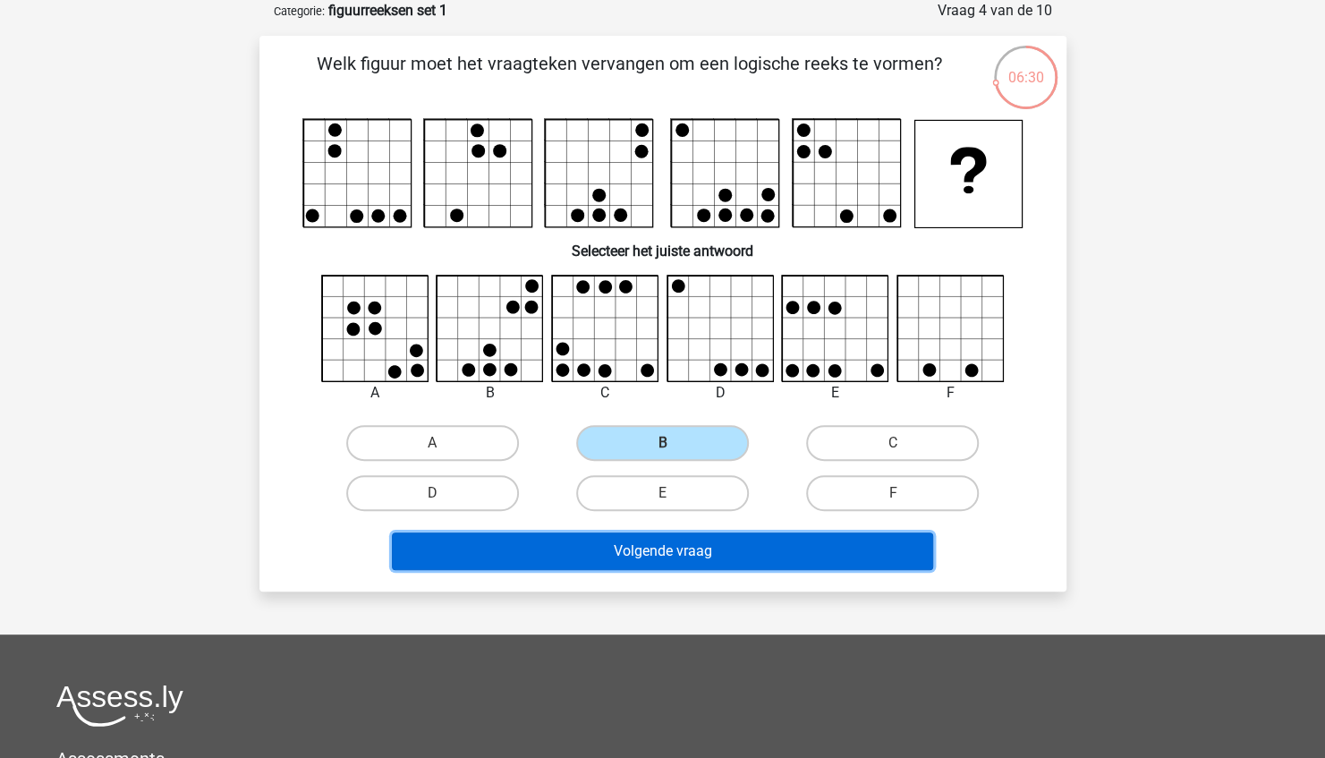
click at [654, 542] on button "Volgende vraag" at bounding box center [662, 551] width 541 height 38
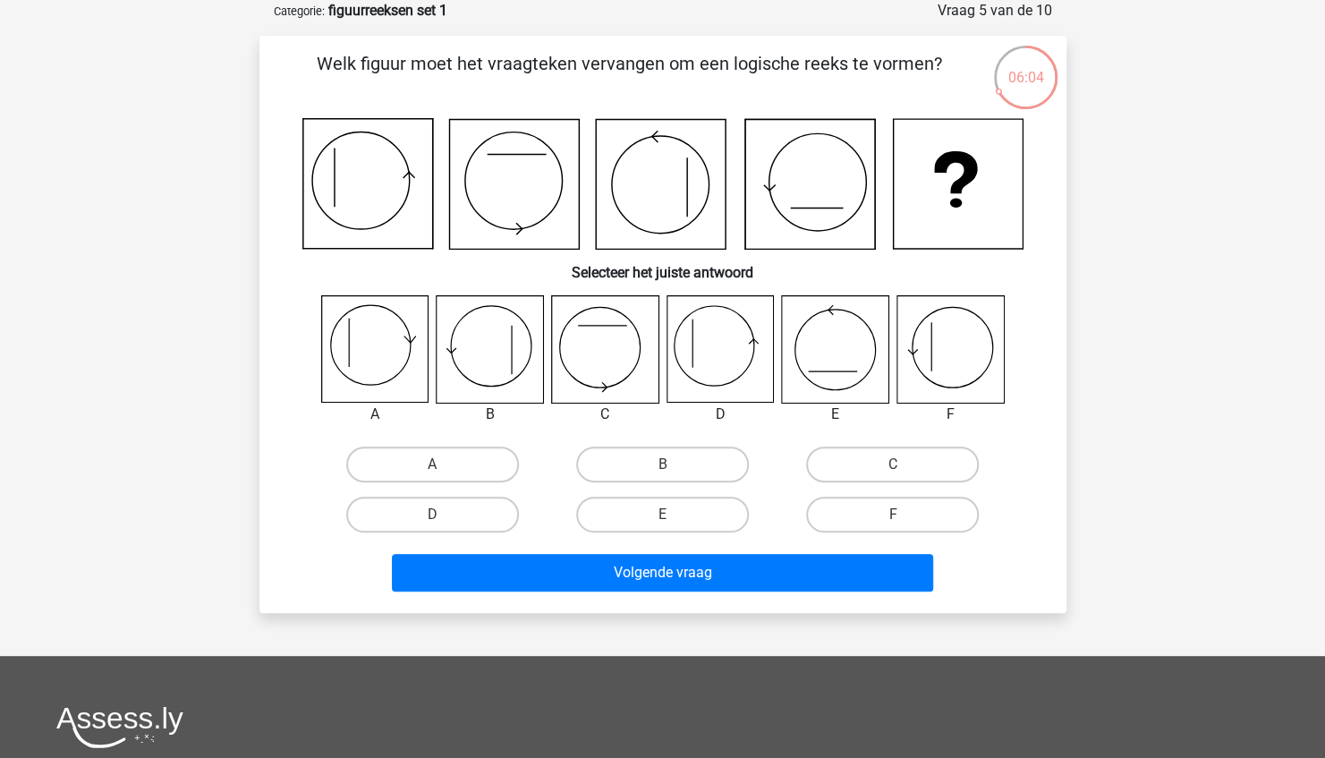
click at [935, 360] on icon at bounding box center [949, 349] width 106 height 106
click at [862, 504] on label "F" at bounding box center [892, 514] width 173 height 36
click at [893, 514] on input "F" at bounding box center [899, 520] width 12 height 12
radio input "true"
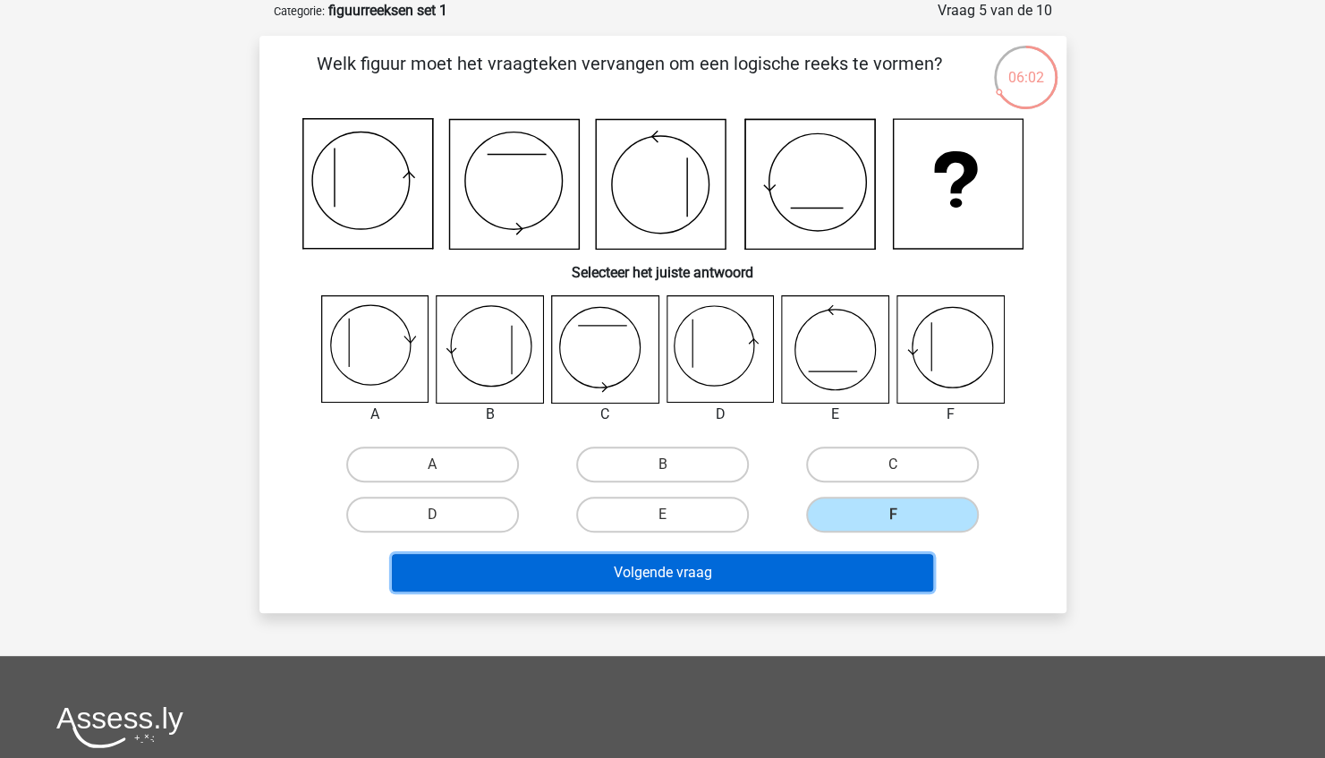
click at [773, 576] on button "Volgende vraag" at bounding box center [662, 573] width 541 height 38
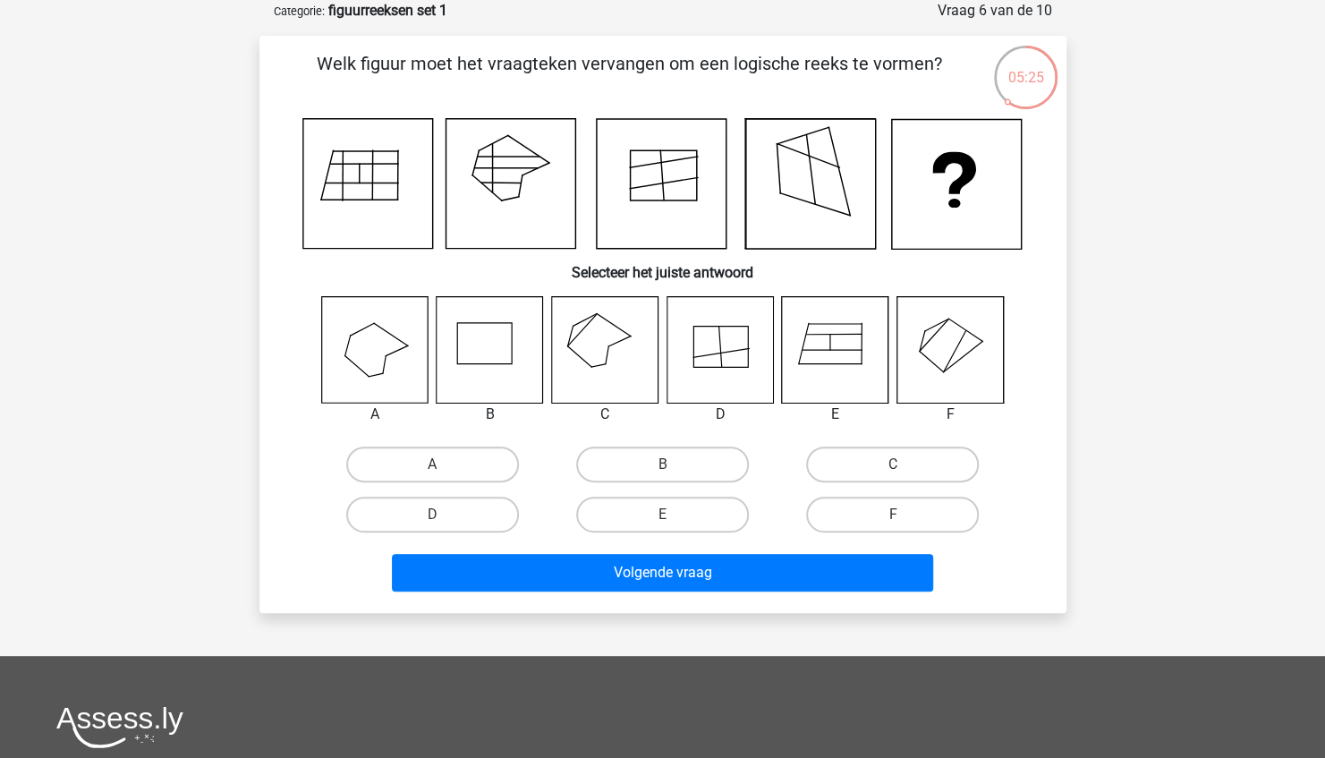
click at [595, 351] on icon at bounding box center [604, 349] width 106 height 106
click at [864, 470] on label "C" at bounding box center [892, 464] width 173 height 36
click at [893, 470] on input "C" at bounding box center [899, 470] width 12 height 12
radio input "true"
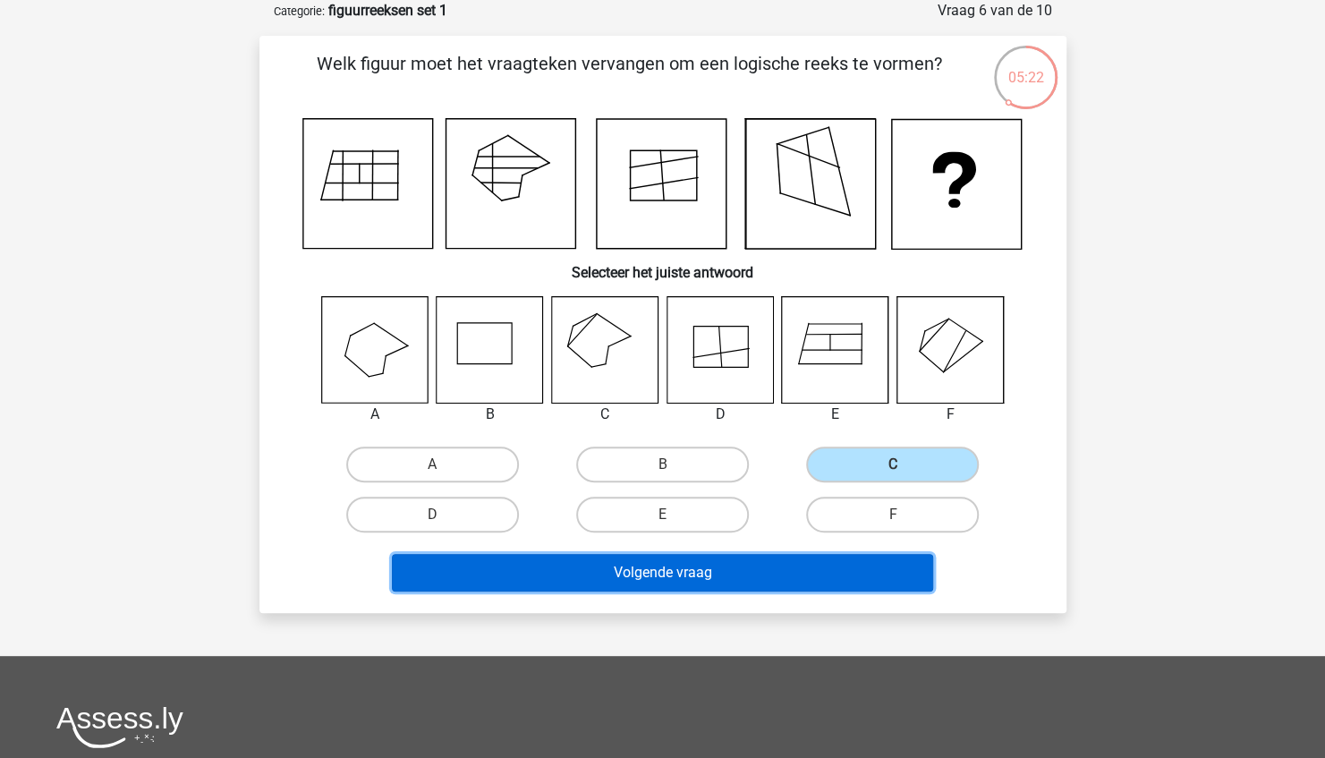
click at [770, 574] on button "Volgende vraag" at bounding box center [662, 573] width 541 height 38
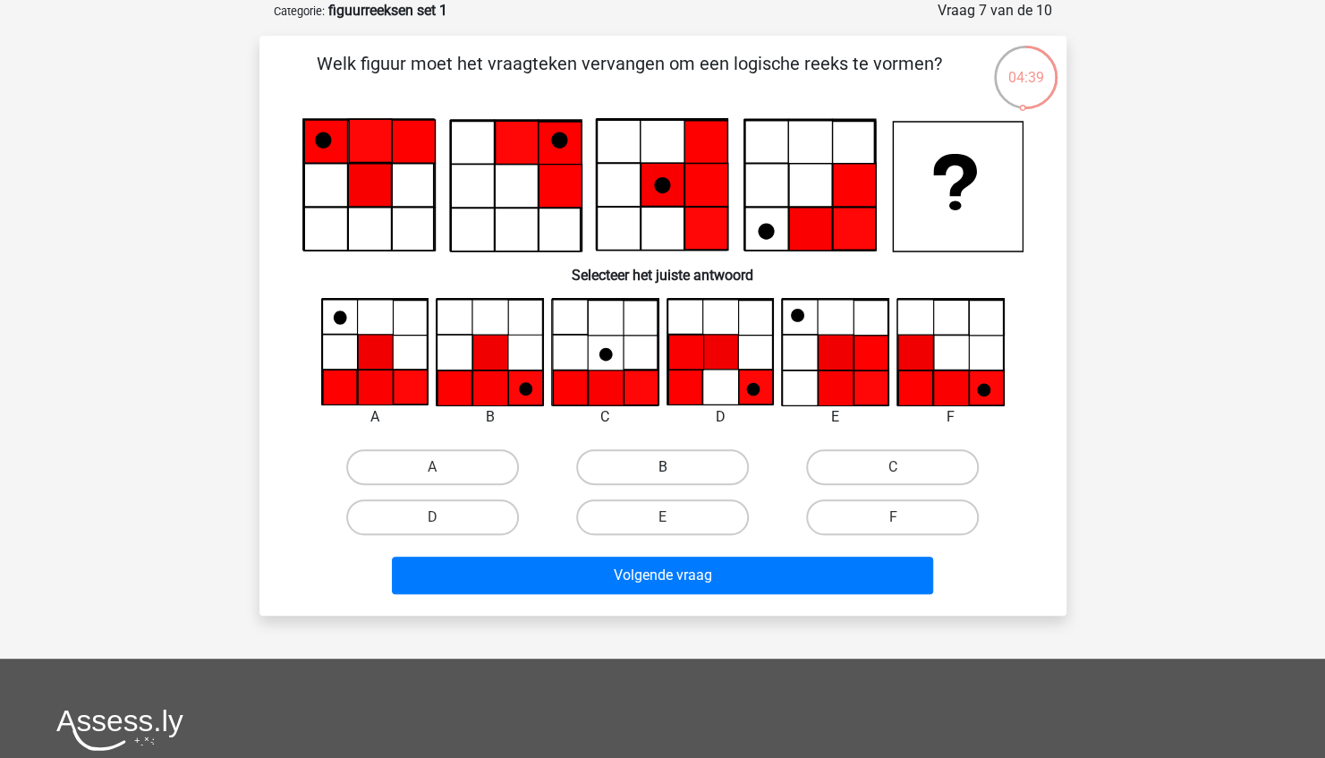
click at [678, 459] on label "B" at bounding box center [662, 467] width 173 height 36
click at [673, 467] on input "B" at bounding box center [668, 473] width 12 height 12
radio input "true"
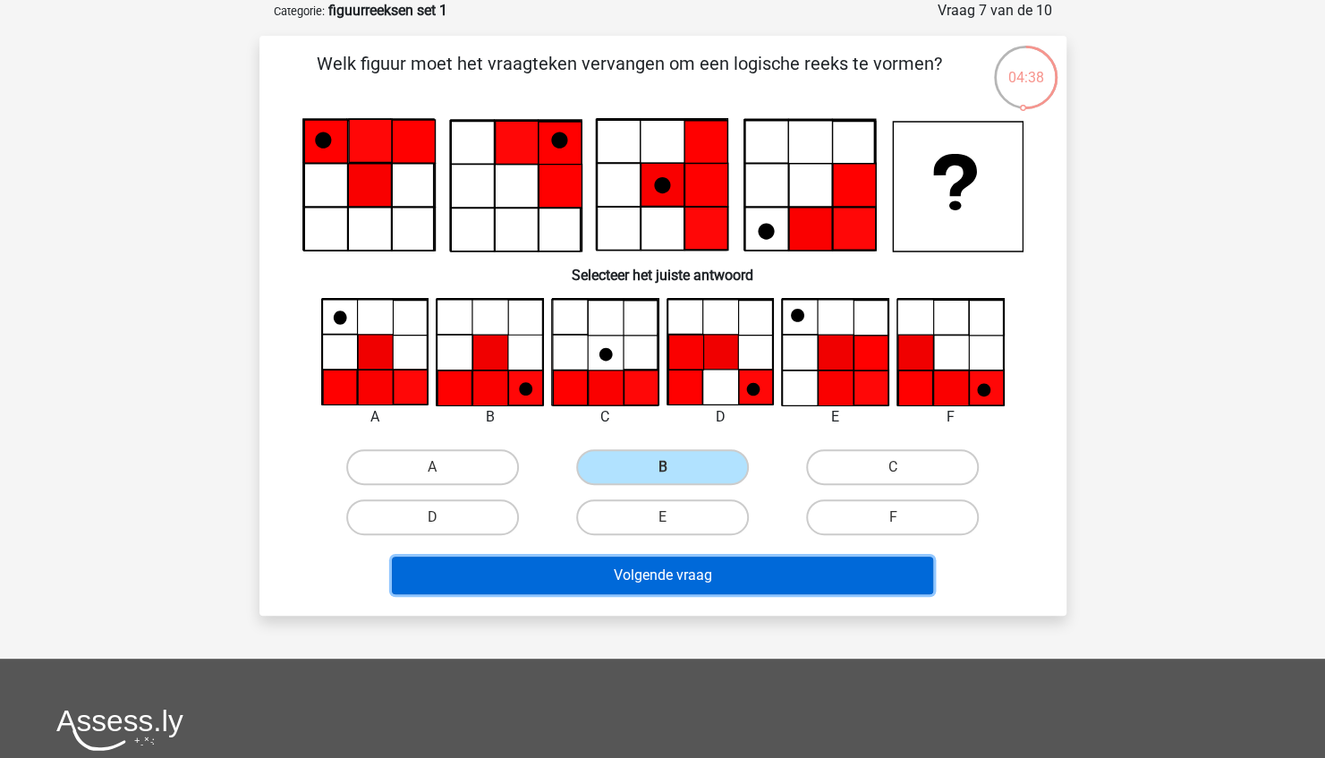
click at [652, 563] on button "Volgende vraag" at bounding box center [662, 575] width 541 height 38
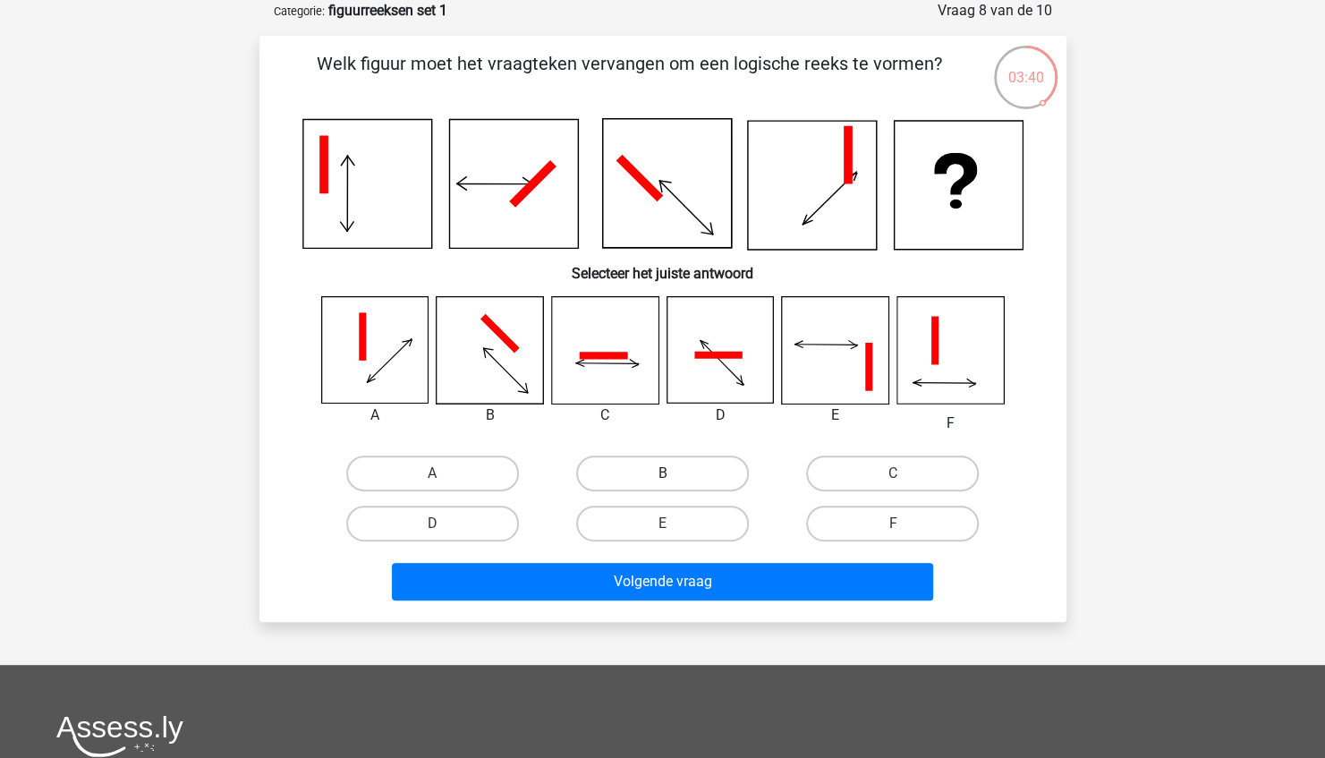
click at [628, 474] on label "B" at bounding box center [662, 473] width 173 height 36
click at [662, 474] on input "B" at bounding box center [668, 479] width 12 height 12
radio input "true"
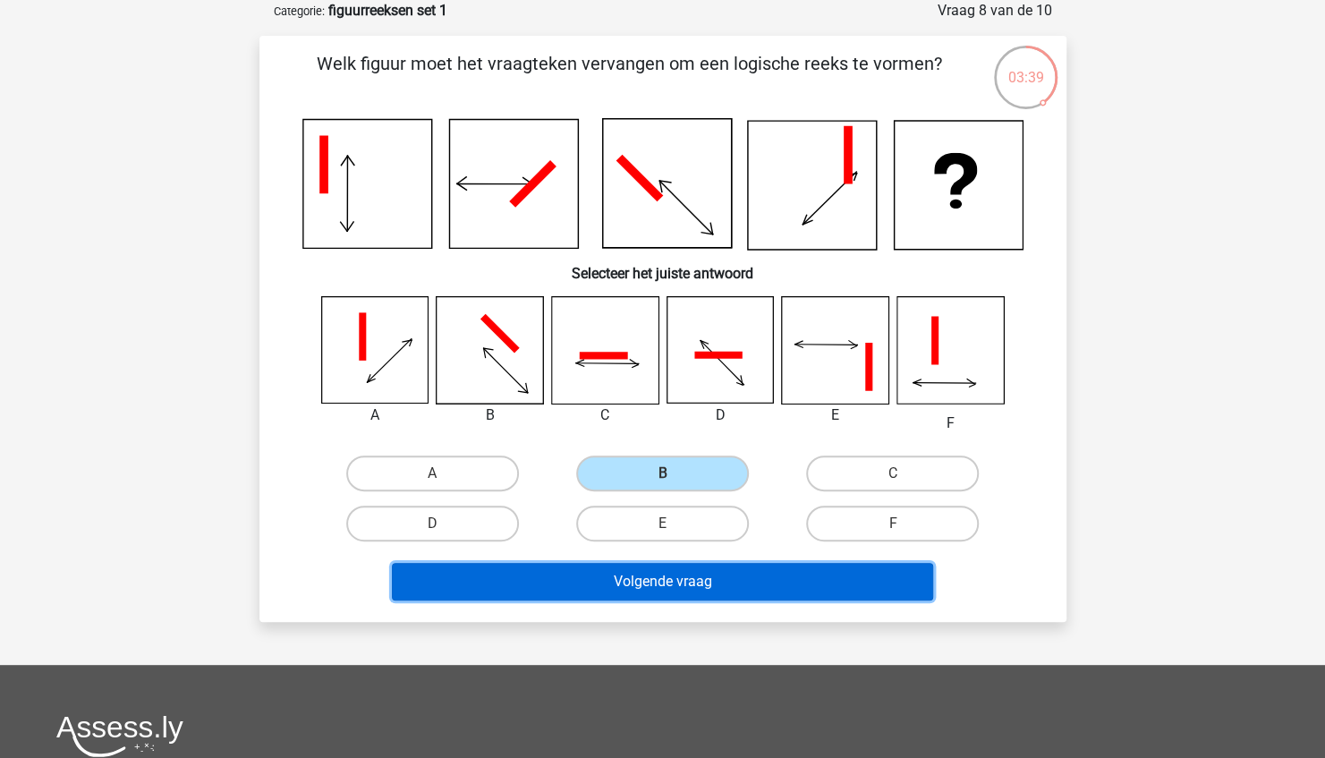
click at [619, 575] on button "Volgende vraag" at bounding box center [662, 582] width 541 height 38
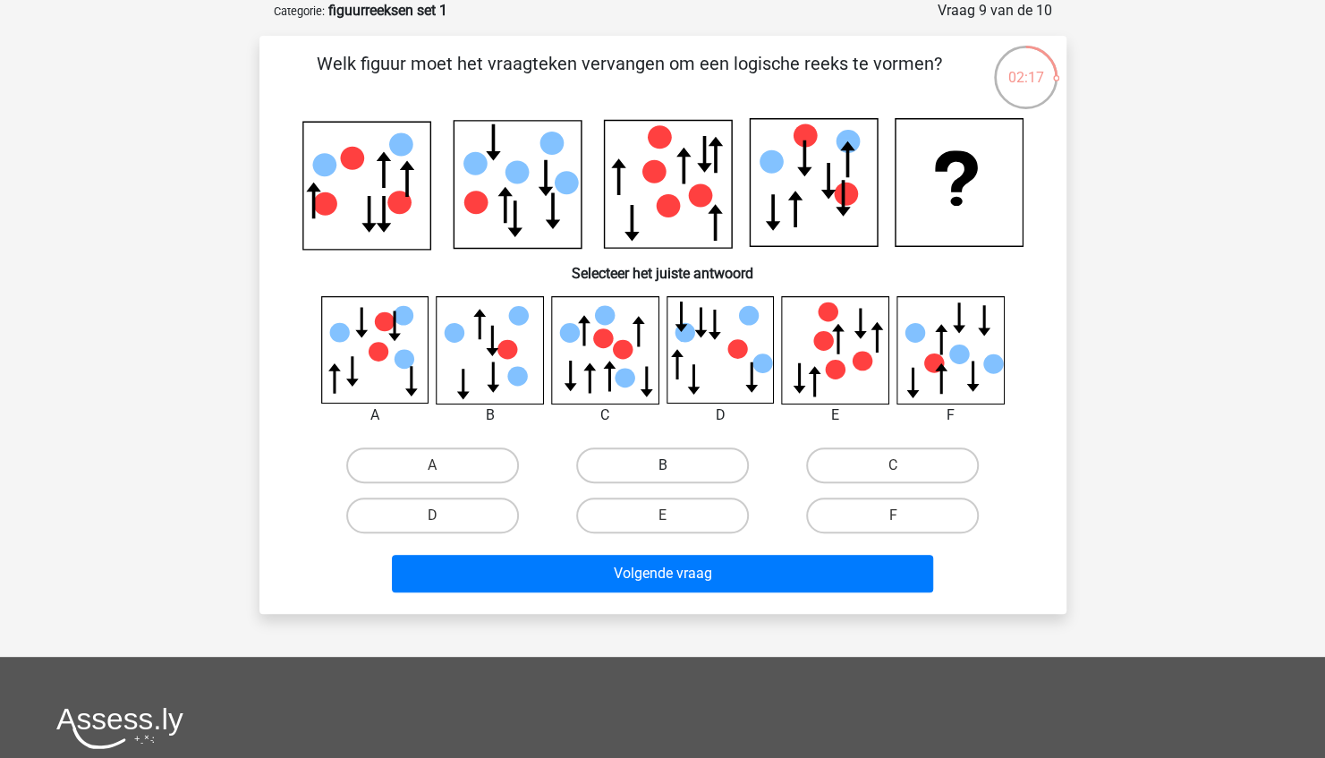
click at [648, 458] on label "B" at bounding box center [662, 465] width 173 height 36
click at [662, 465] on input "B" at bounding box center [668, 471] width 12 height 12
radio input "true"
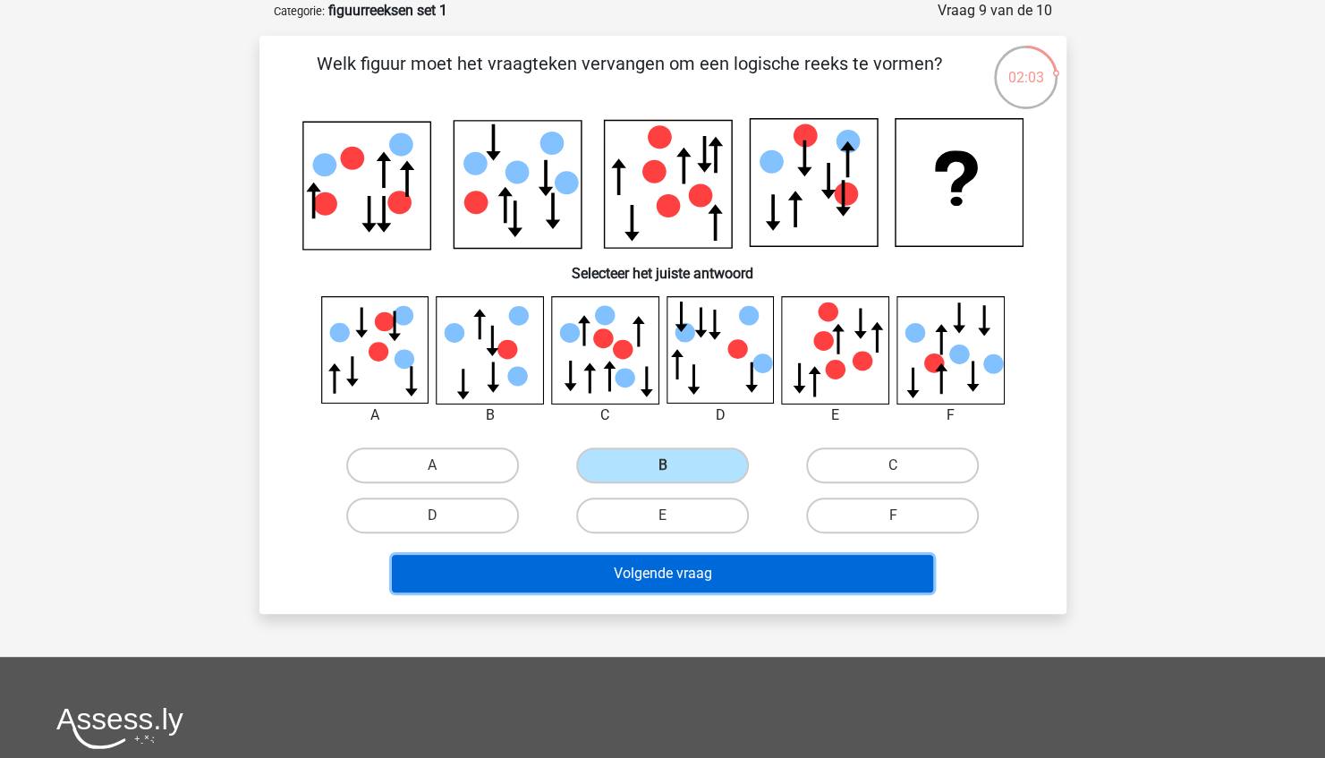
click at [637, 580] on button "Volgende vraag" at bounding box center [662, 574] width 541 height 38
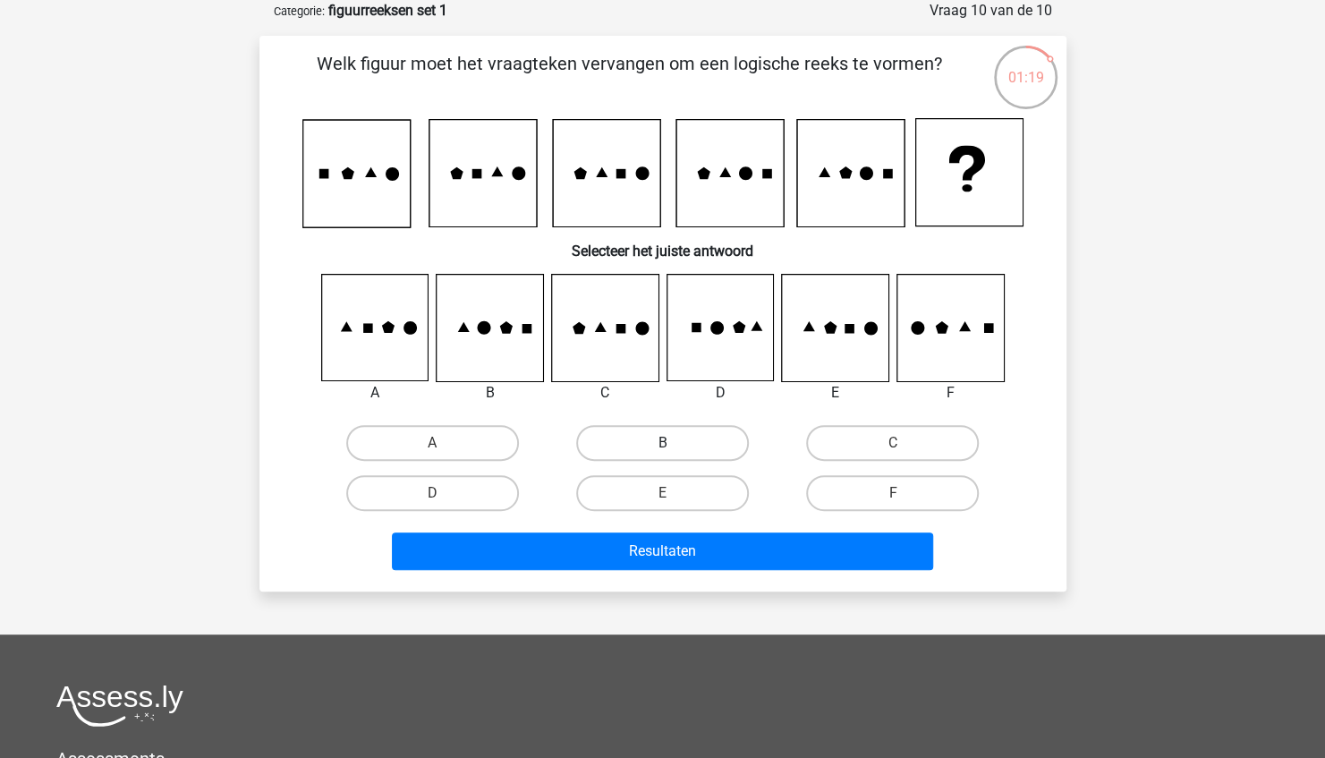
click at [623, 436] on label "B" at bounding box center [662, 443] width 173 height 36
click at [662, 443] on input "B" at bounding box center [668, 449] width 12 height 12
radio input "true"
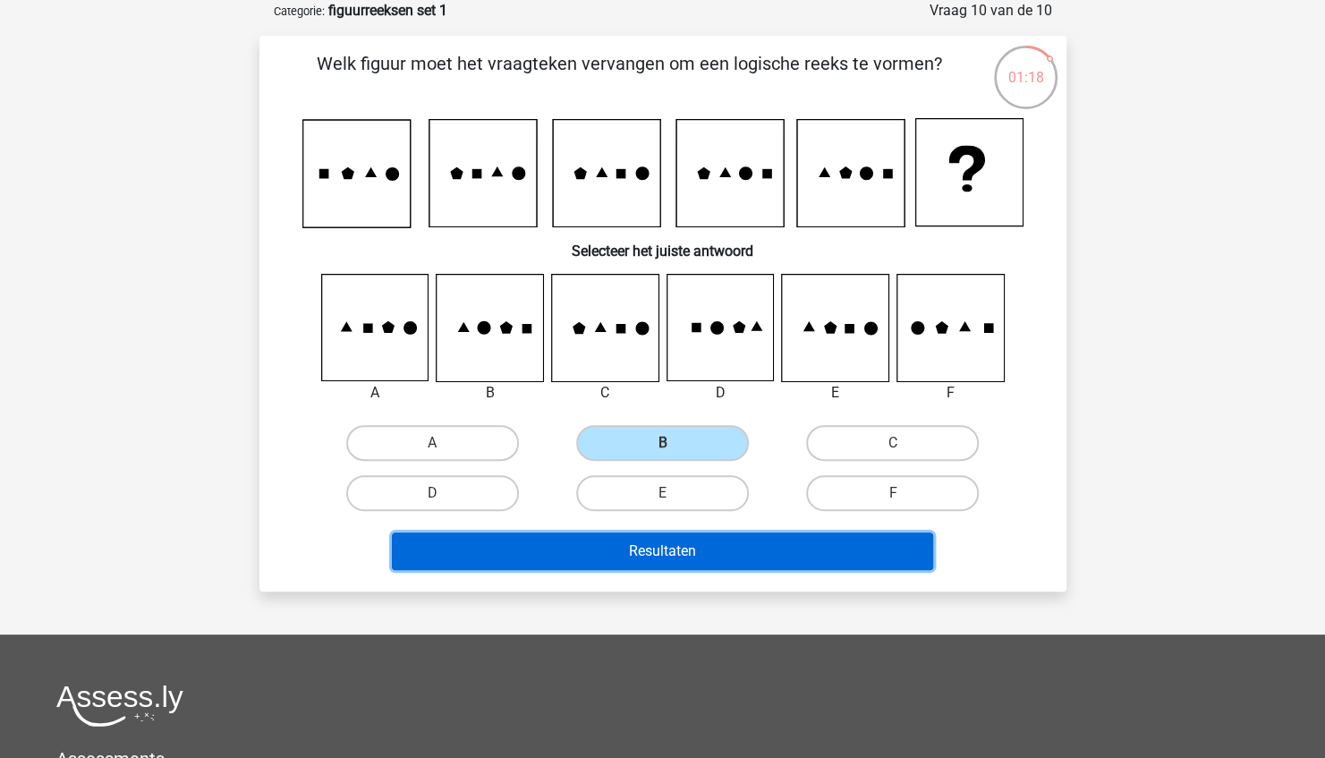
click at [630, 553] on button "Resultaten" at bounding box center [662, 551] width 541 height 38
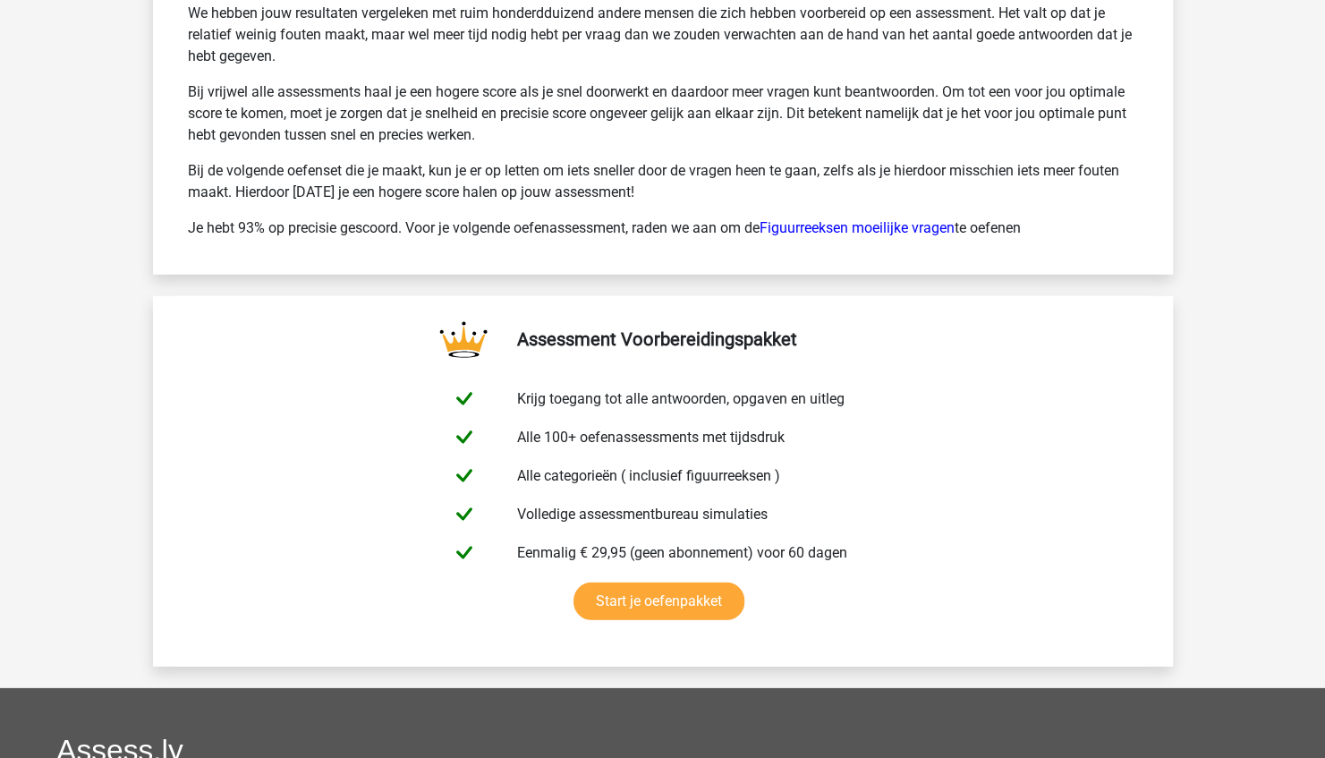
scroll to position [2802, 0]
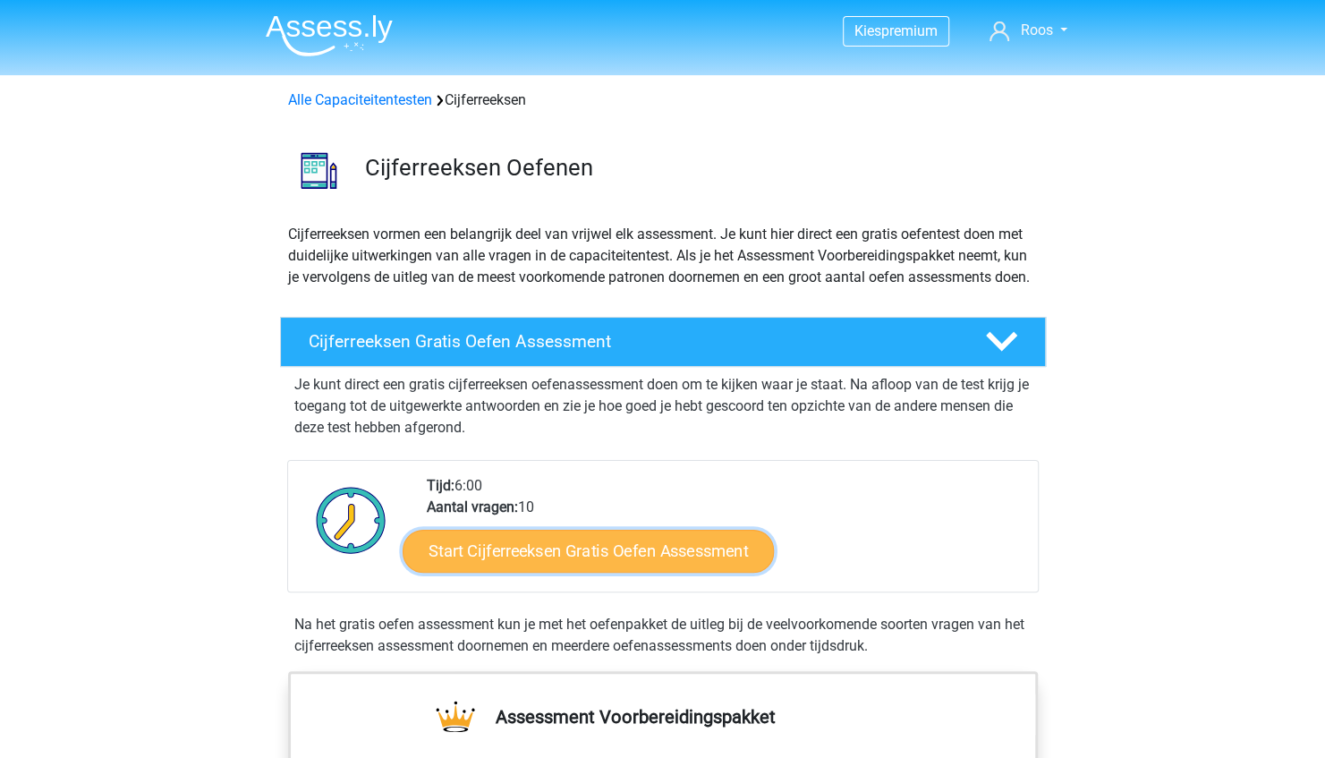
click at [578, 572] on link "Start Cijferreeksen Gratis Oefen Assessment" at bounding box center [587, 550] width 371 height 43
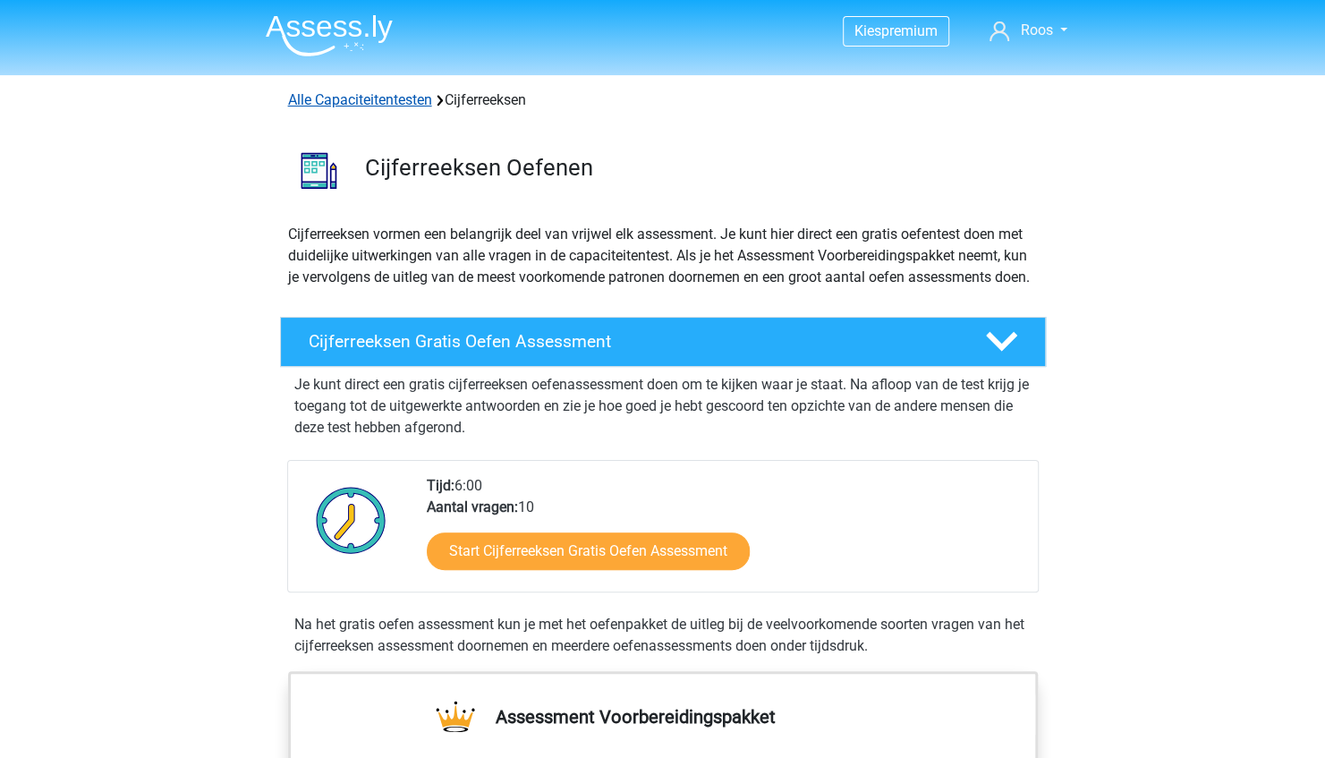
click at [356, 106] on link "Alle Capaciteitentesten" at bounding box center [360, 99] width 144 height 17
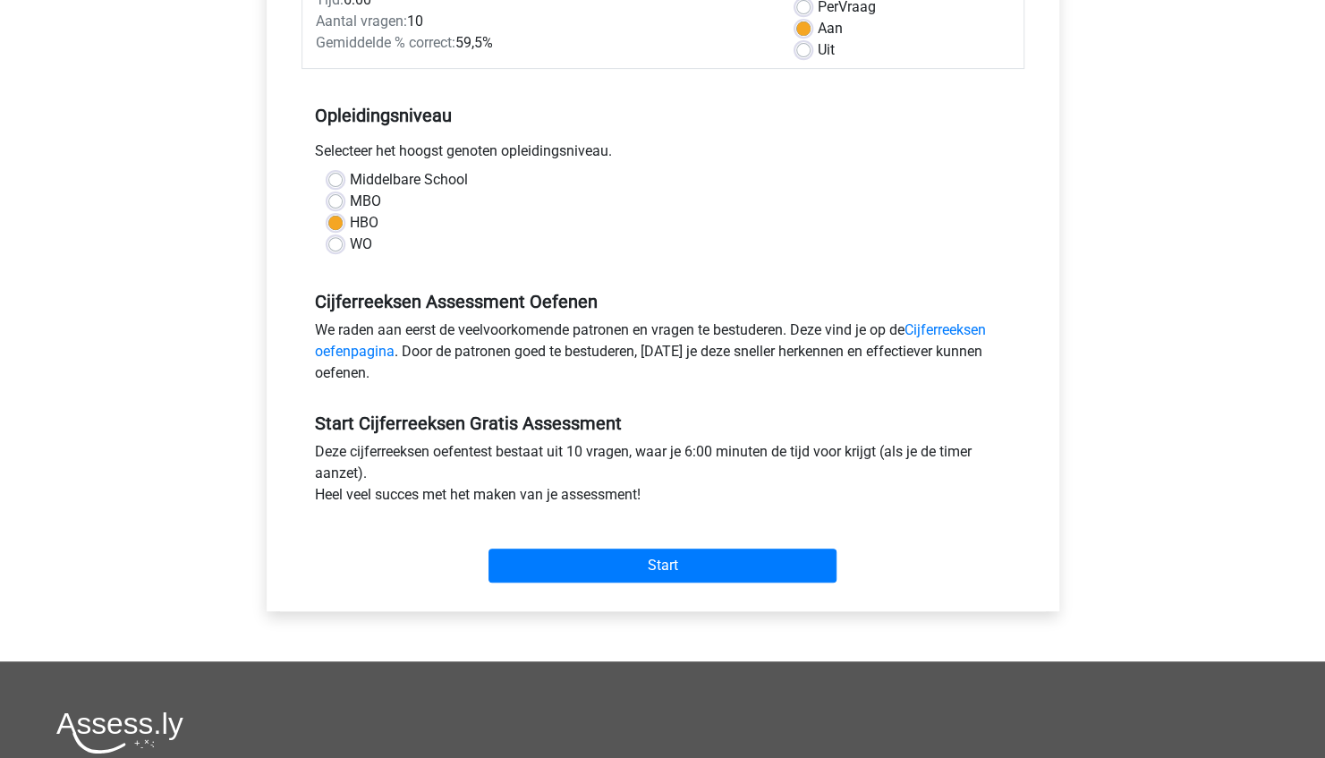
scroll to position [283, 0]
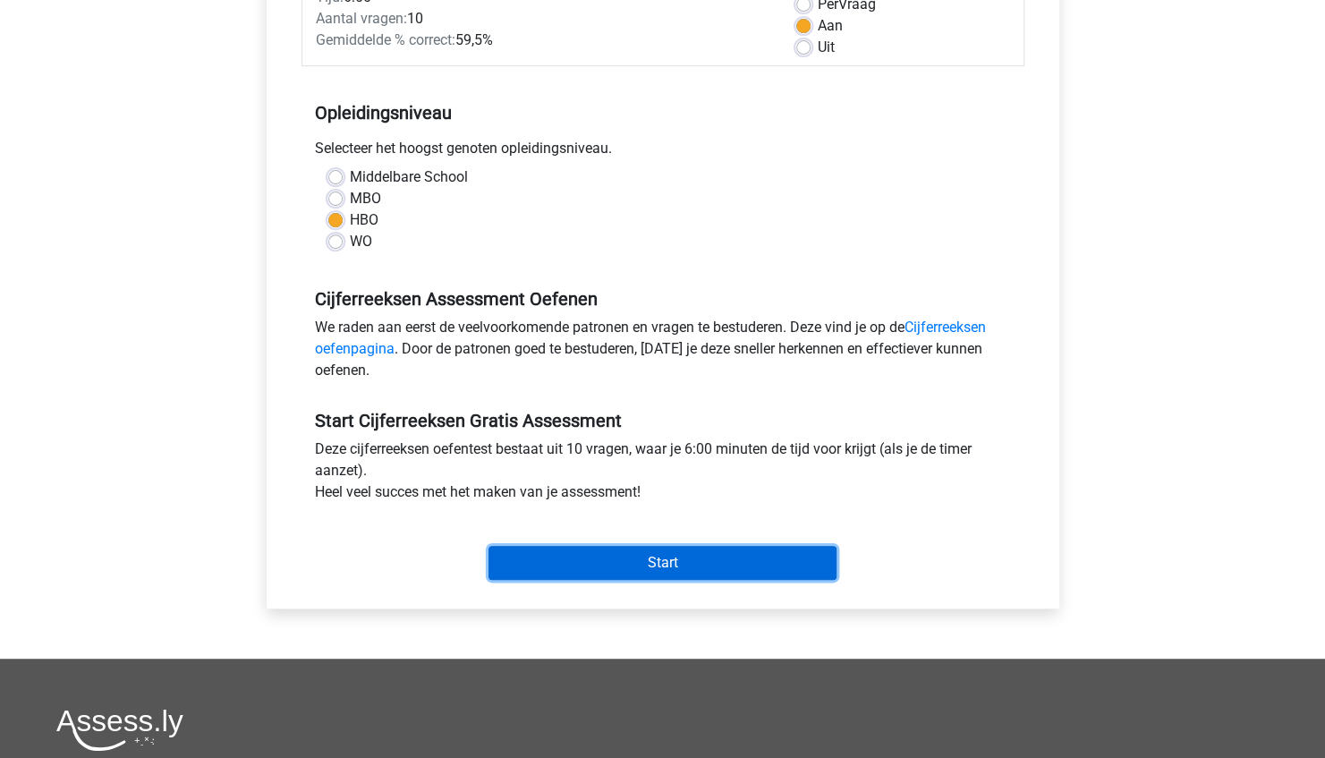
click at [648, 560] on input "Start" at bounding box center [662, 563] width 348 height 34
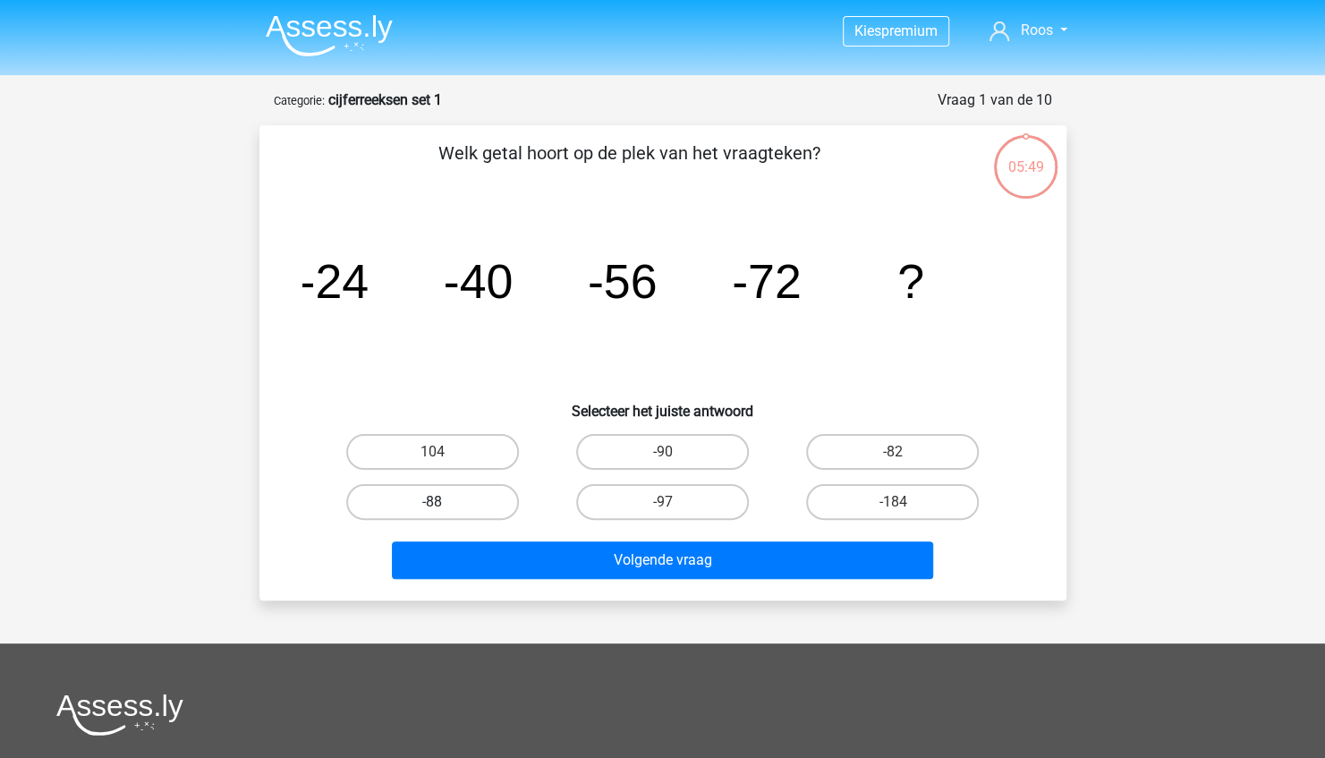
click at [457, 498] on label "-88" at bounding box center [432, 502] width 173 height 36
click at [444, 502] on input "-88" at bounding box center [438, 508] width 12 height 12
radio input "true"
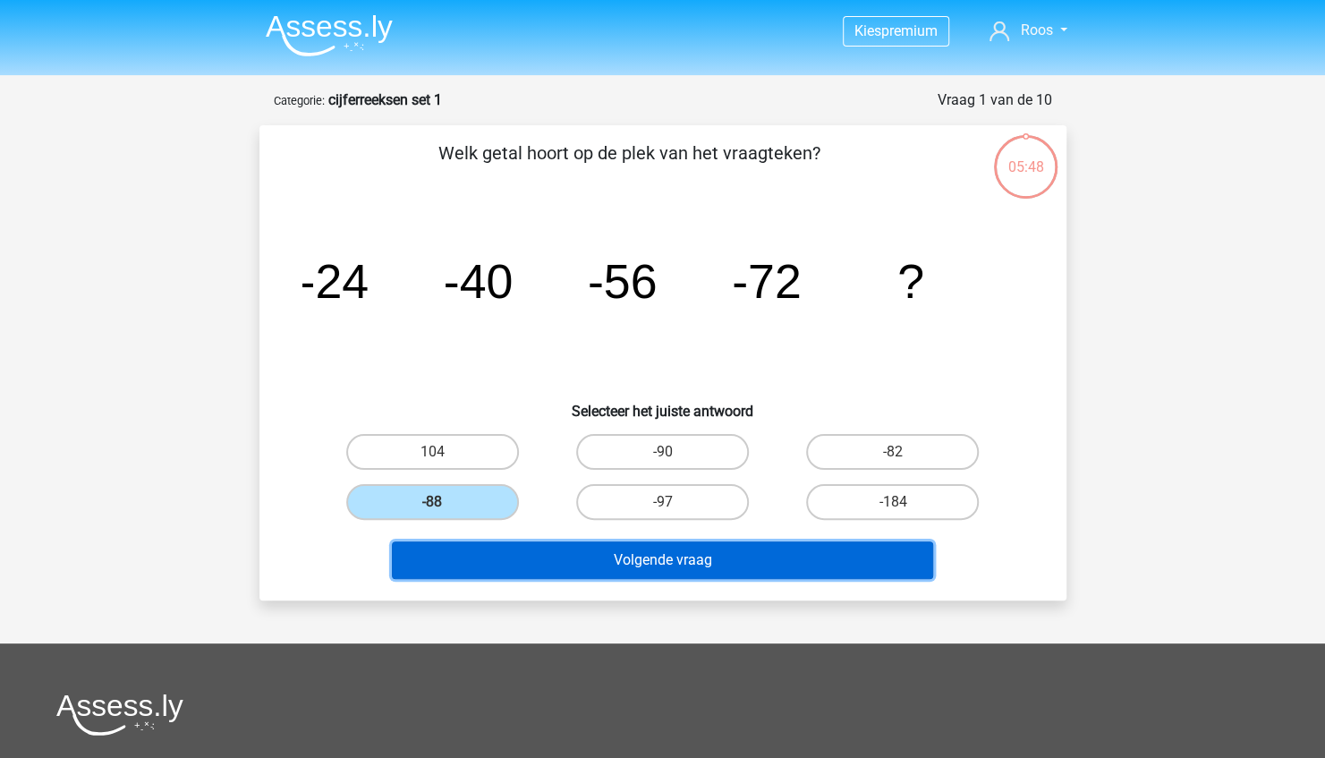
click at [594, 555] on button "Volgende vraag" at bounding box center [662, 560] width 541 height 38
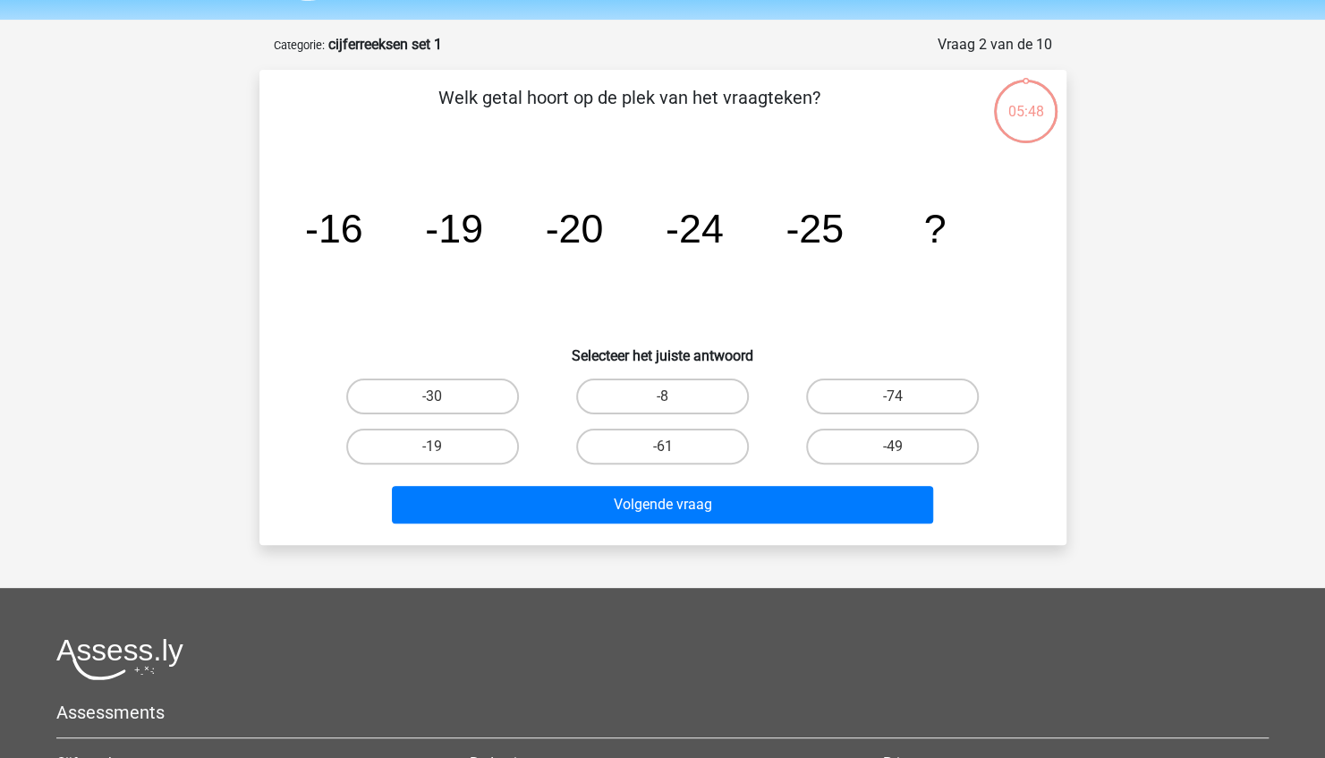
scroll to position [89, 0]
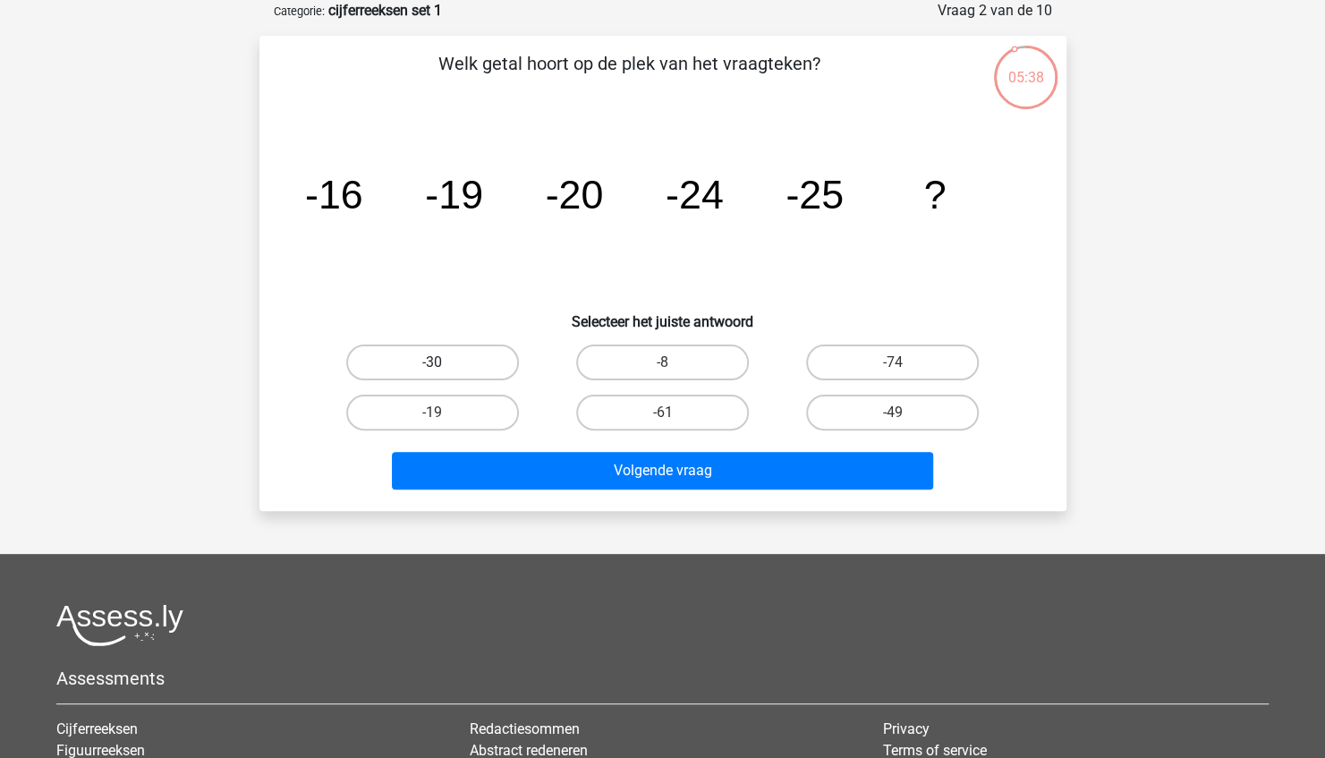
click at [463, 367] on label "-30" at bounding box center [432, 362] width 173 height 36
click at [444, 367] on input "-30" at bounding box center [438, 368] width 12 height 12
radio input "true"
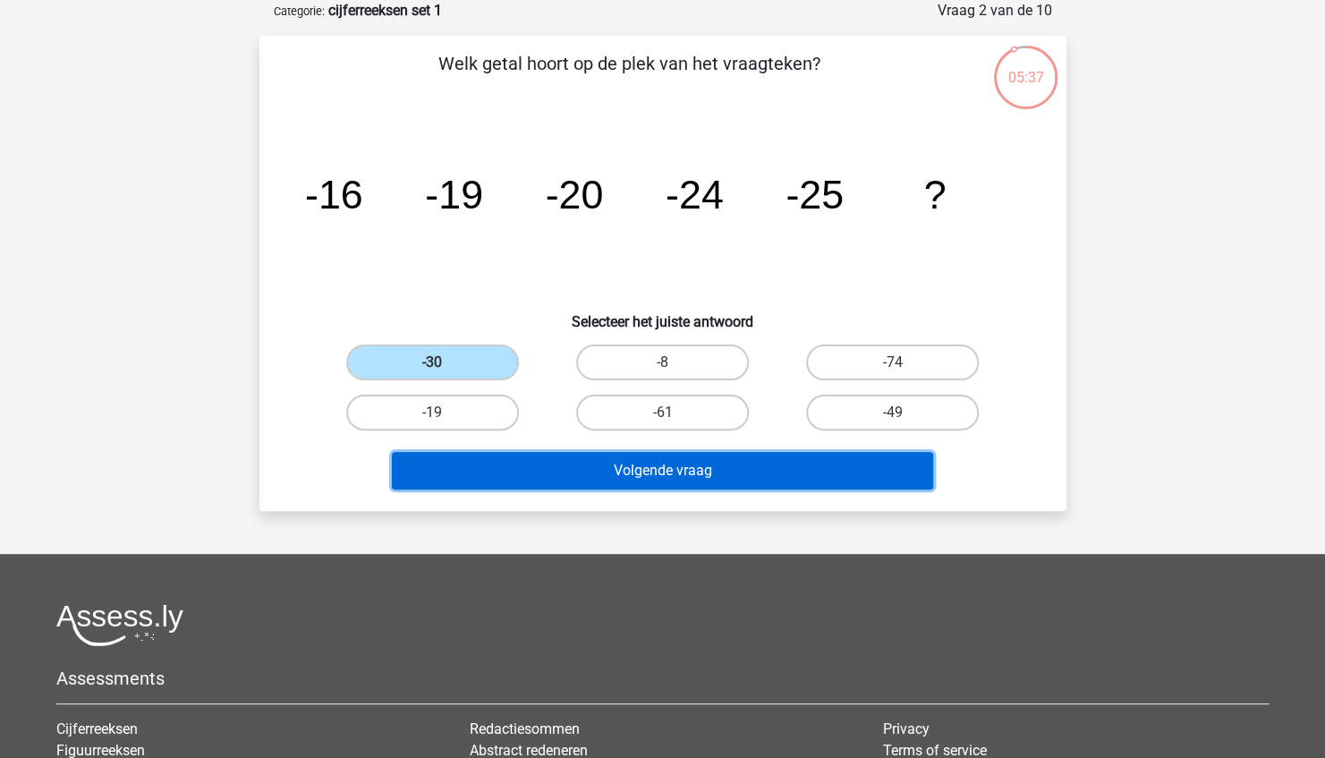
click at [588, 468] on button "Volgende vraag" at bounding box center [662, 471] width 541 height 38
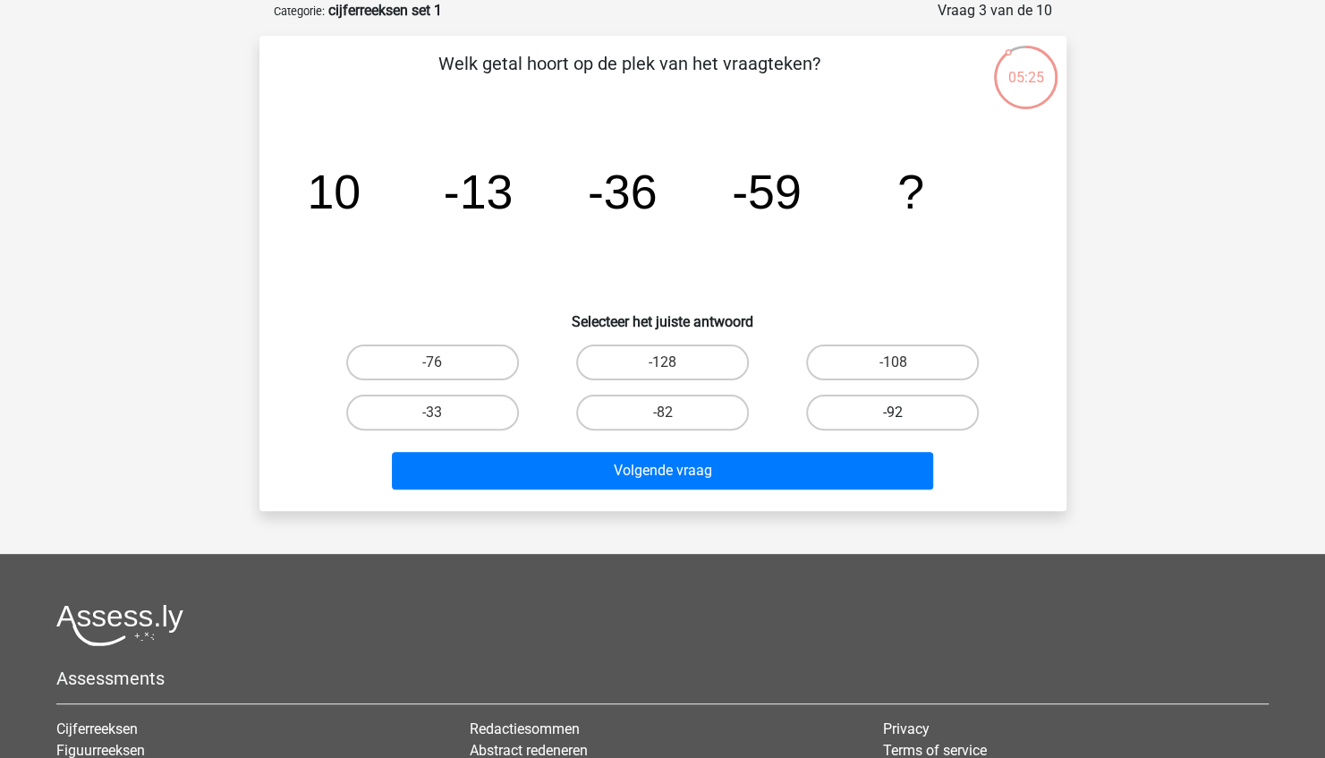
click at [868, 402] on label "-92" at bounding box center [892, 412] width 173 height 36
click at [893, 412] on input "-92" at bounding box center [899, 418] width 12 height 12
radio input "true"
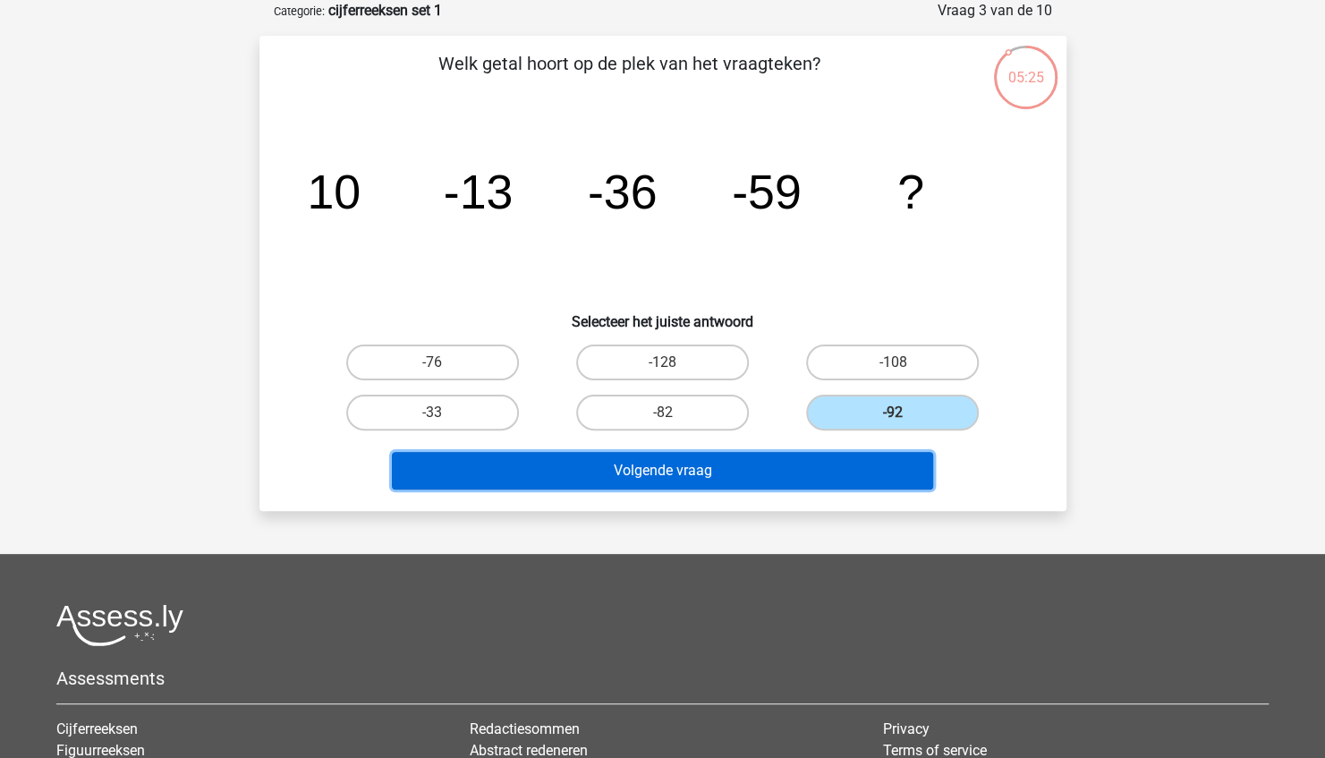
click at [805, 463] on button "Volgende vraag" at bounding box center [662, 471] width 541 height 38
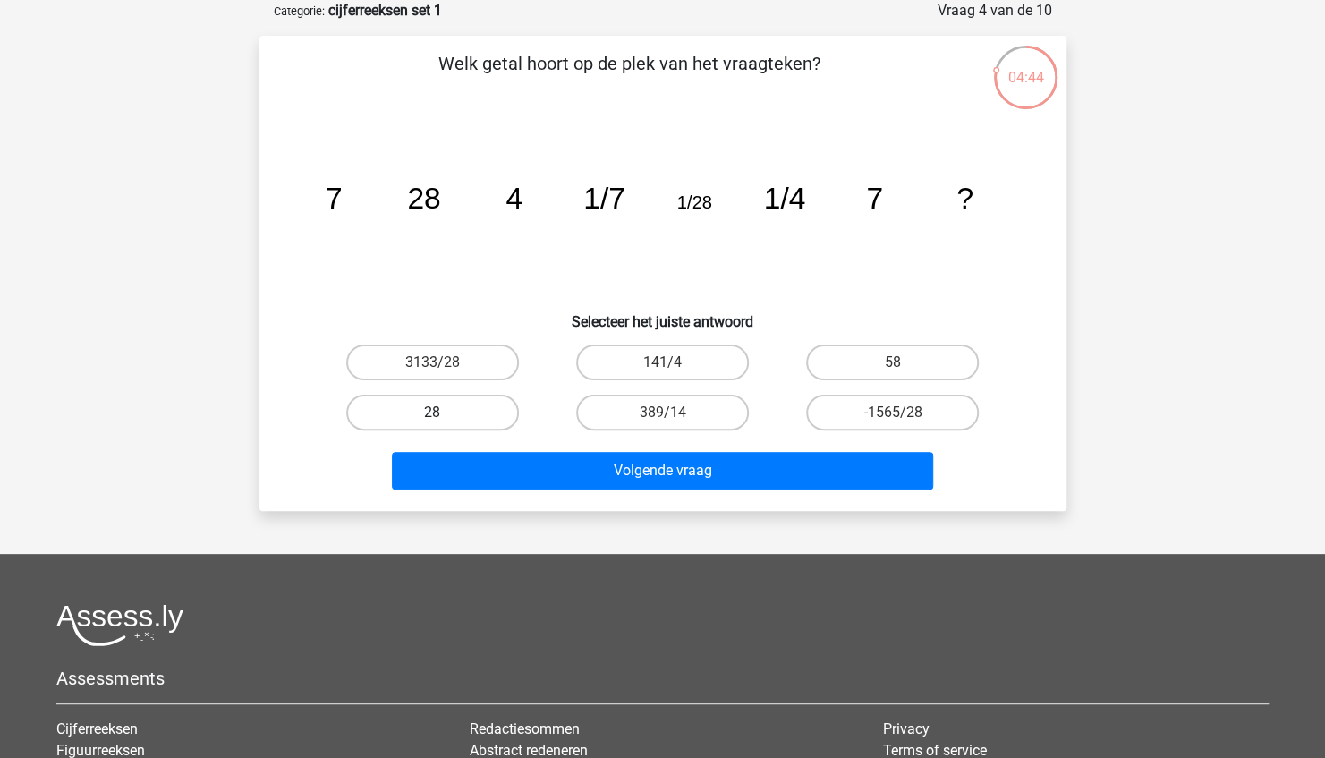
click at [470, 408] on label "28" at bounding box center [432, 412] width 173 height 36
click at [444, 412] on input "28" at bounding box center [438, 418] width 12 height 12
radio input "true"
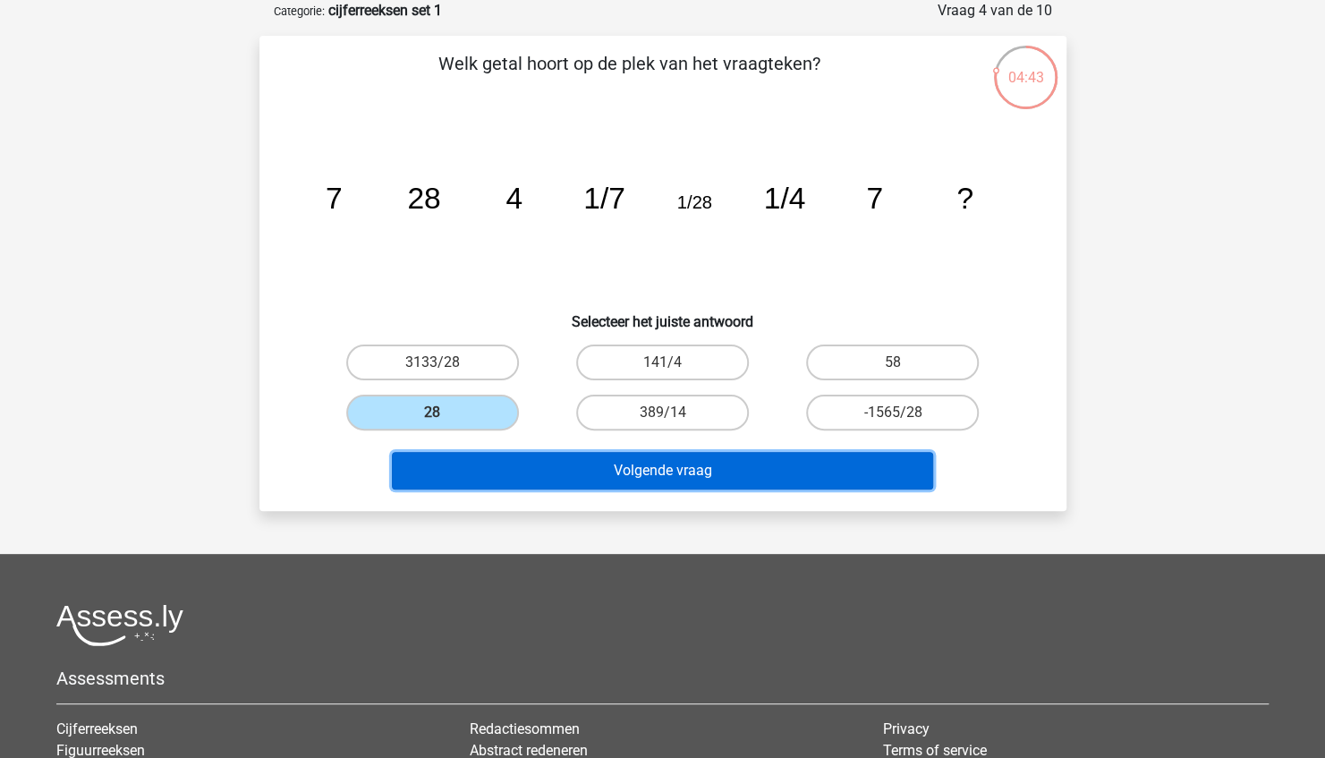
click at [586, 470] on button "Volgende vraag" at bounding box center [662, 471] width 541 height 38
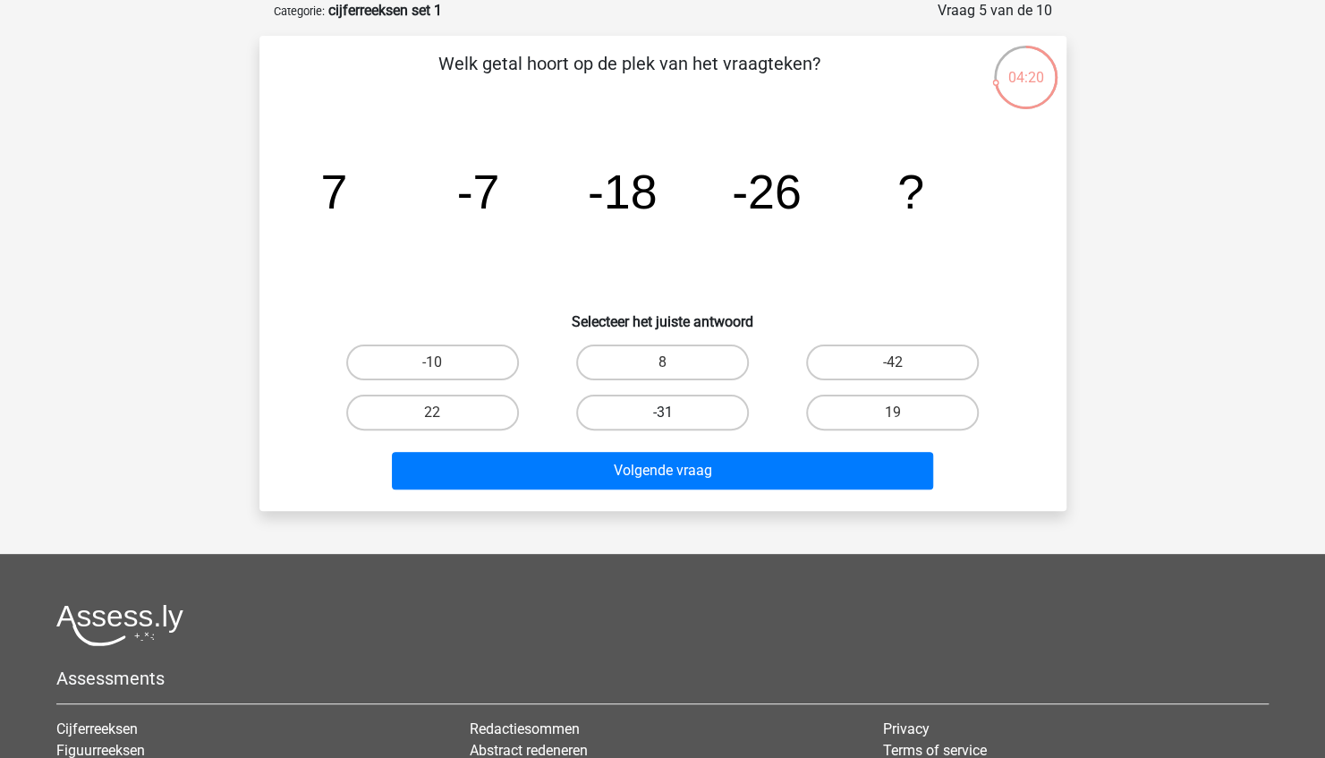
click at [686, 410] on label "-31" at bounding box center [662, 412] width 173 height 36
click at [673, 412] on input "-31" at bounding box center [668, 418] width 12 height 12
radio input "true"
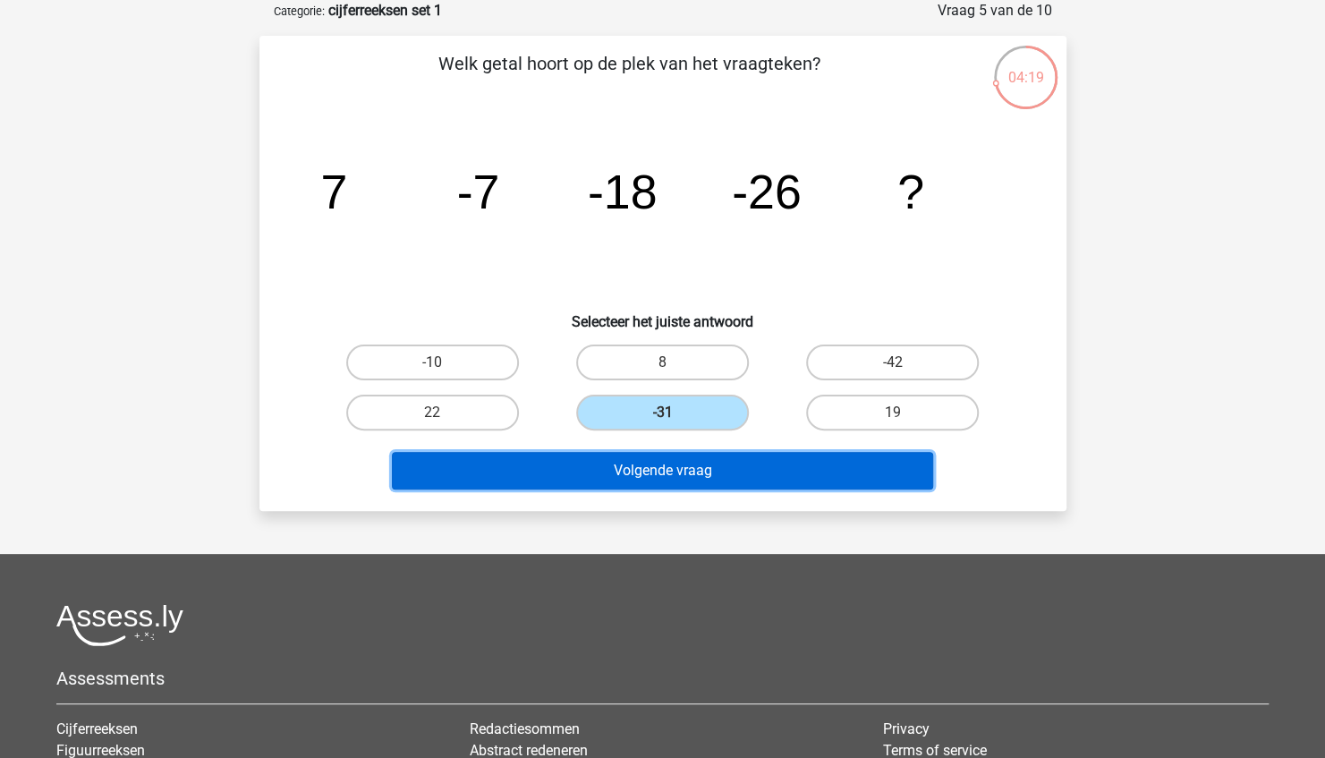
click at [692, 467] on button "Volgende vraag" at bounding box center [662, 471] width 541 height 38
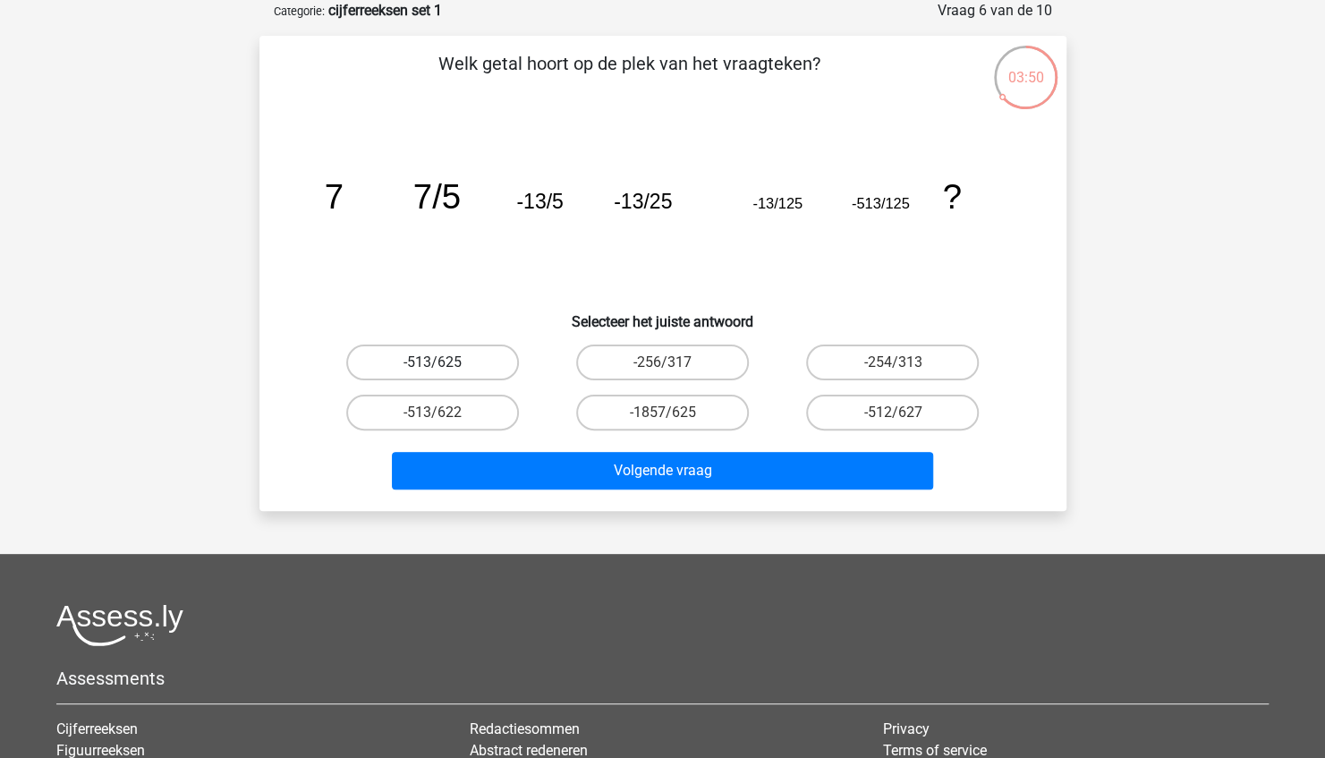
click at [471, 356] on label "-513/625" at bounding box center [432, 362] width 173 height 36
click at [444, 362] on input "-513/625" at bounding box center [438, 368] width 12 height 12
radio input "true"
click at [628, 497] on div "Welk getal hoort op de plek van het vraagteken? image/svg+xml 7 7/5 -13/5 -13/2…" at bounding box center [662, 273] width 807 height 475
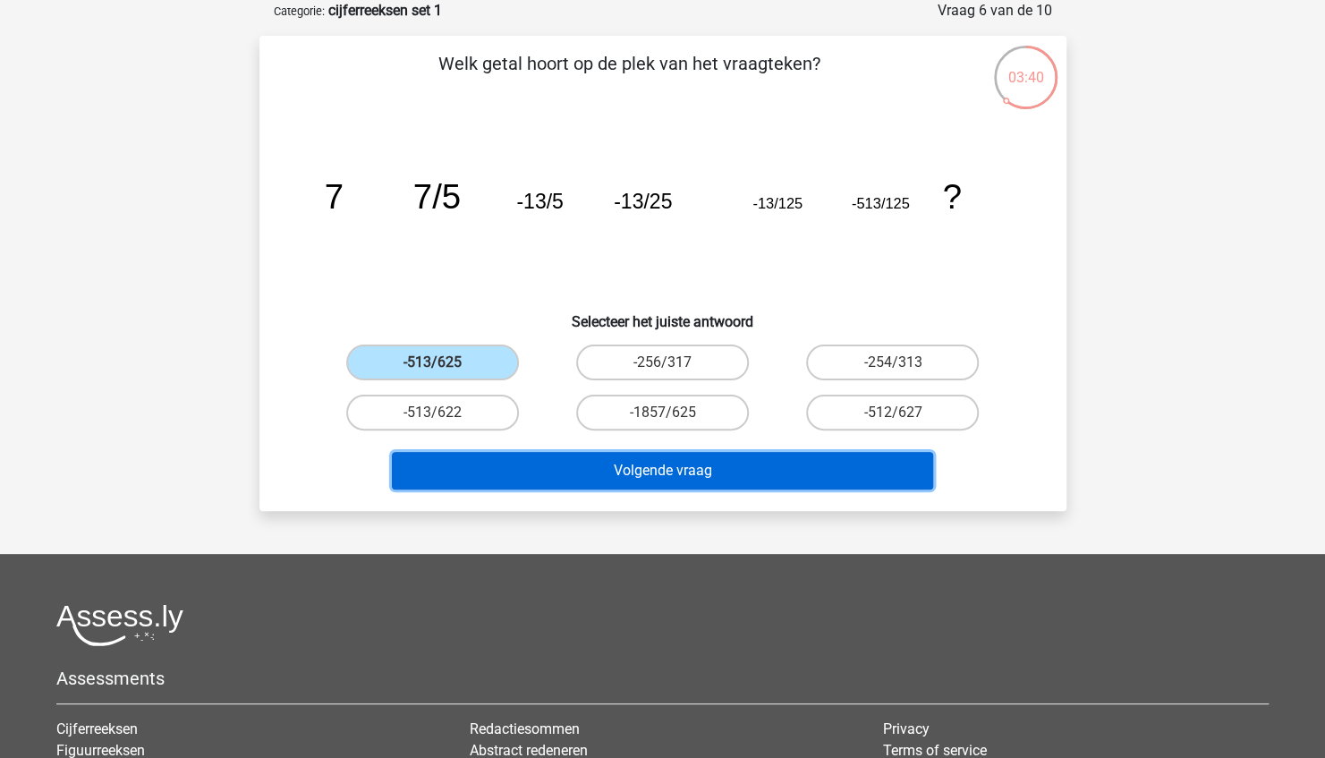
click at [644, 470] on button "Volgende vraag" at bounding box center [662, 471] width 541 height 38
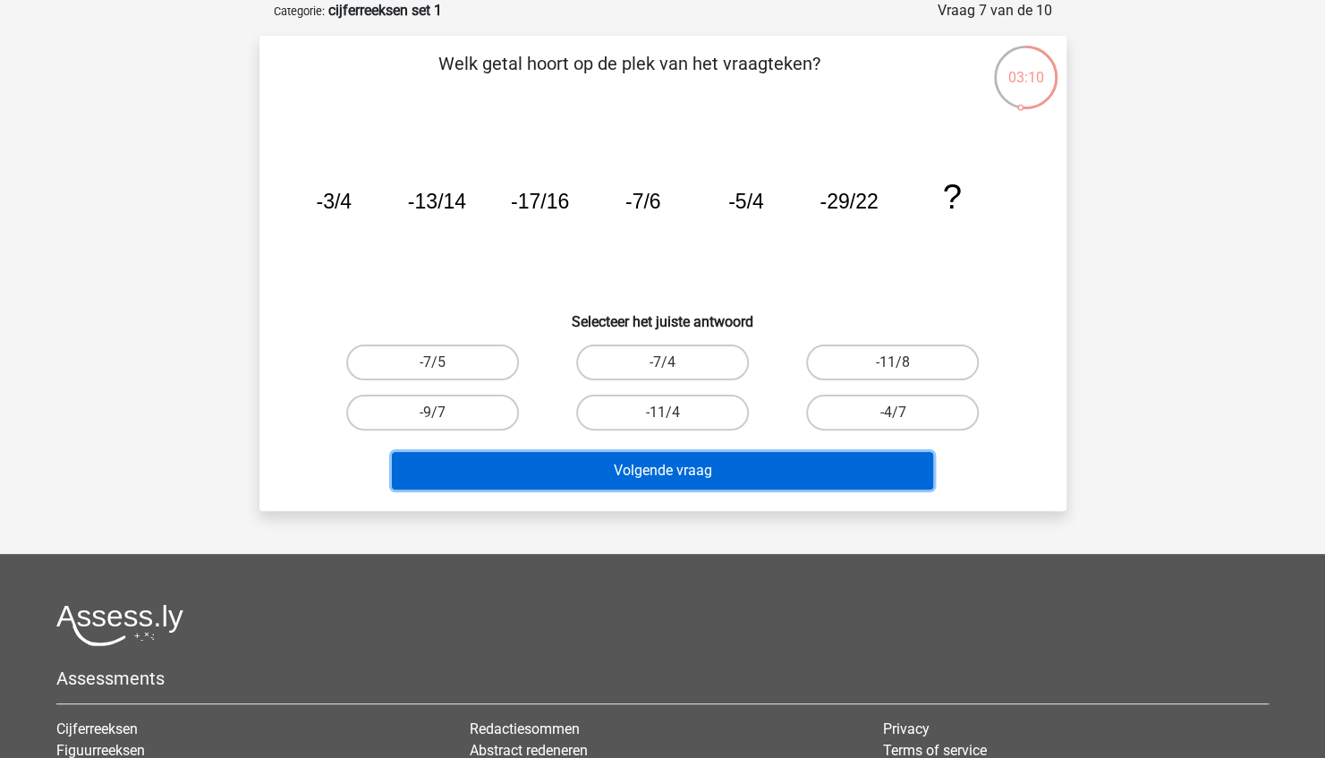
click at [722, 478] on button "Volgende vraag" at bounding box center [662, 471] width 541 height 38
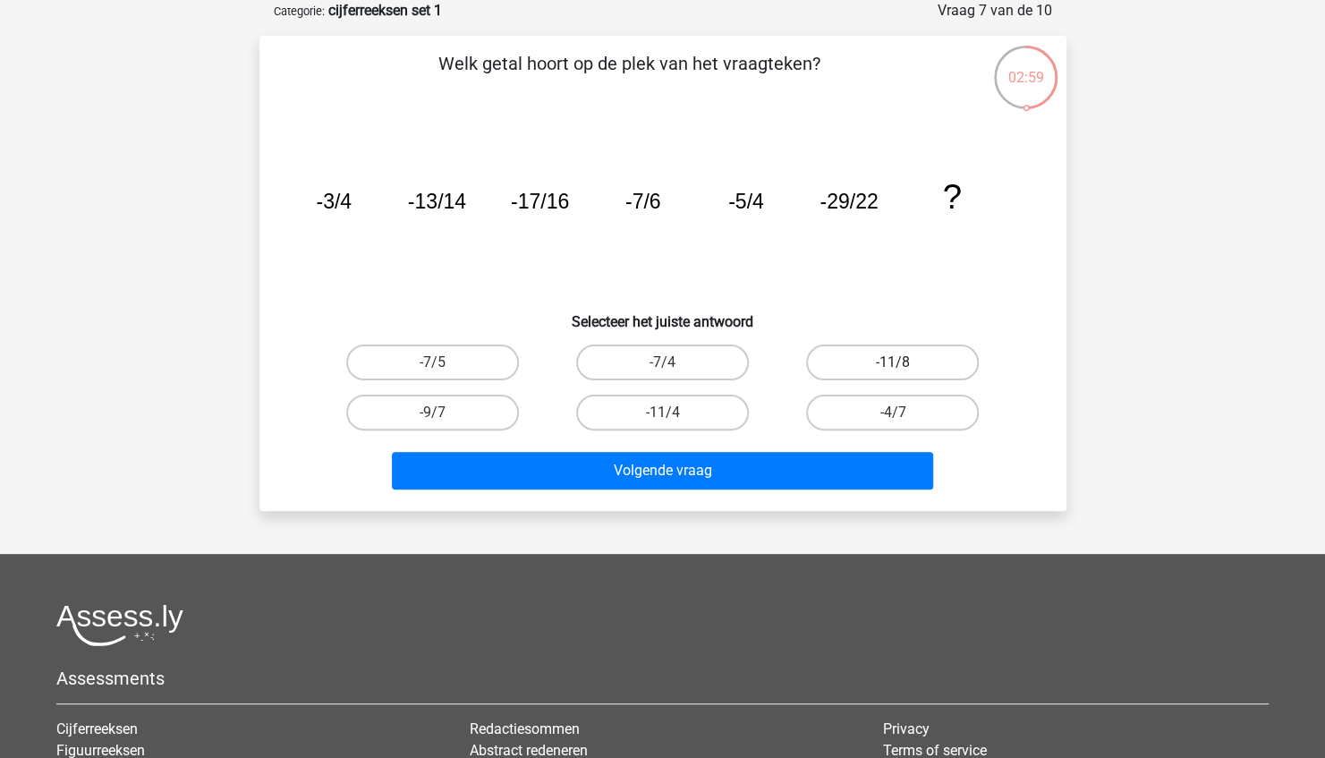
click at [862, 354] on label "-11/8" at bounding box center [892, 362] width 173 height 36
click at [893, 362] on input "-11/8" at bounding box center [899, 368] width 12 height 12
radio input "true"
click at [855, 413] on label "-4/7" at bounding box center [892, 412] width 173 height 36
click at [893, 413] on input "-4/7" at bounding box center [899, 418] width 12 height 12
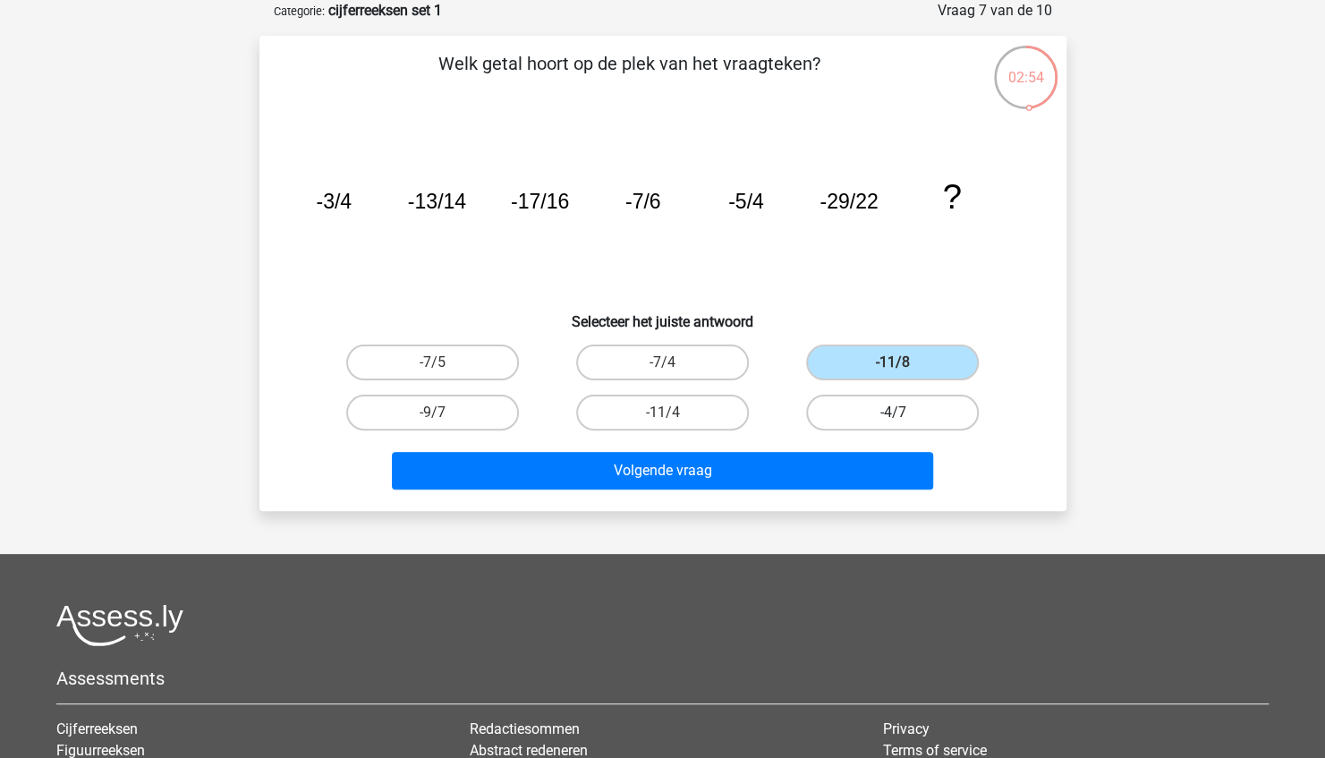
radio input "true"
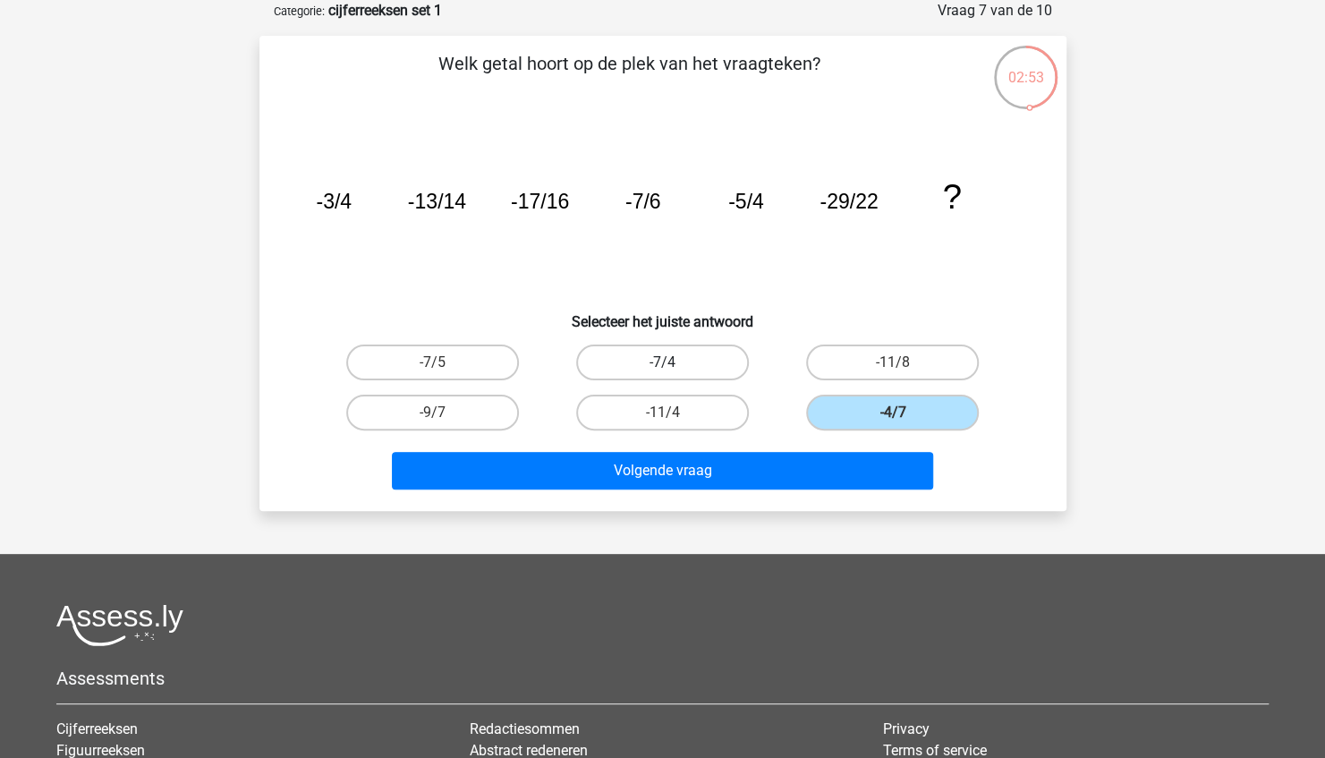
click at [684, 364] on label "-7/4" at bounding box center [662, 362] width 173 height 36
click at [673, 364] on input "-7/4" at bounding box center [668, 368] width 12 height 12
radio input "true"
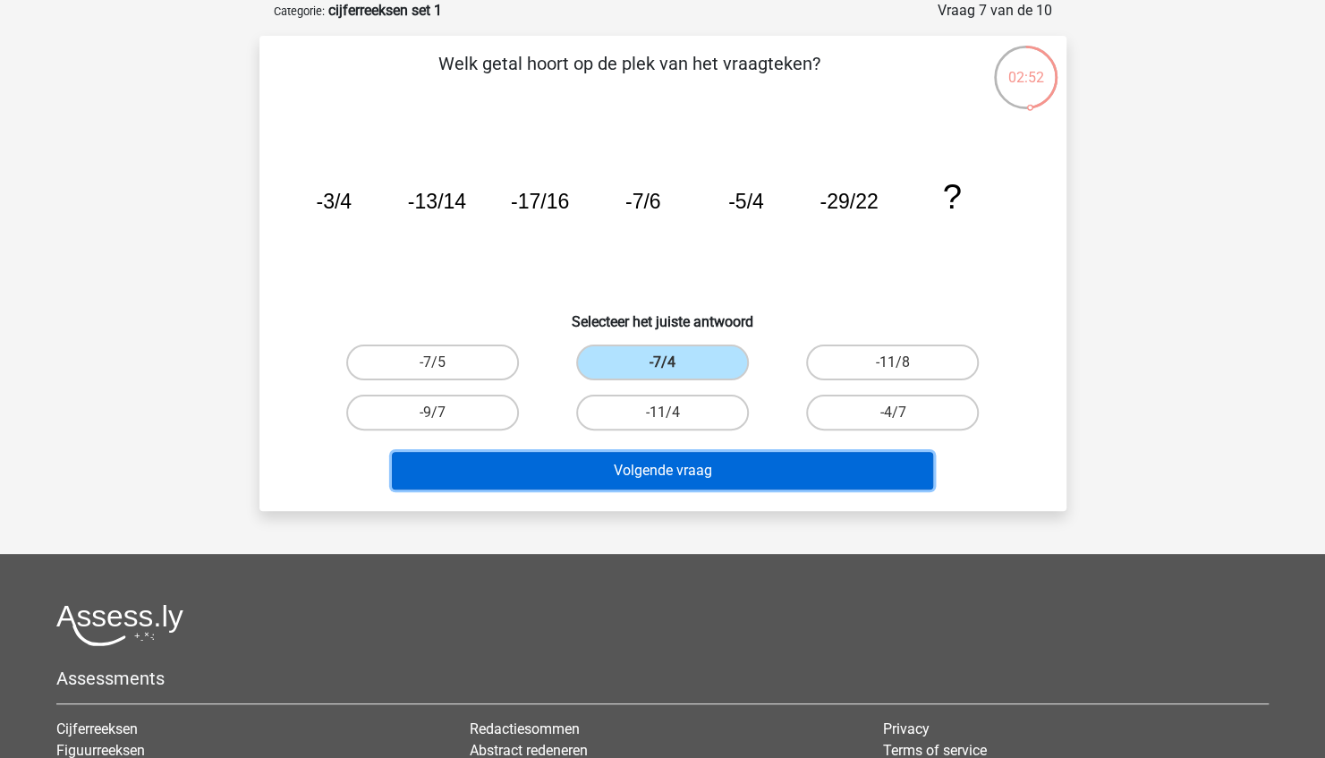
click at [652, 485] on button "Volgende vraag" at bounding box center [662, 471] width 541 height 38
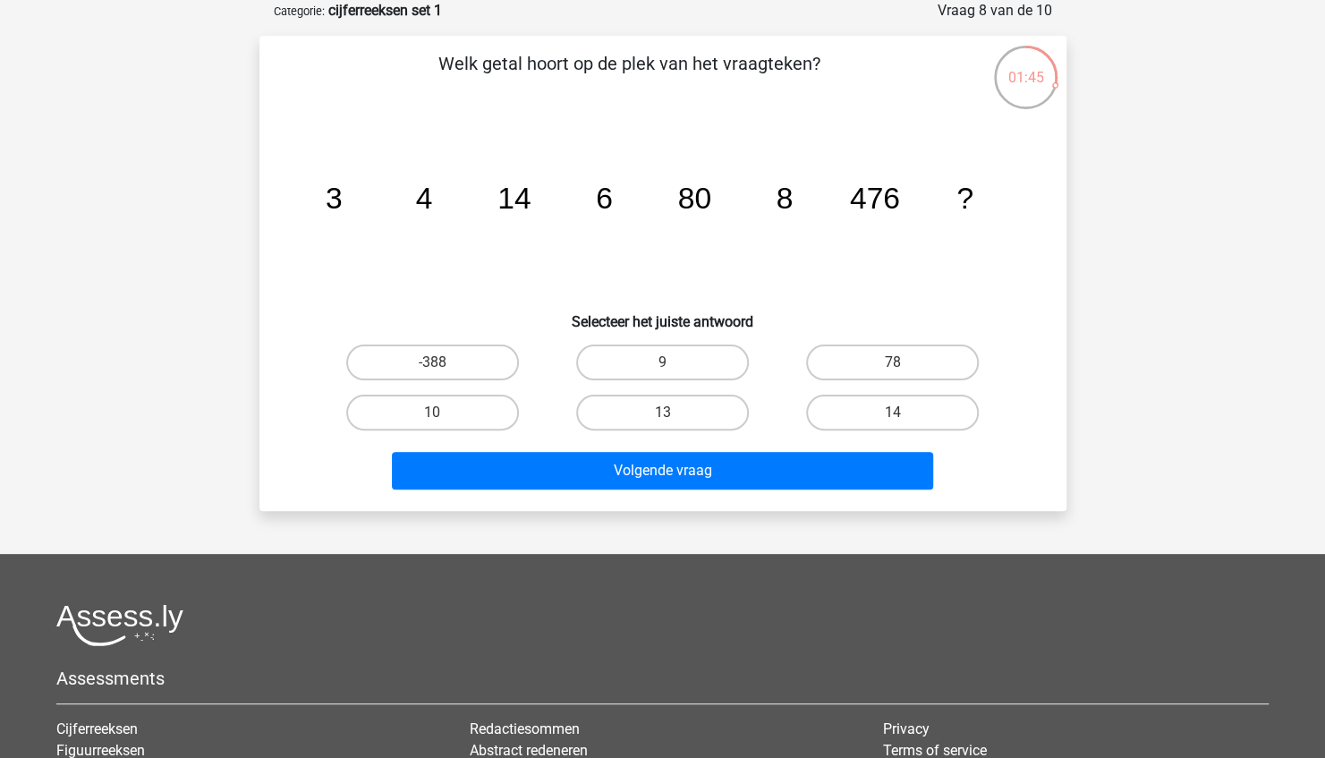
click at [892, 392] on div "14" at bounding box center [892, 412] width 230 height 50
click at [878, 417] on label "14" at bounding box center [892, 412] width 173 height 36
click at [893, 417] on input "14" at bounding box center [899, 418] width 12 height 12
radio input "true"
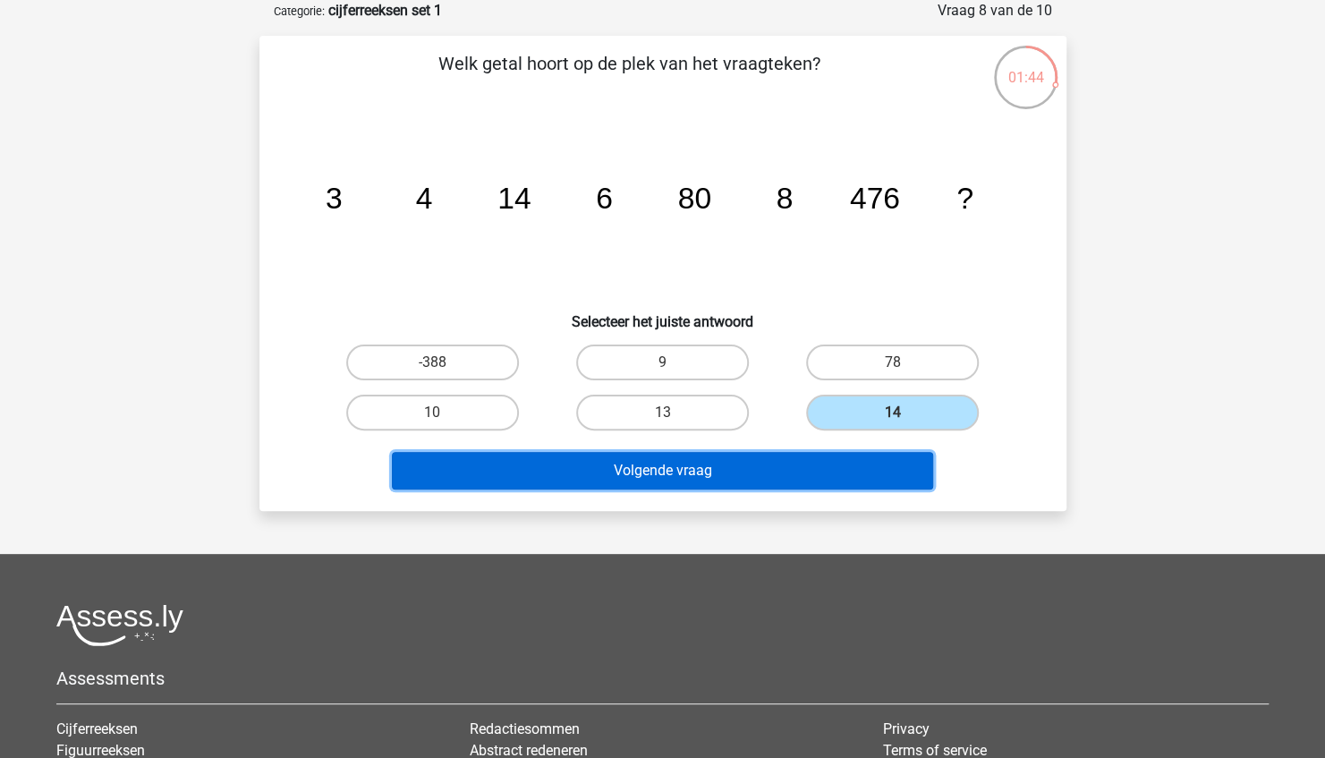
click at [822, 462] on button "Volgende vraag" at bounding box center [662, 471] width 541 height 38
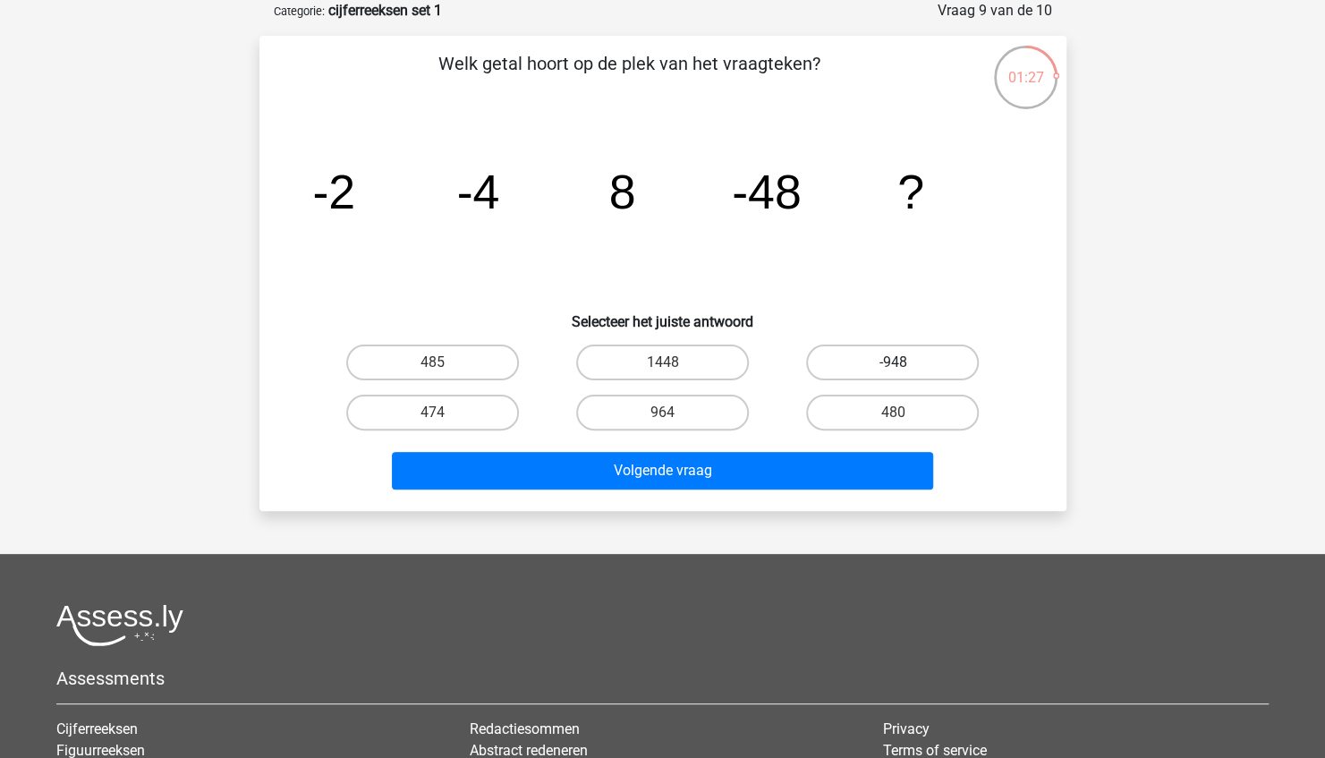
click at [902, 360] on label "-948" at bounding box center [892, 362] width 173 height 36
click at [902, 362] on input "-948" at bounding box center [899, 368] width 12 height 12
radio input "true"
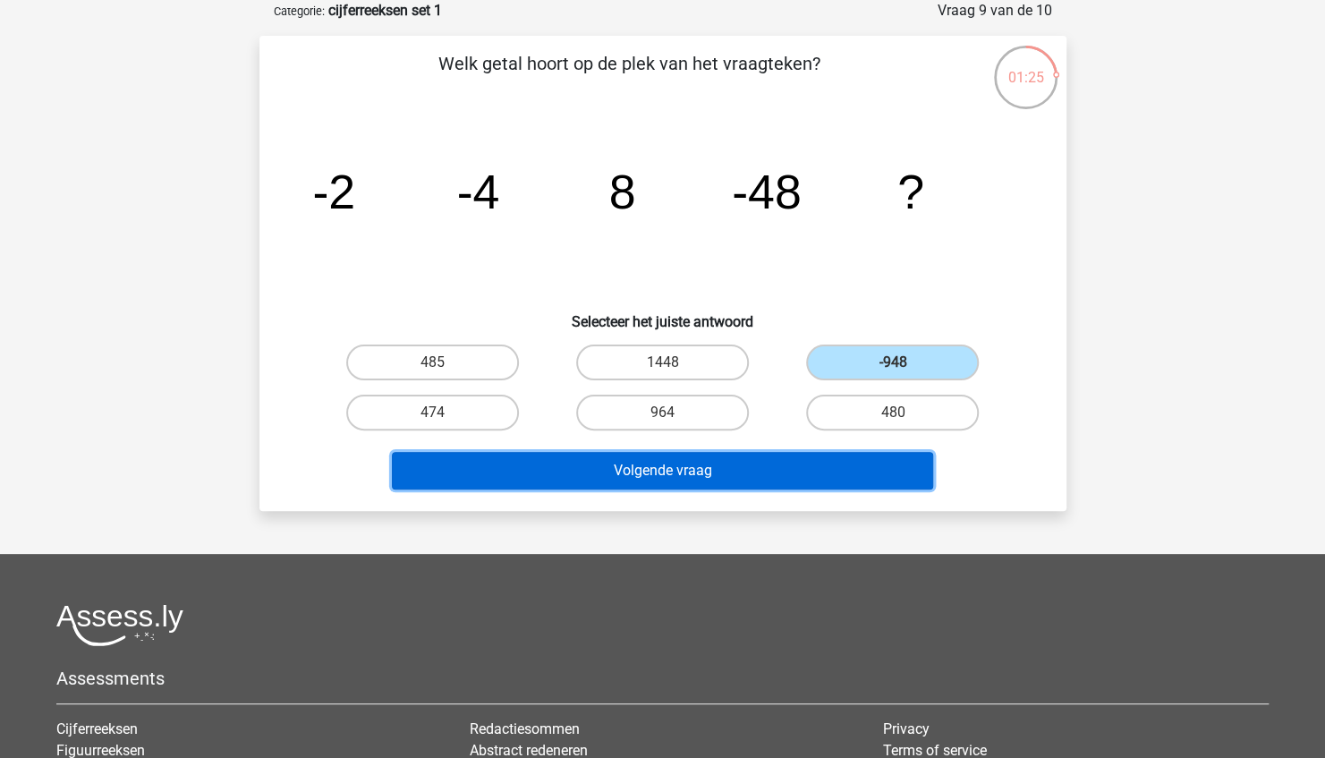
click at [809, 462] on button "Volgende vraag" at bounding box center [662, 471] width 541 height 38
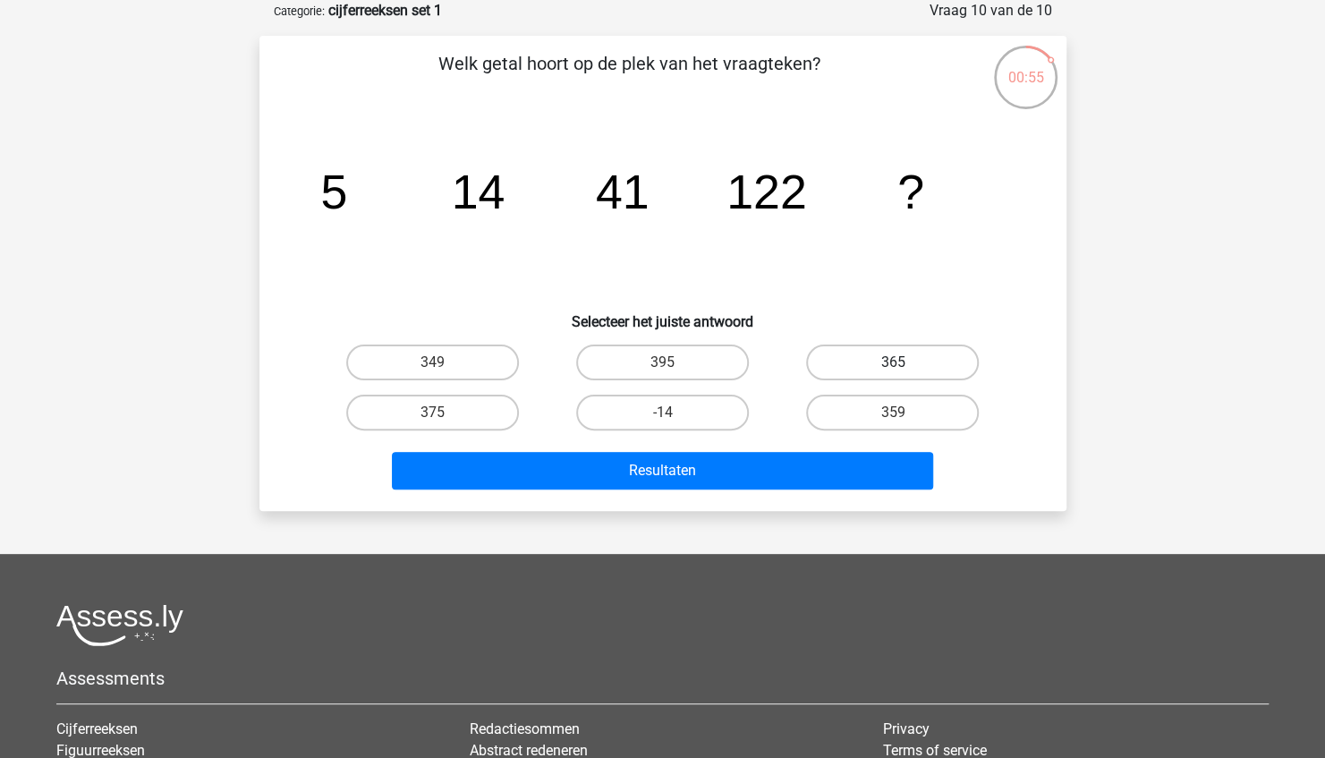
click at [869, 352] on label "365" at bounding box center [892, 362] width 173 height 36
click at [893, 362] on input "365" at bounding box center [899, 368] width 12 height 12
radio input "true"
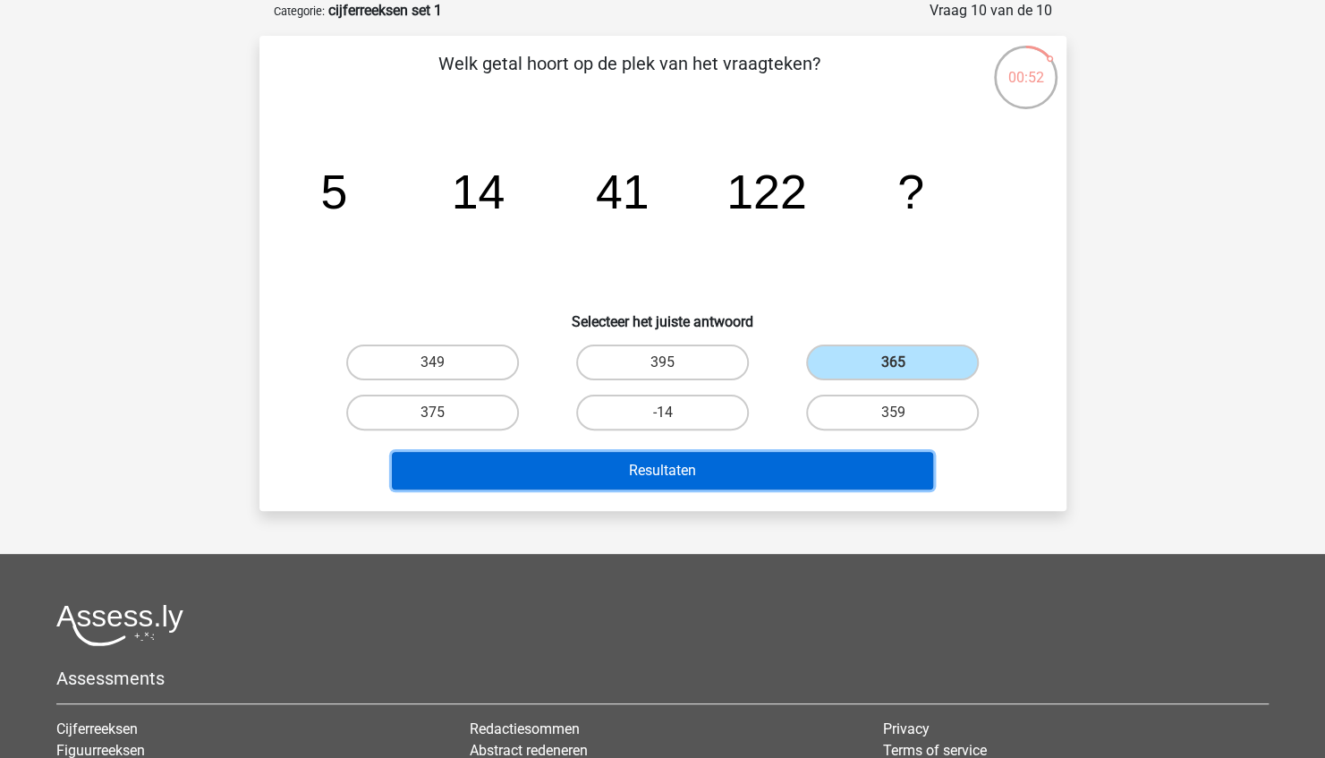
click at [796, 462] on button "Resultaten" at bounding box center [662, 471] width 541 height 38
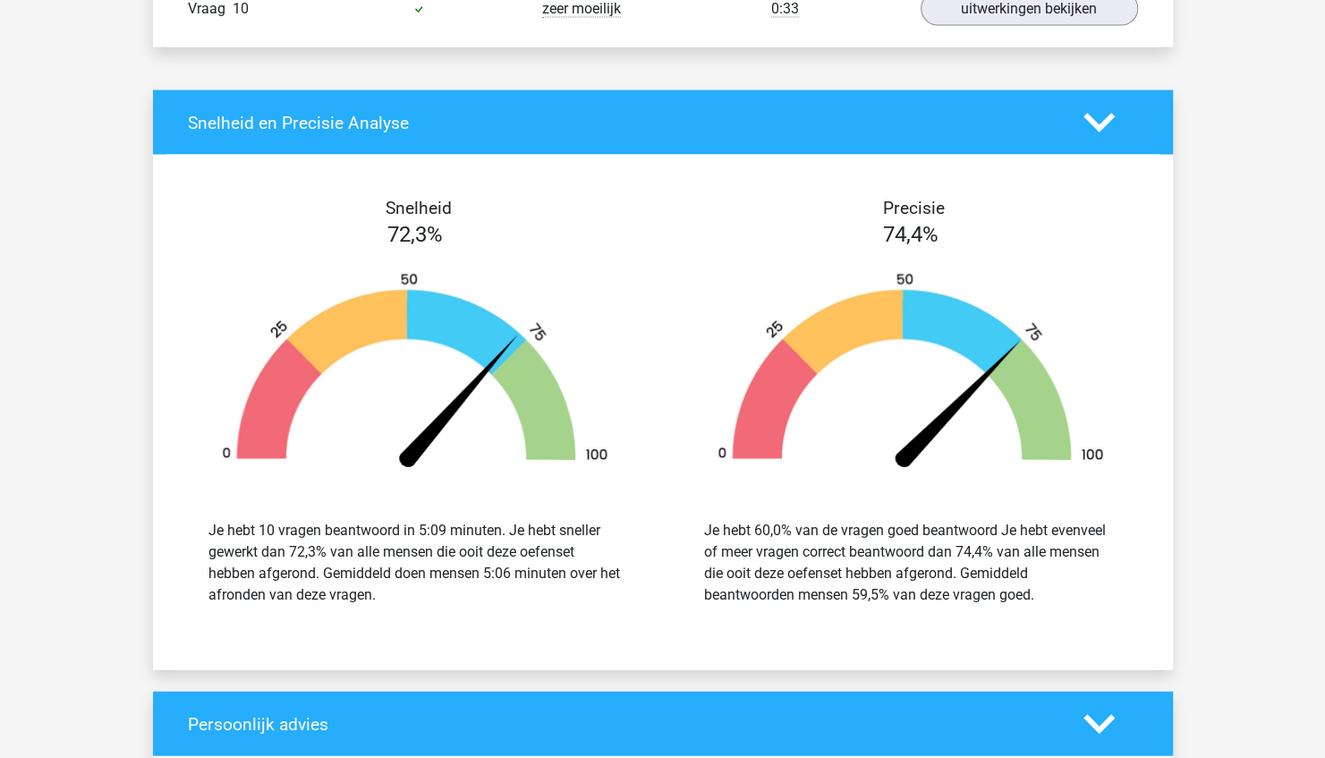
scroll to position [2001, 0]
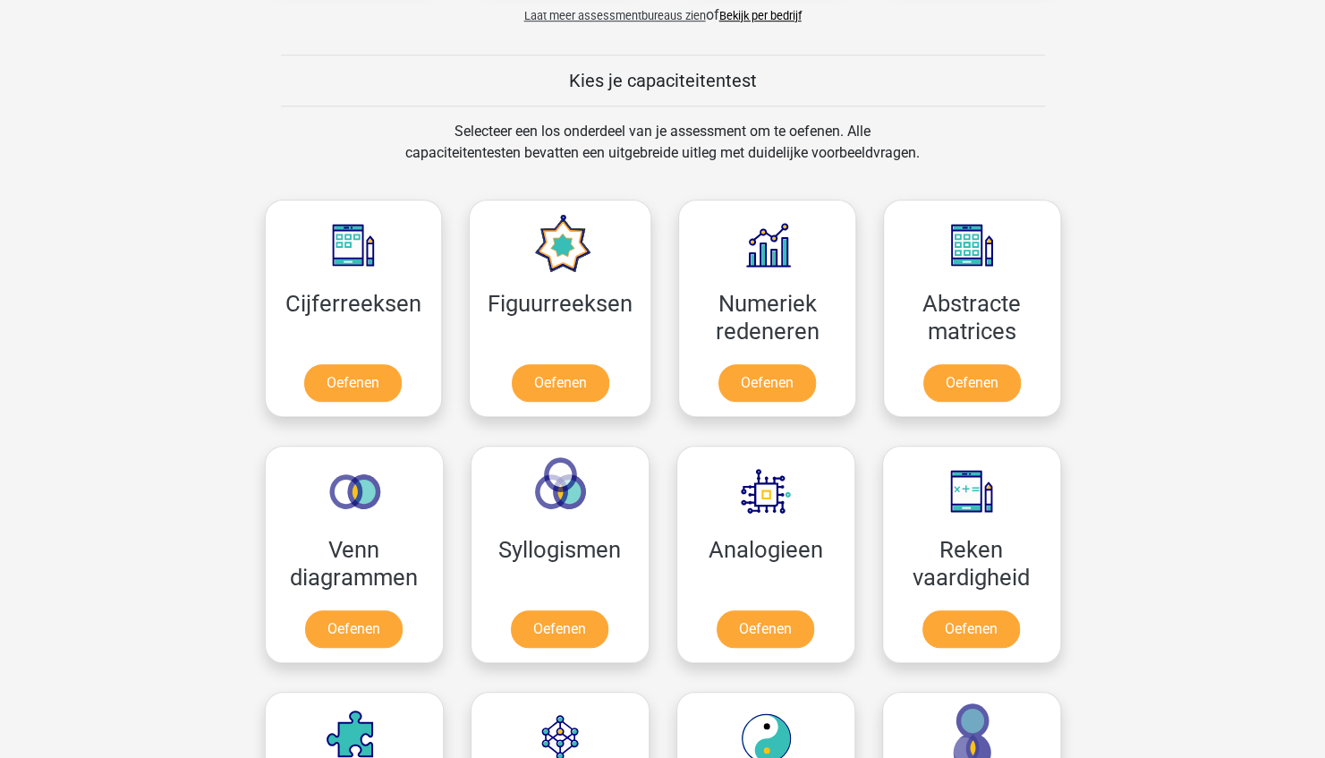
scroll to position [642, 0]
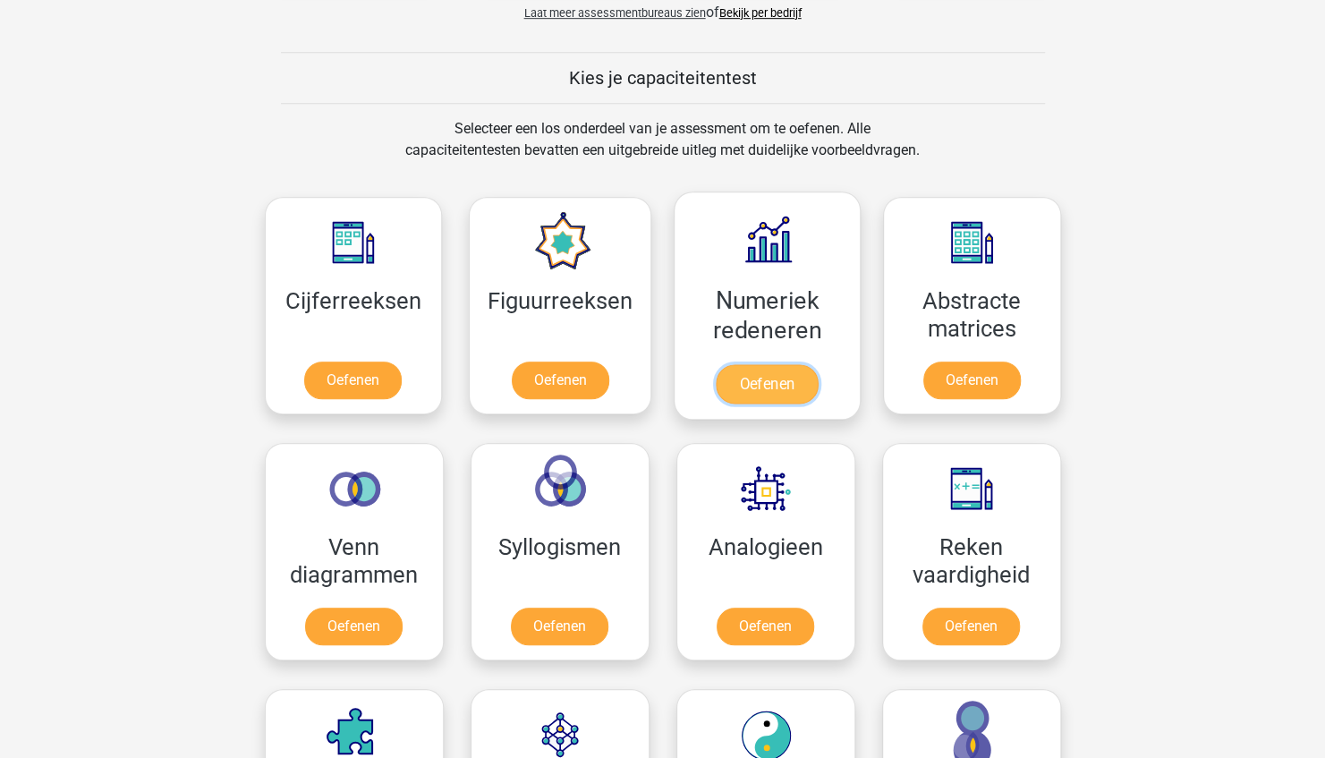
click at [771, 364] on link "Oefenen" at bounding box center [767, 383] width 102 height 39
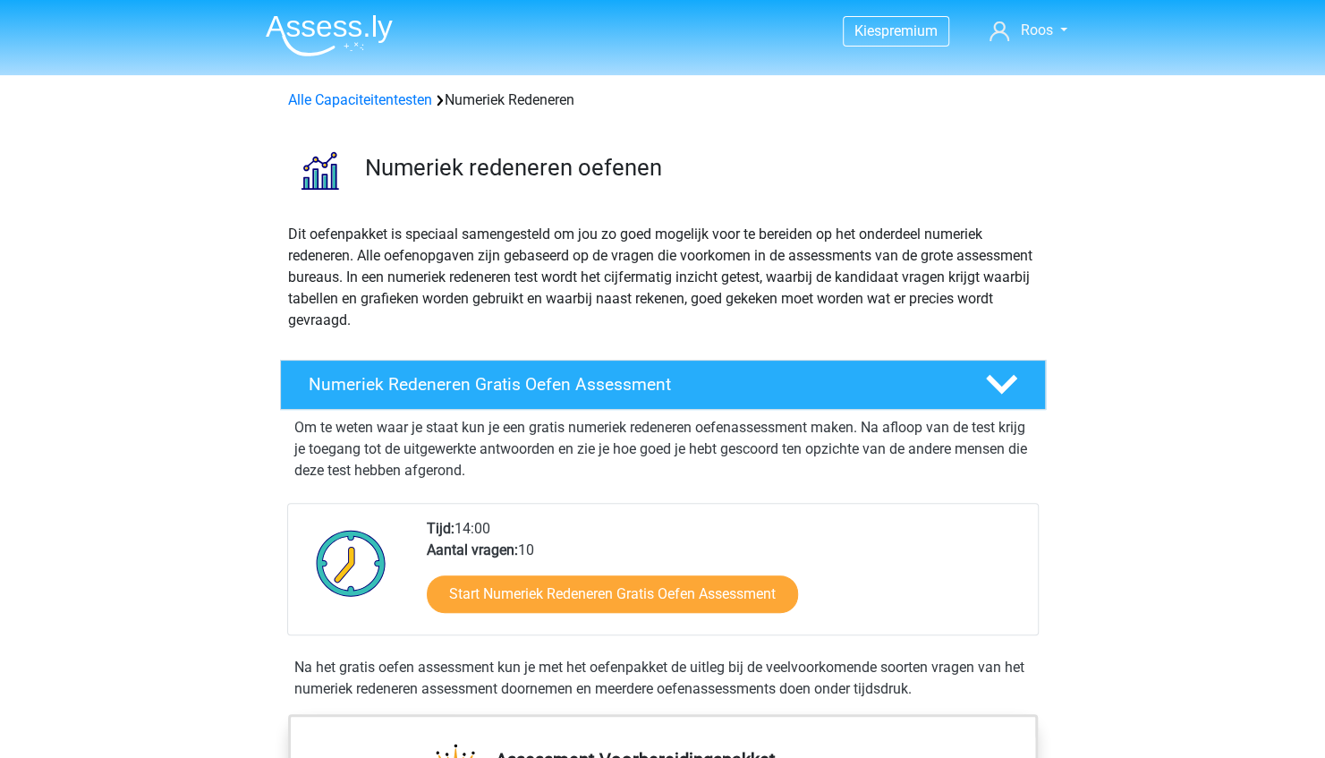
click at [562, 621] on div "Start Numeriek Redeneren Gratis Oefen Assessment" at bounding box center [725, 597] width 597 height 73
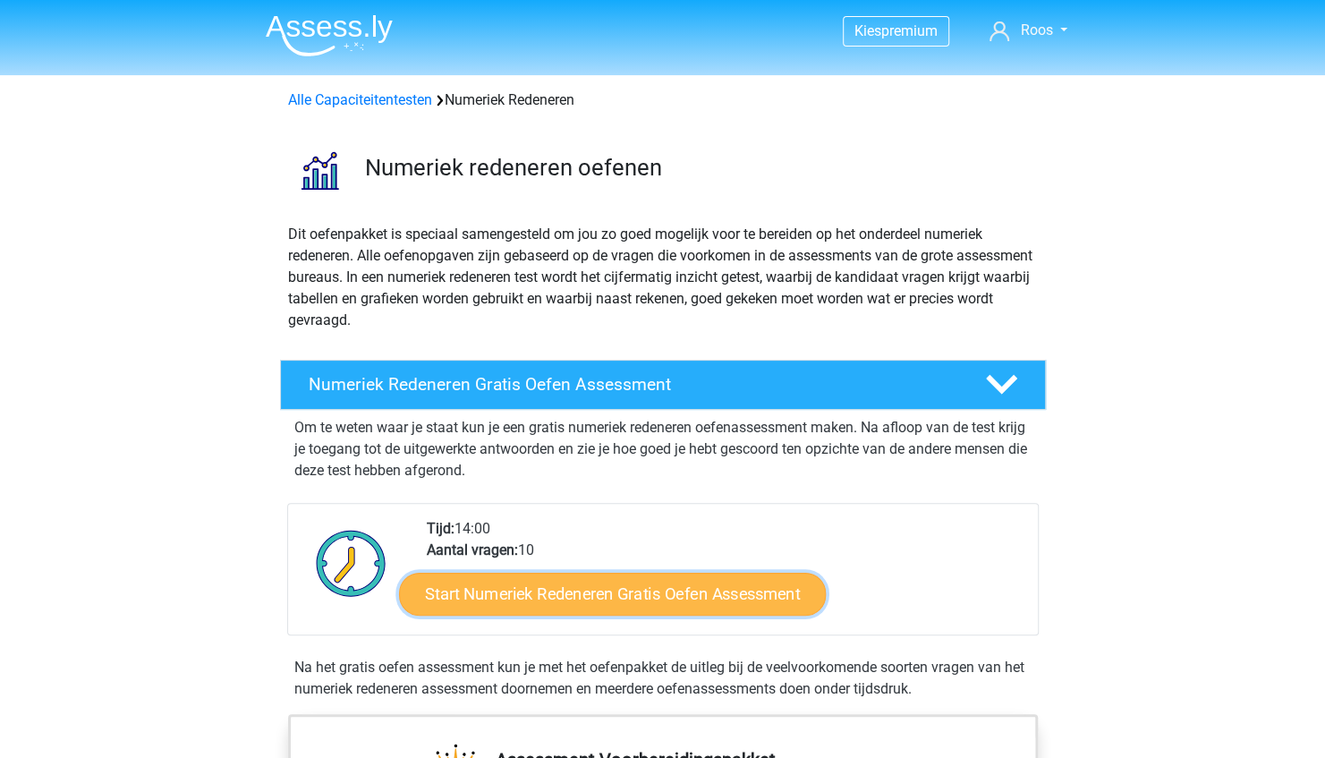
click at [565, 580] on link "Start Numeriek Redeneren Gratis Oefen Assessment" at bounding box center [612, 593] width 427 height 43
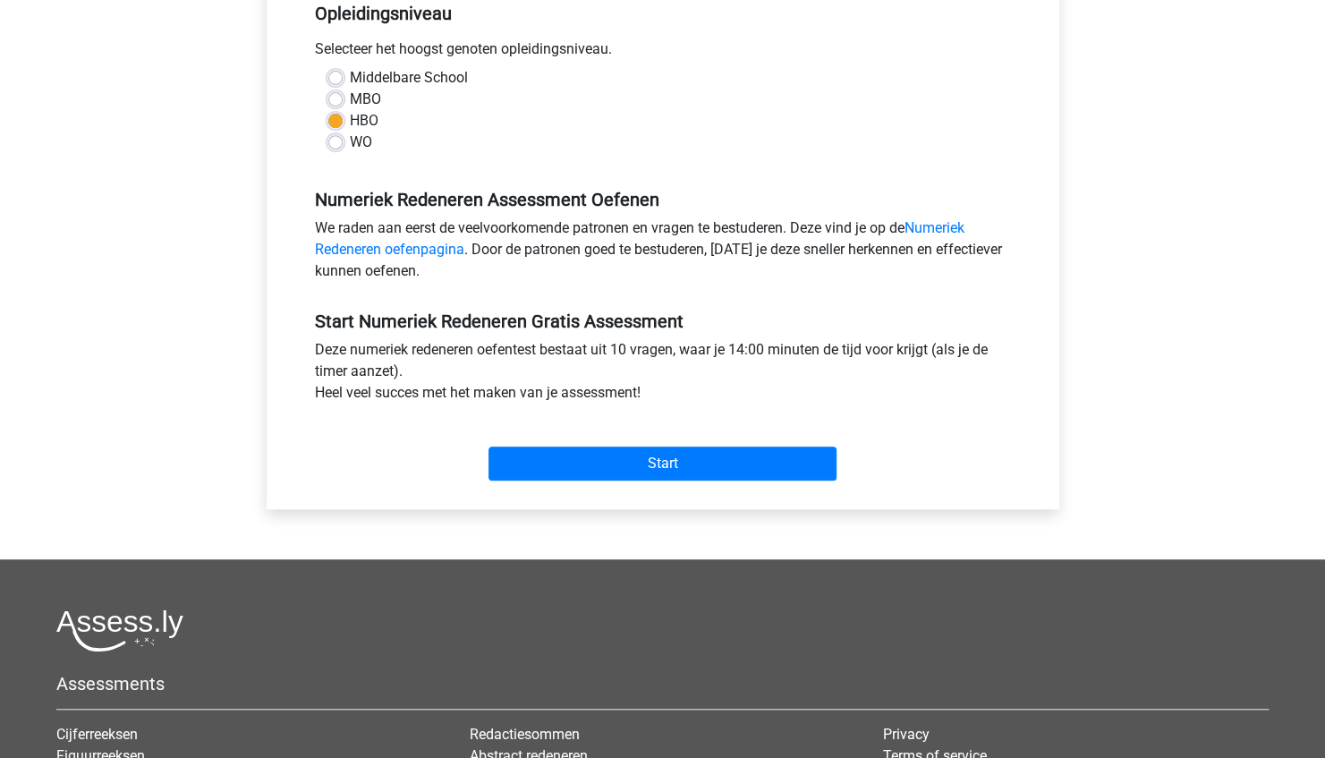
scroll to position [383, 0]
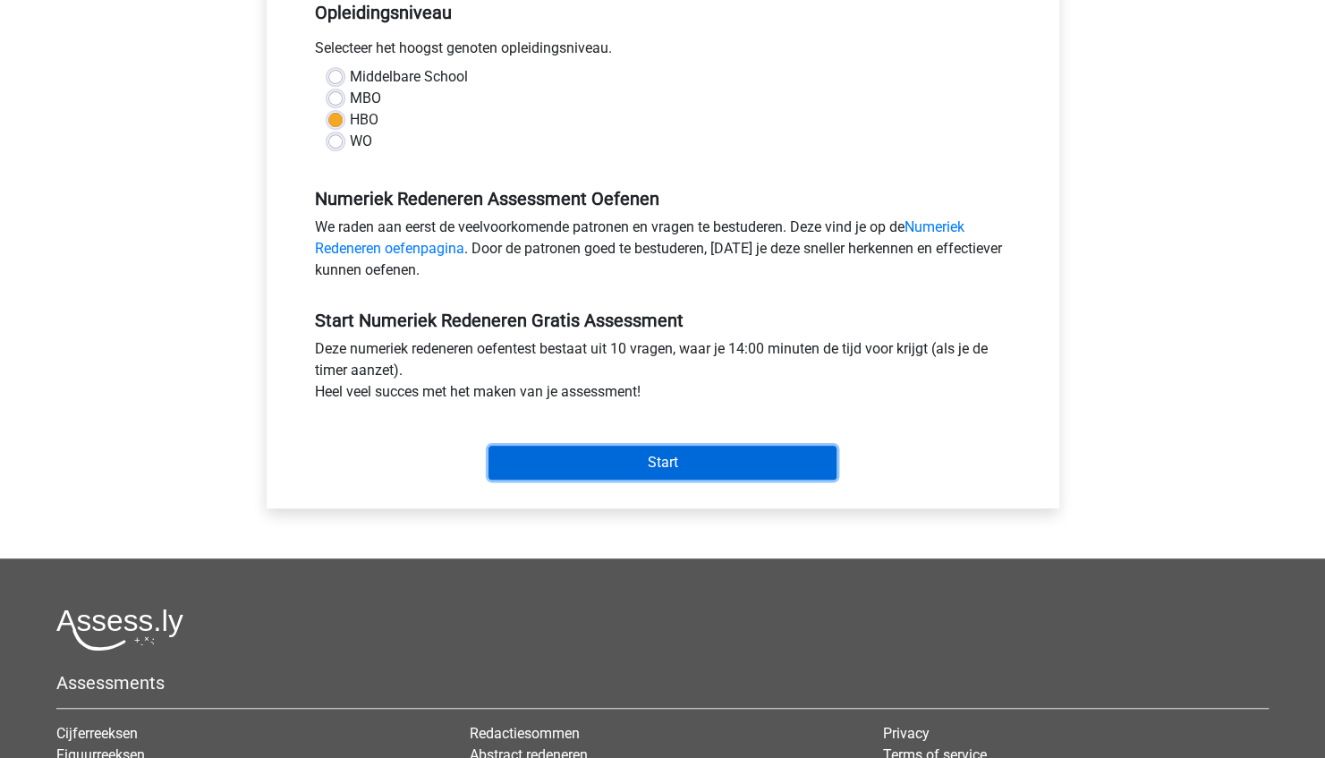
click at [591, 468] on input "Start" at bounding box center [662, 462] width 348 height 34
